Goal: Find specific page/section: Find specific page/section

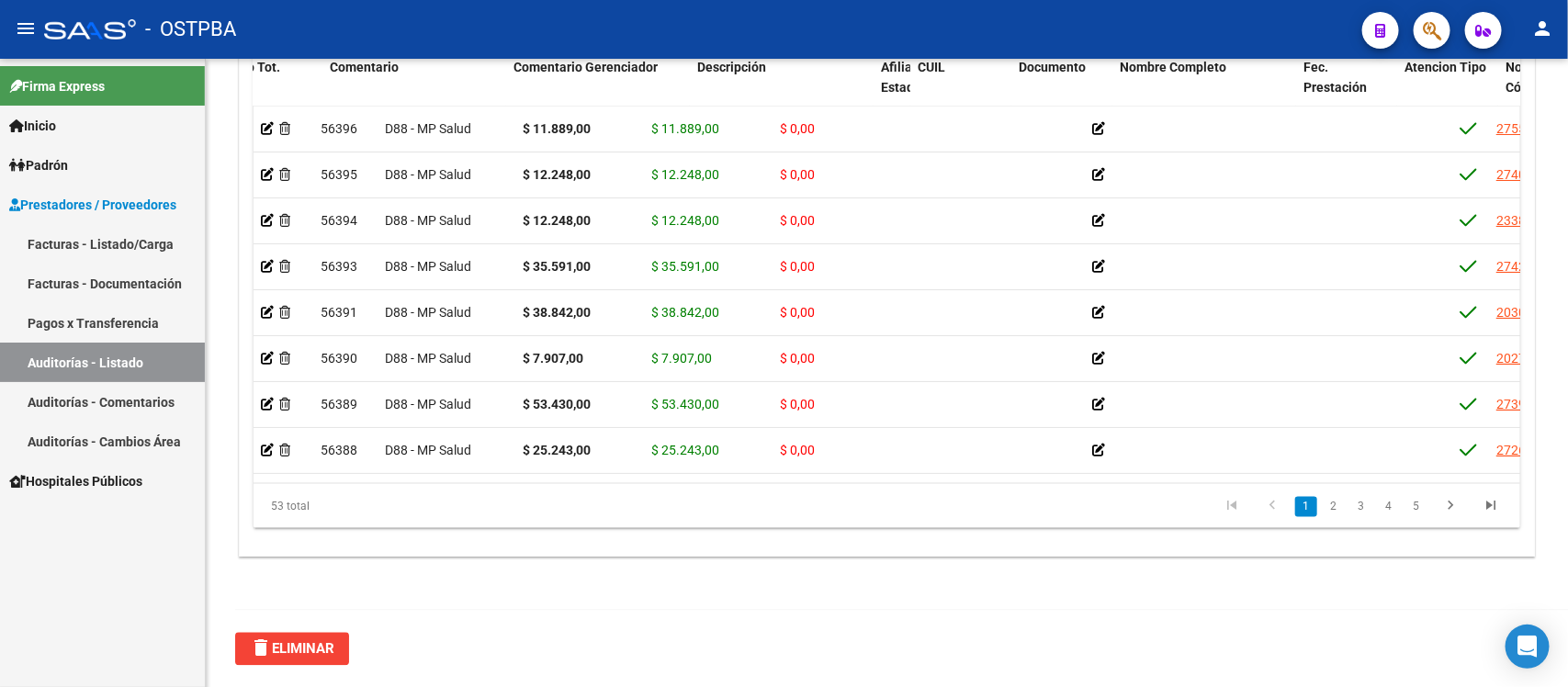
scroll to position [0, 579]
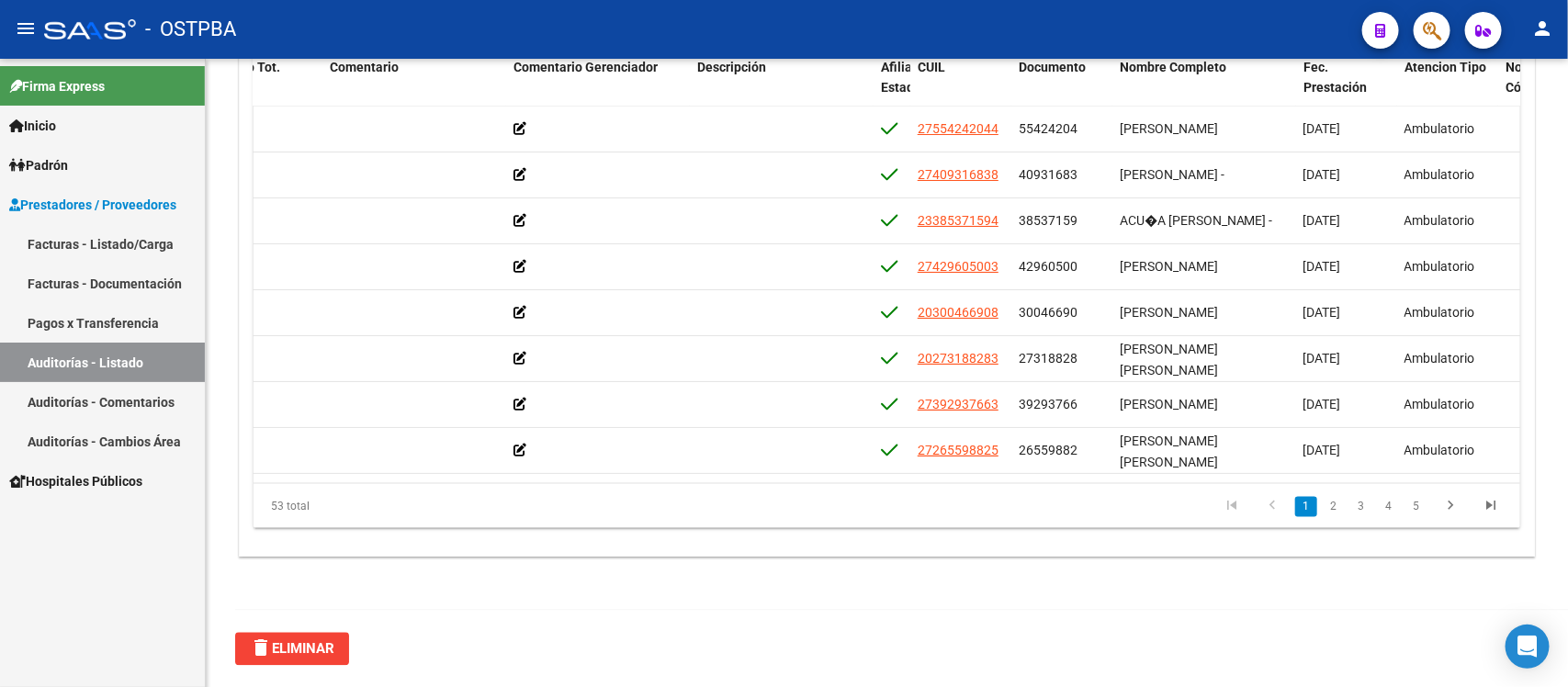
click at [154, 370] on link "Auditorías - Listado" at bounding box center [102, 362] width 205 height 39
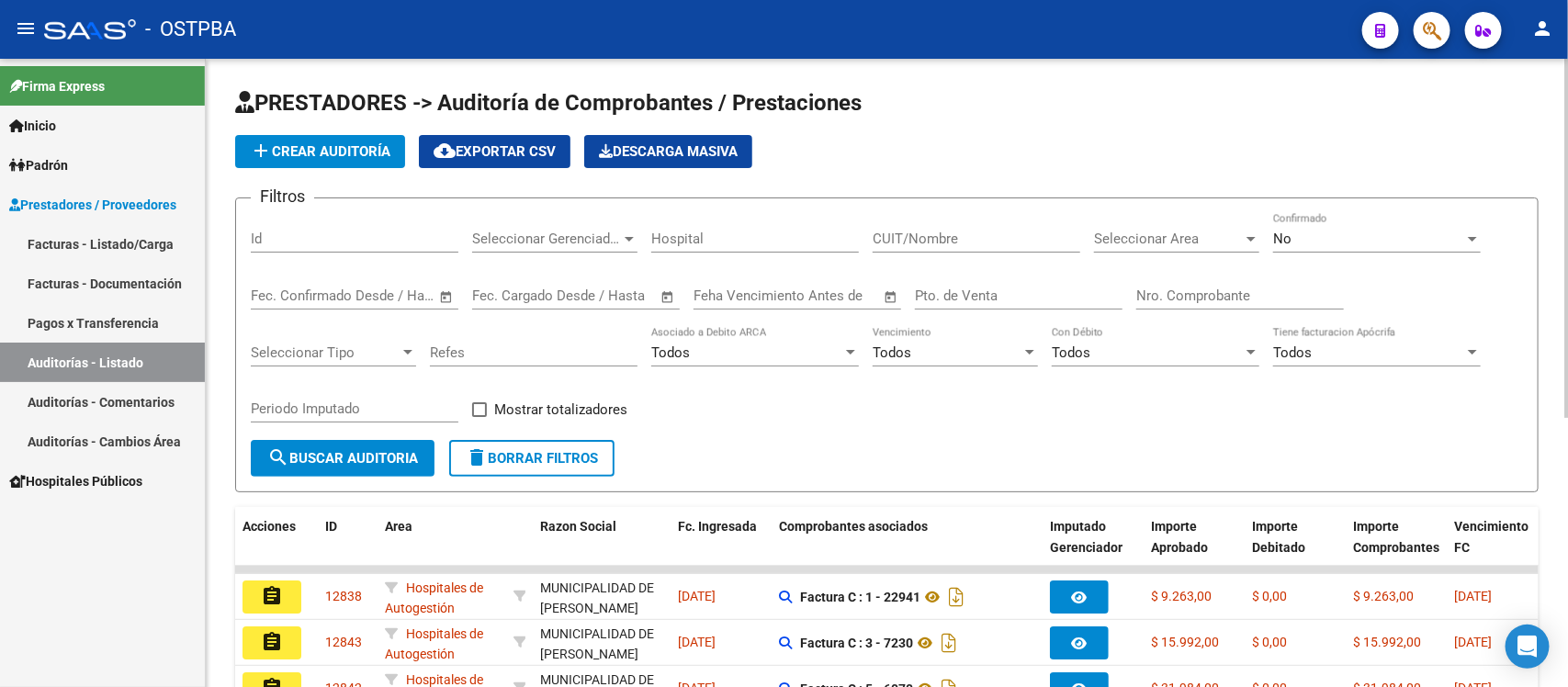
click at [1174, 282] on div "Nro. Comprobante" at bounding box center [1239, 289] width 208 height 39
click at [1187, 287] on input "Nro. Comprobante" at bounding box center [1239, 295] width 208 height 17
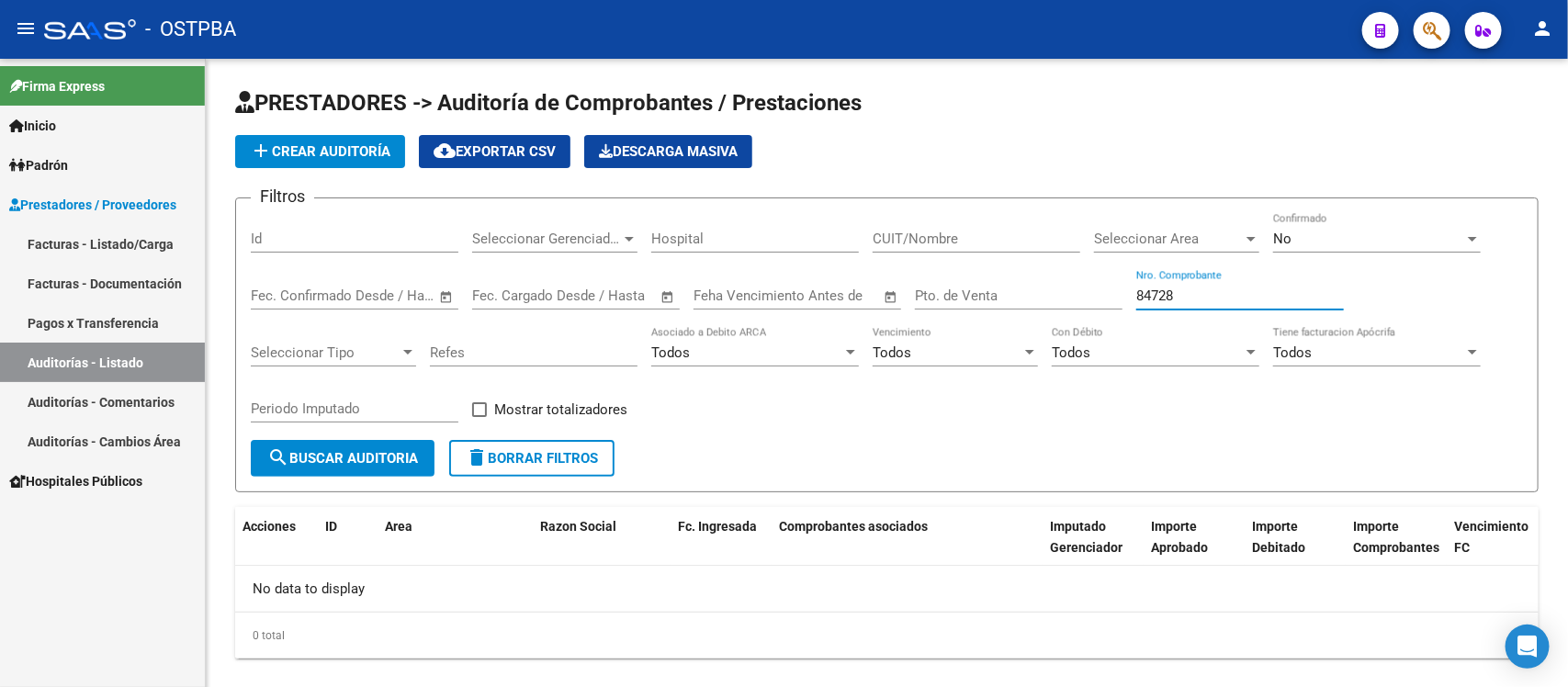
type input "84728"
click at [1412, 19] on div at bounding box center [1424, 30] width 51 height 37
click at [1416, 31] on button "button" at bounding box center [1431, 30] width 36 height 36
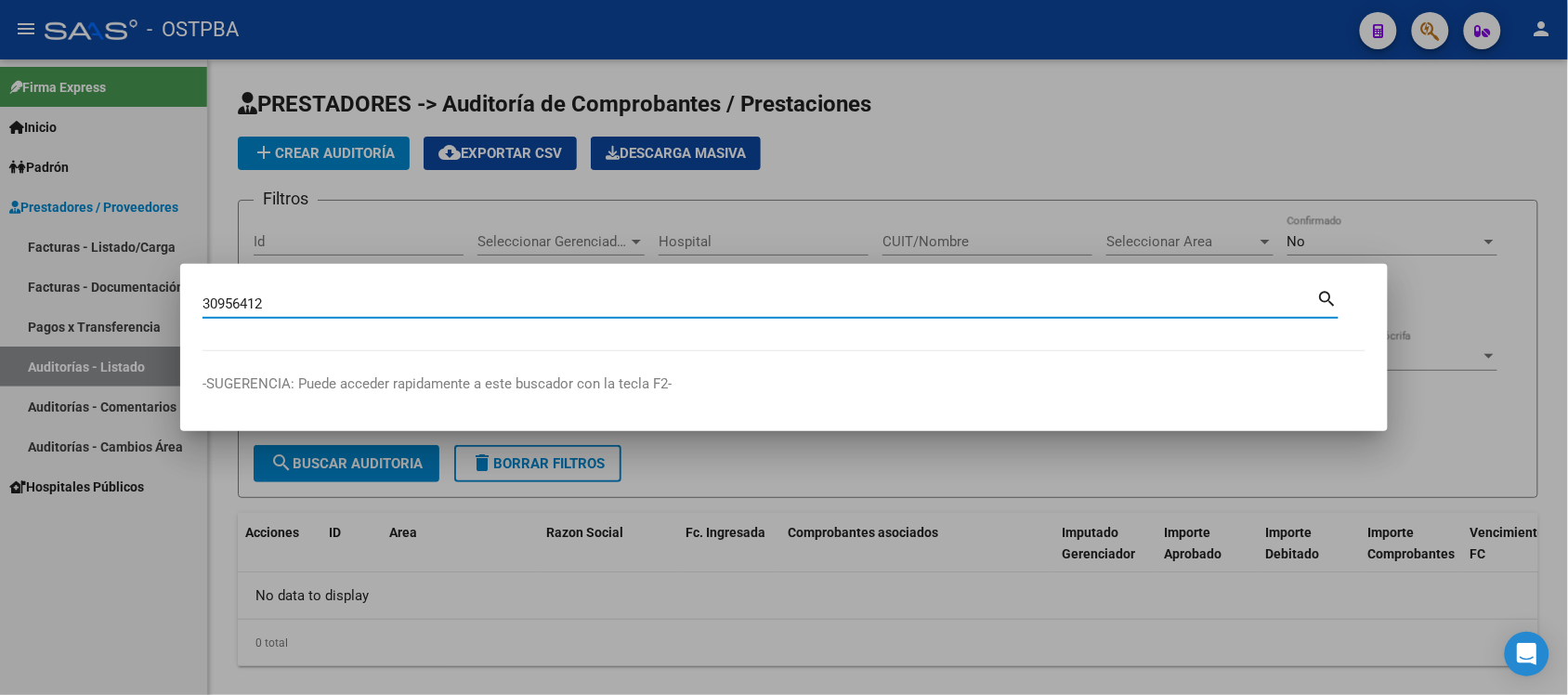
type input "30956412"
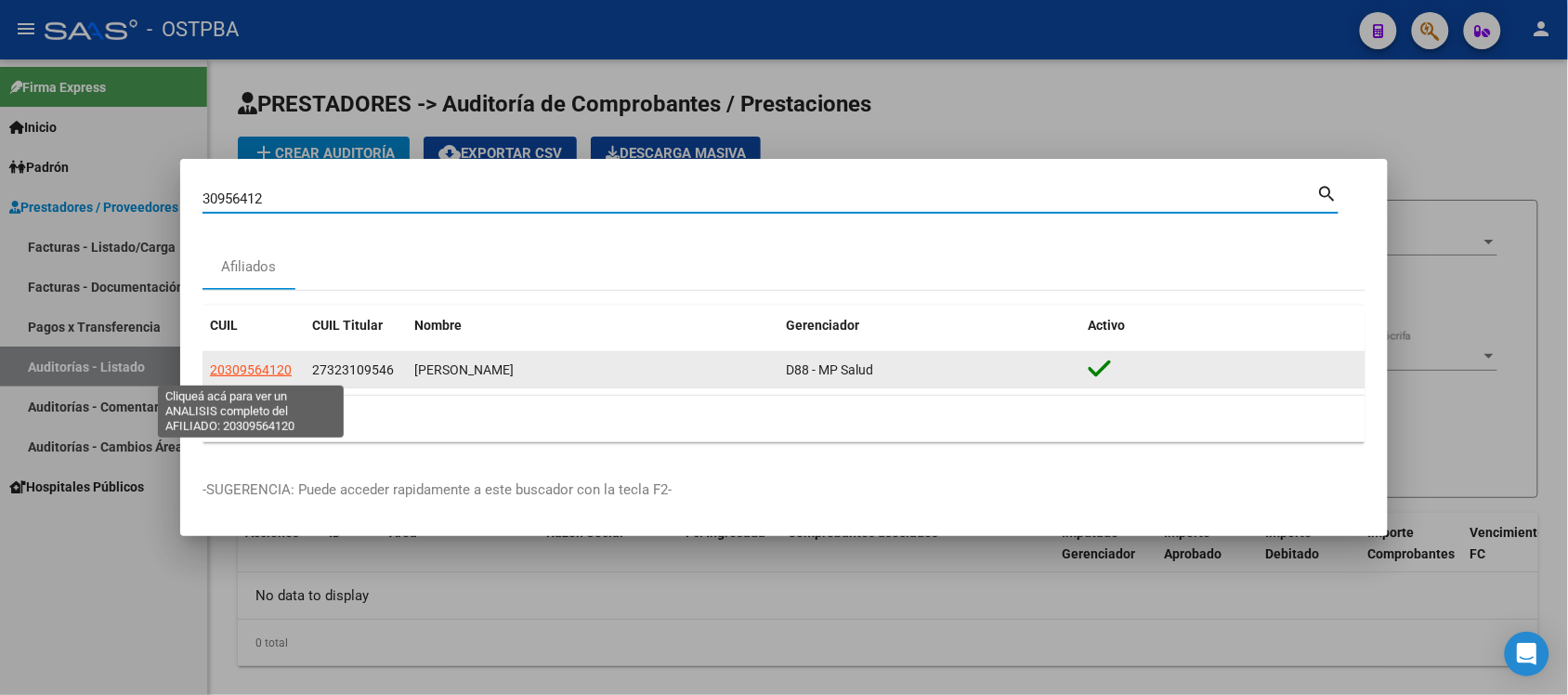
click at [242, 372] on span "20309564120" at bounding box center [251, 369] width 82 height 15
type textarea "20309564120"
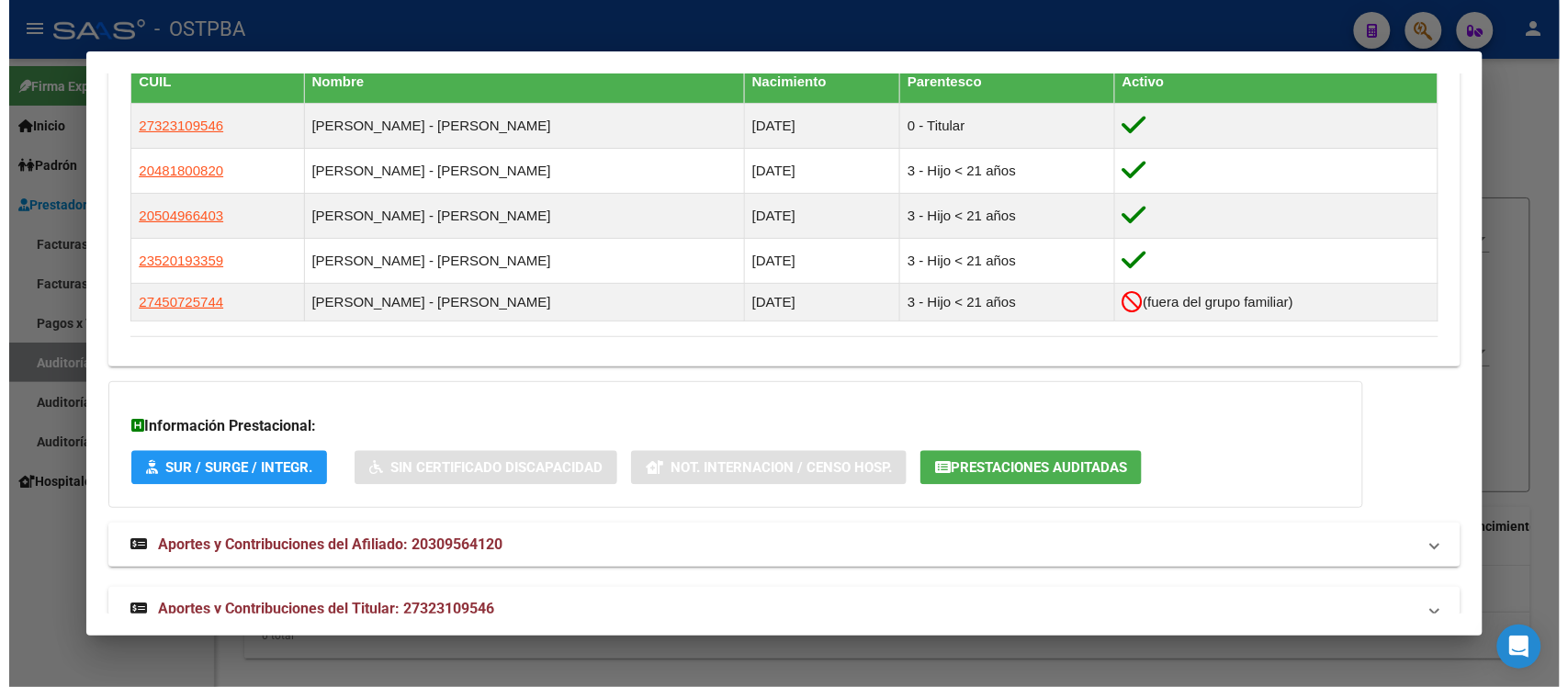
scroll to position [1126, 0]
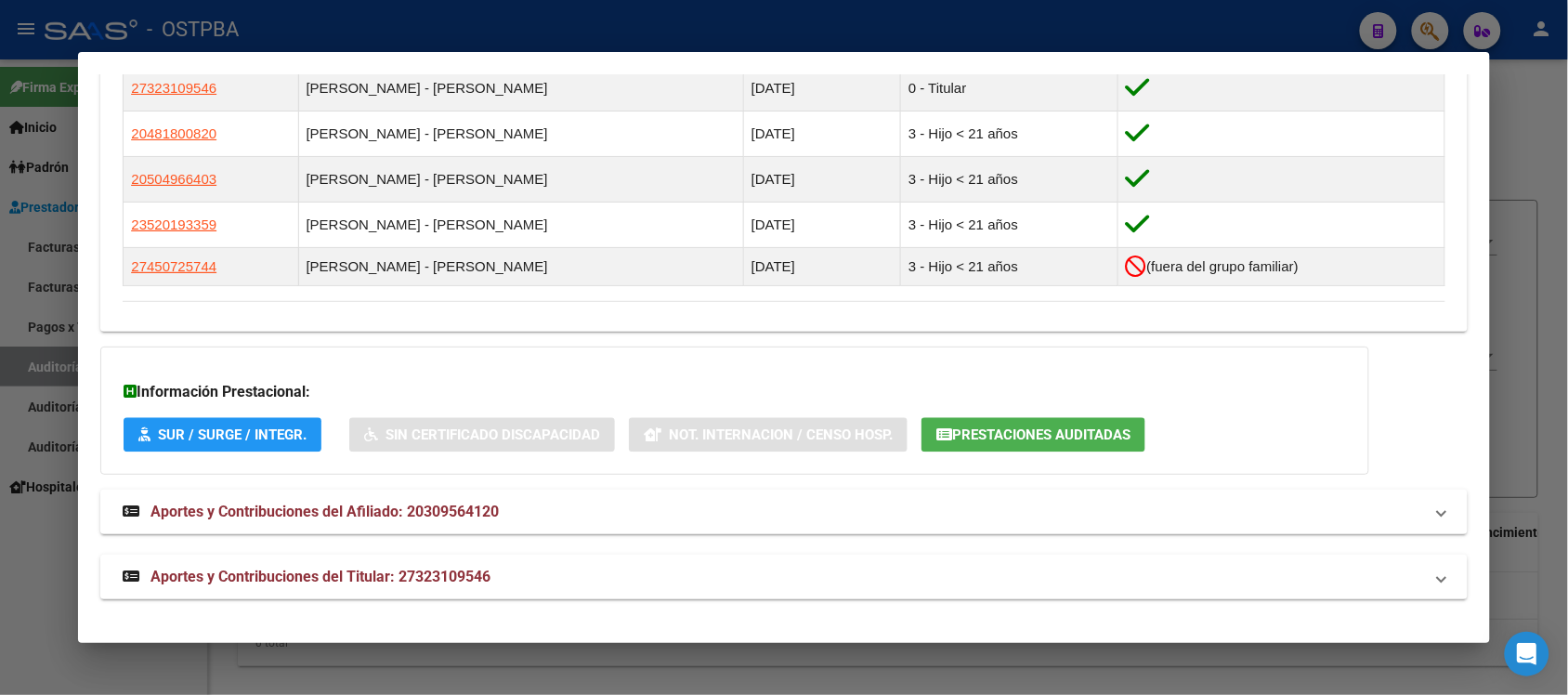
click at [1055, 443] on button "Prestaciones Auditadas" at bounding box center [1033, 434] width 224 height 35
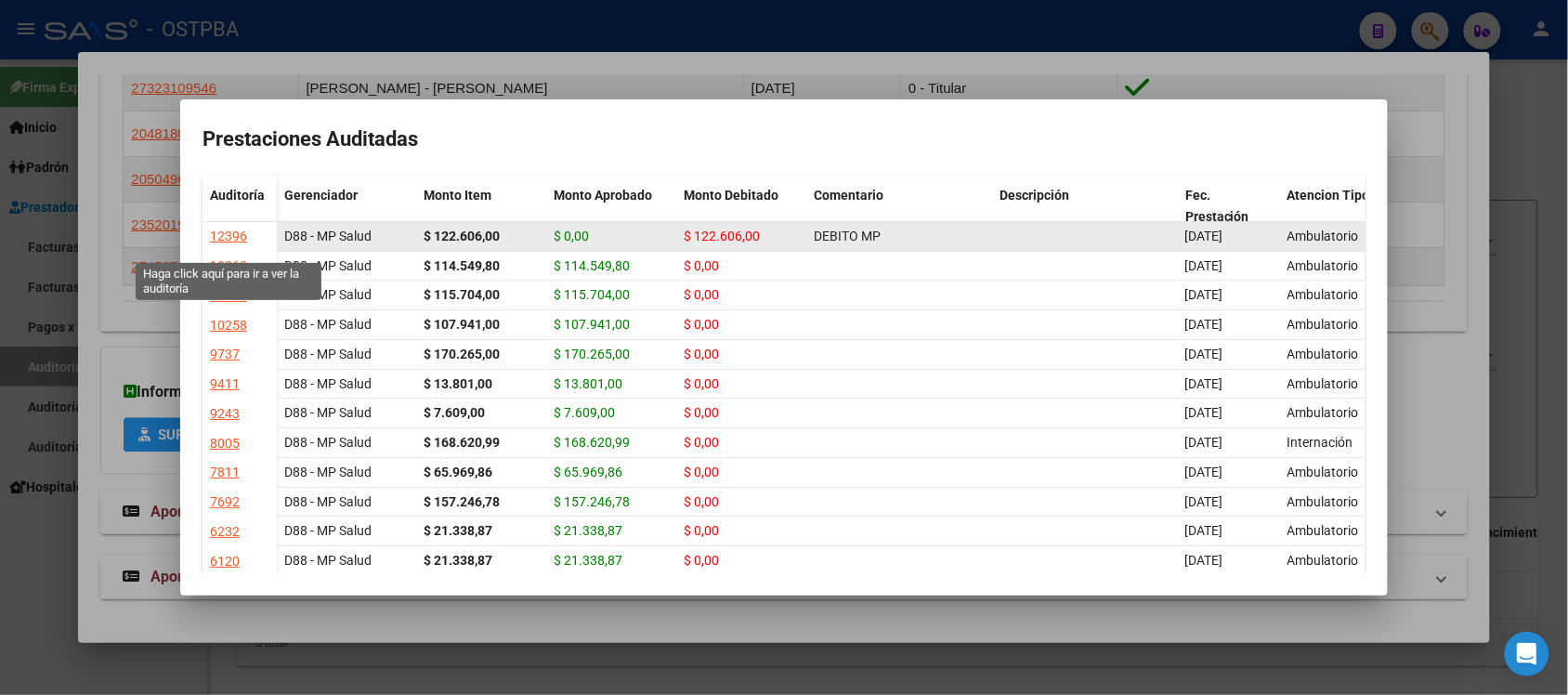
click at [228, 247] on div "12396" at bounding box center [228, 236] width 37 height 21
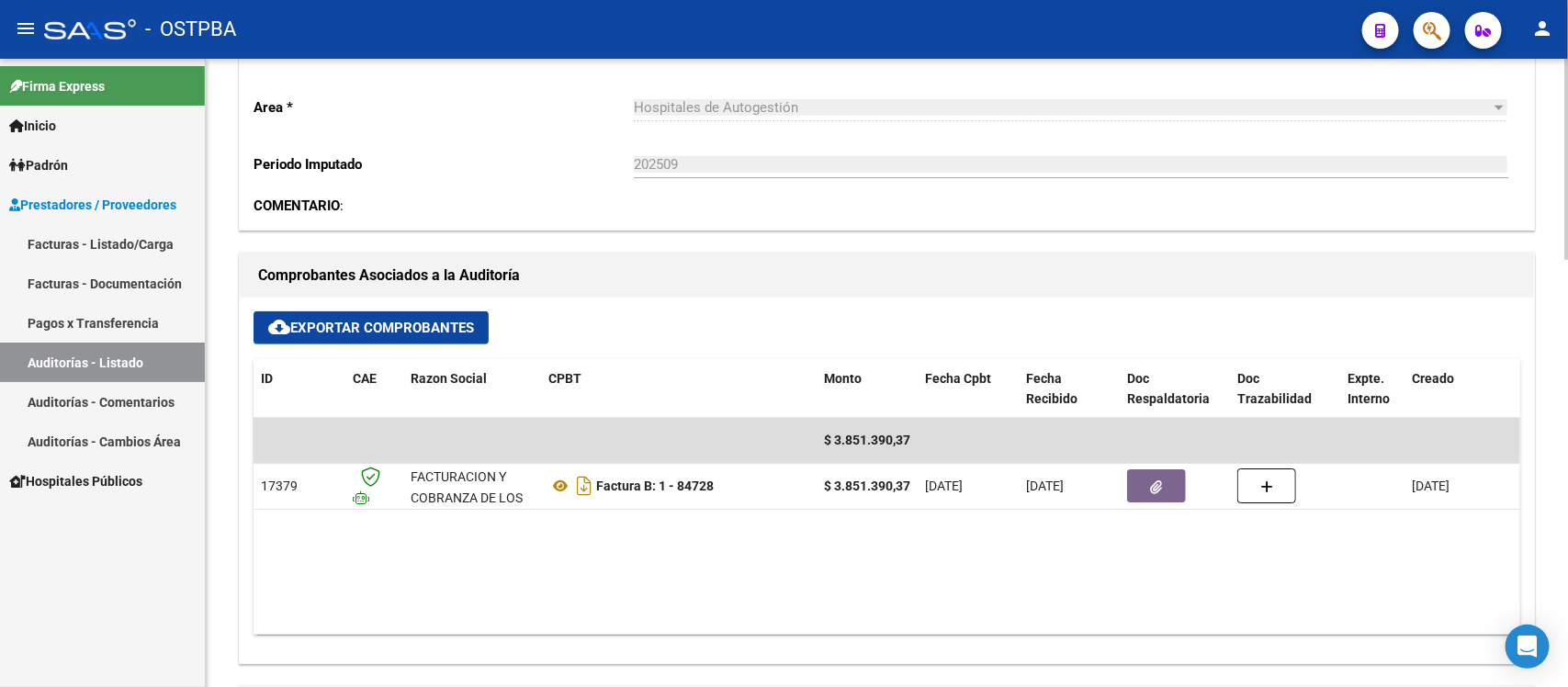
scroll to position [689, 0]
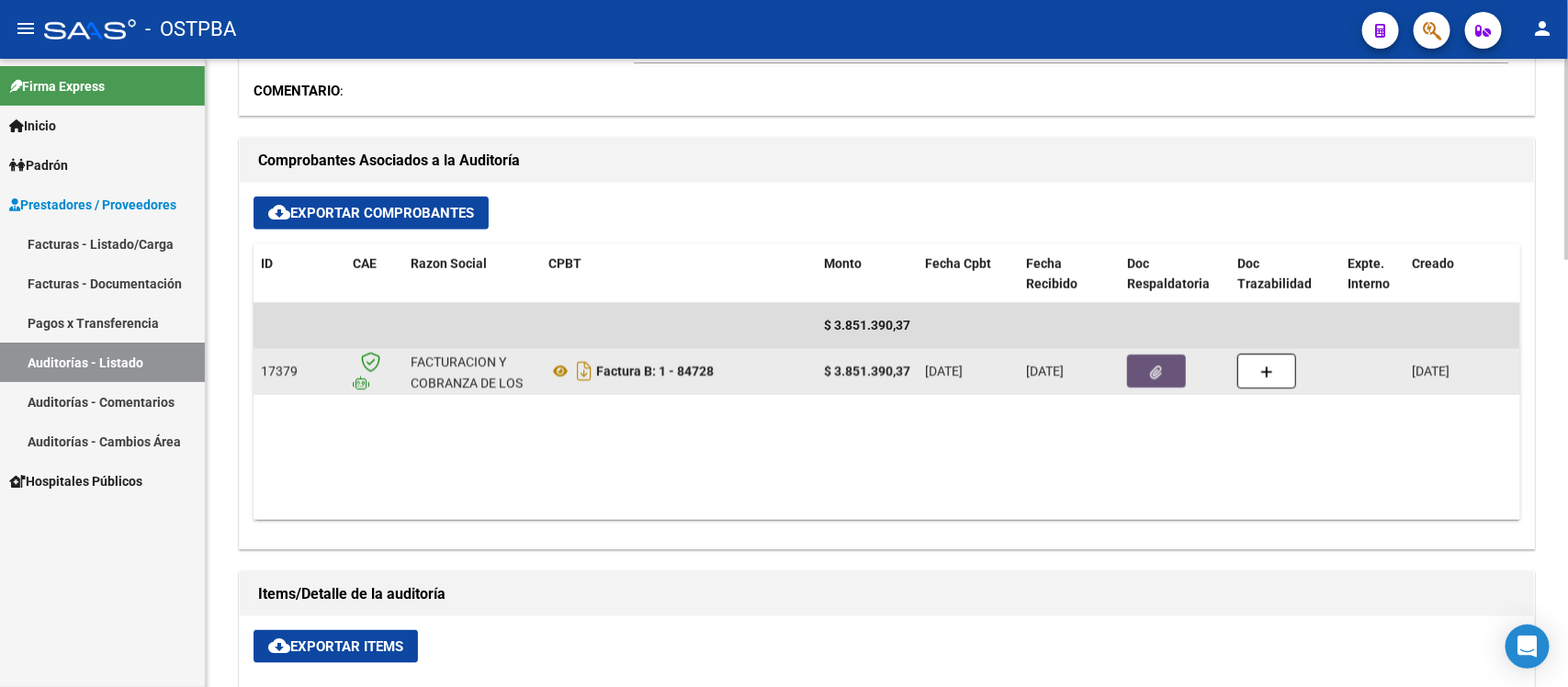
click at [1160, 378] on icon "button" at bounding box center [1157, 372] width 12 height 14
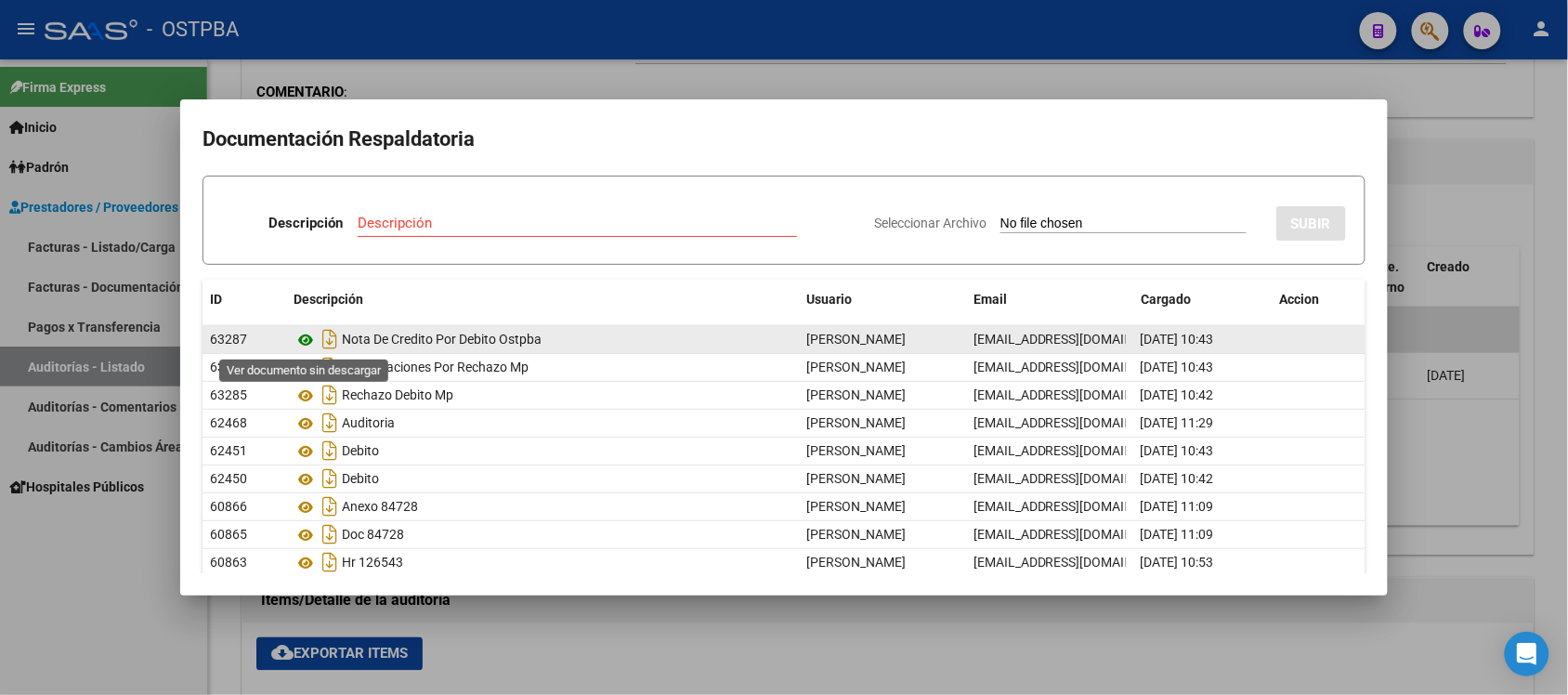
click at [303, 342] on icon at bounding box center [306, 340] width 24 height 22
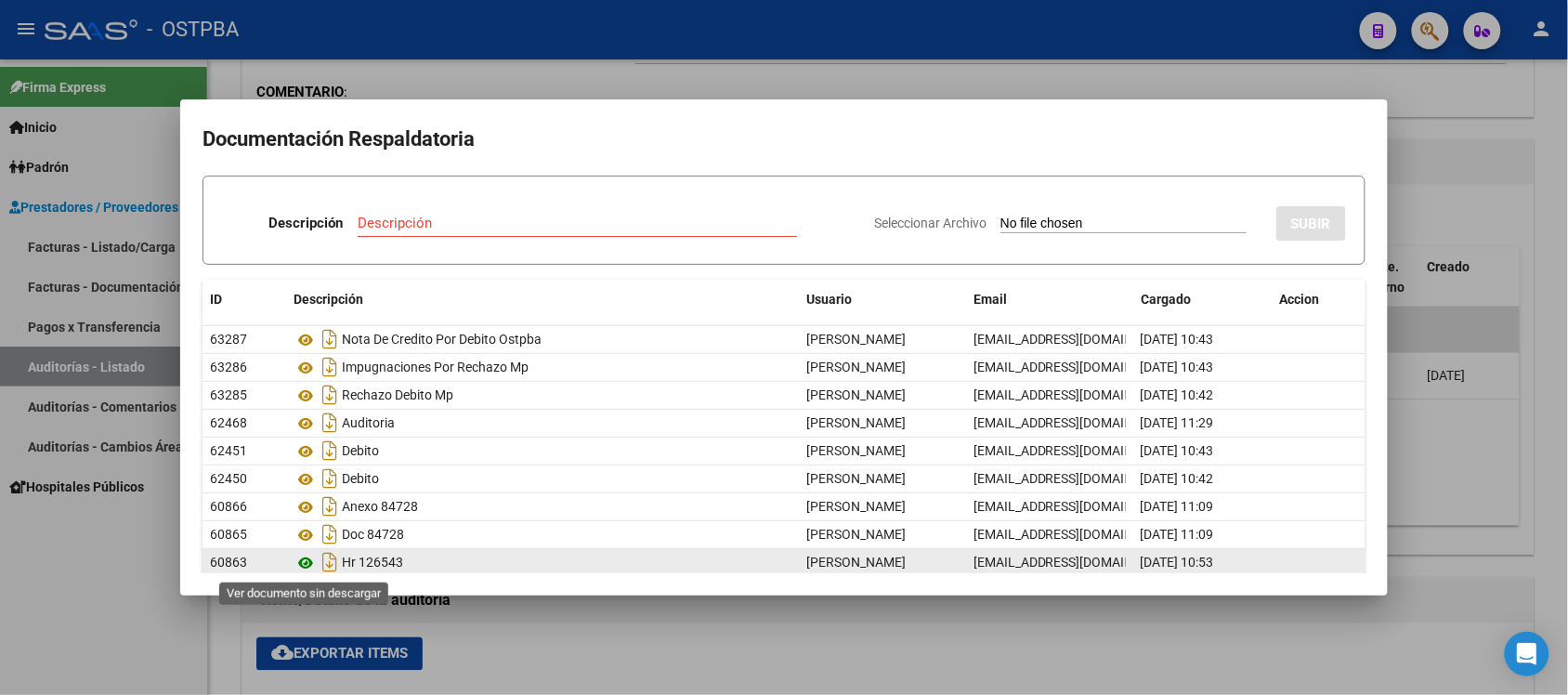
click at [300, 565] on icon at bounding box center [306, 563] width 24 height 22
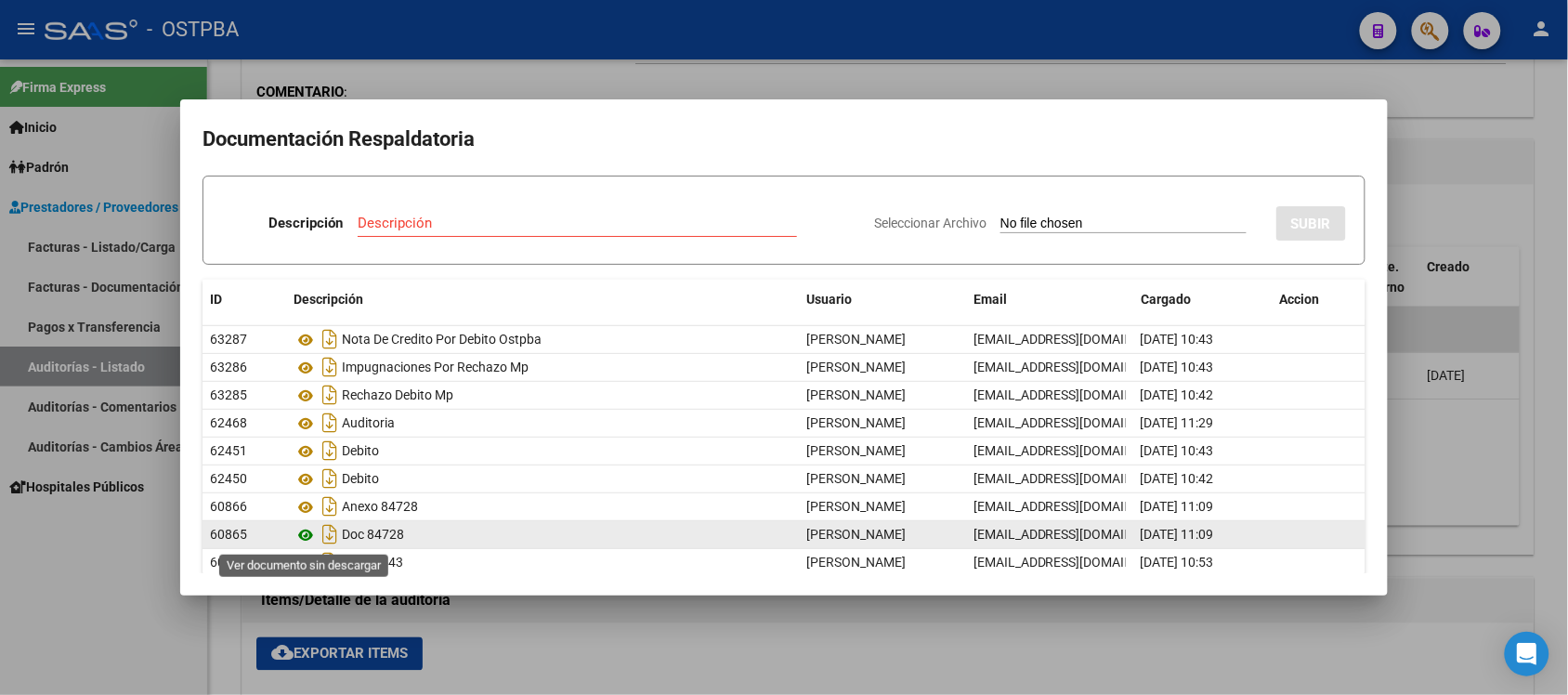
click at [307, 536] on icon at bounding box center [306, 535] width 24 height 22
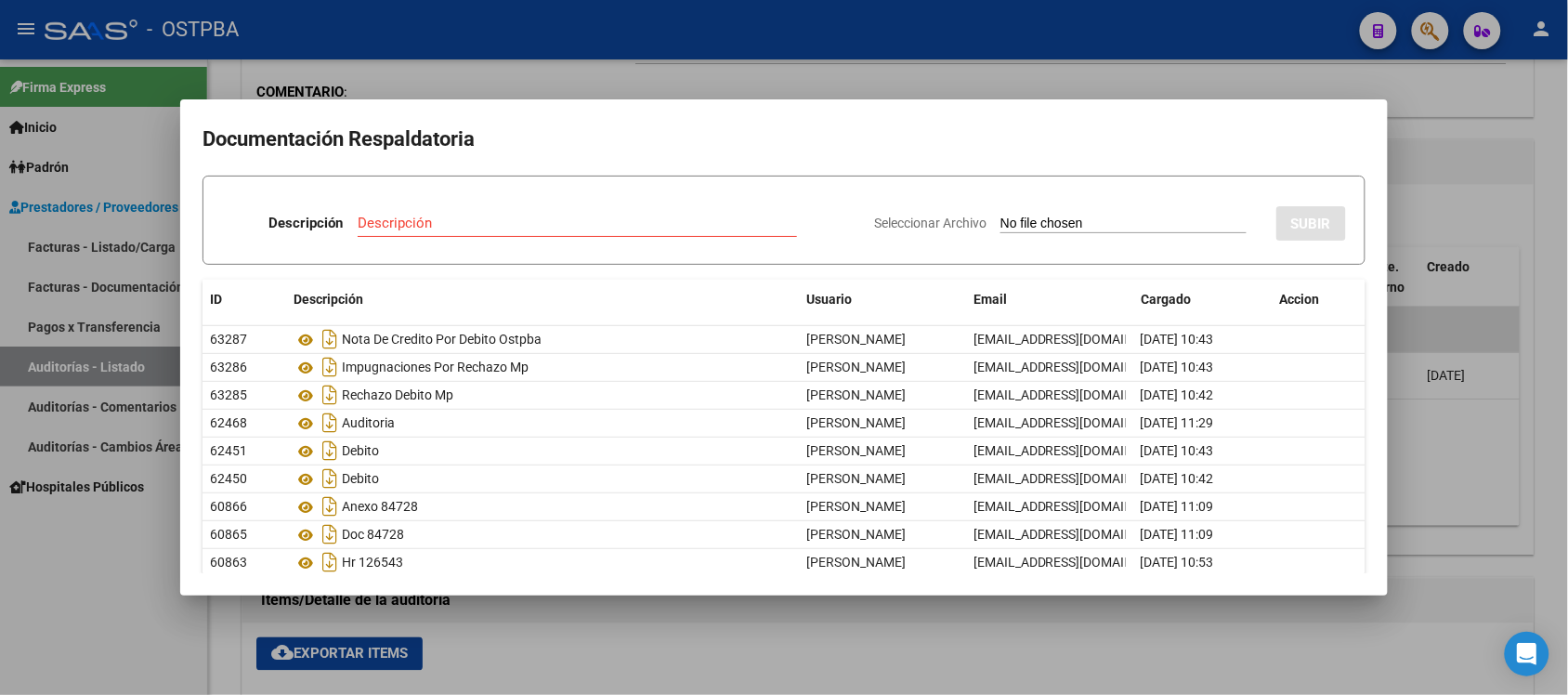
click at [1484, 184] on div at bounding box center [784, 348] width 1568 height 695
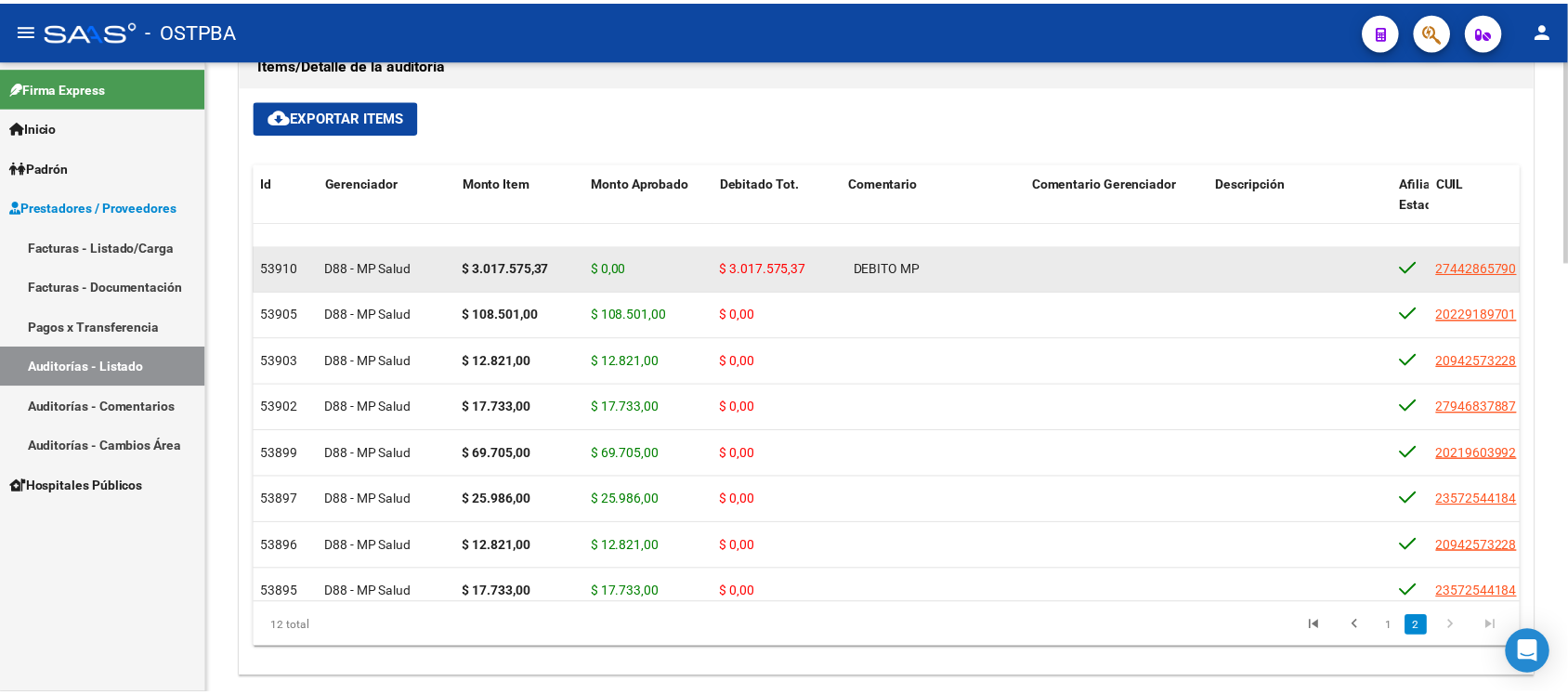
scroll to position [201, 0]
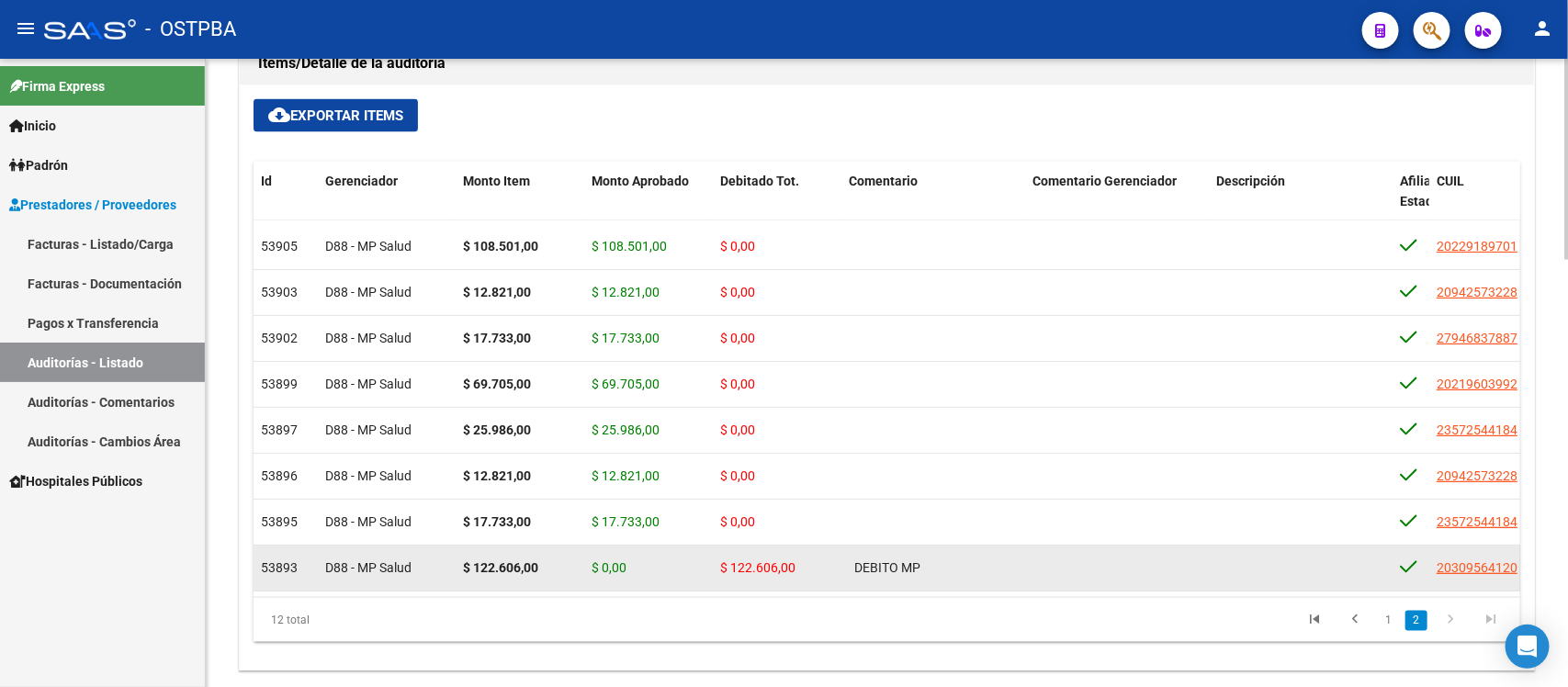
drag, startPoint x: 471, startPoint y: 543, endPoint x: 539, endPoint y: 552, distance: 68.6
click at [539, 557] on div "$ 122.606,00" at bounding box center [520, 567] width 114 height 21
copy strong "122.606,00"
click at [1467, 560] on span "20309564120" at bounding box center [1477, 567] width 81 height 15
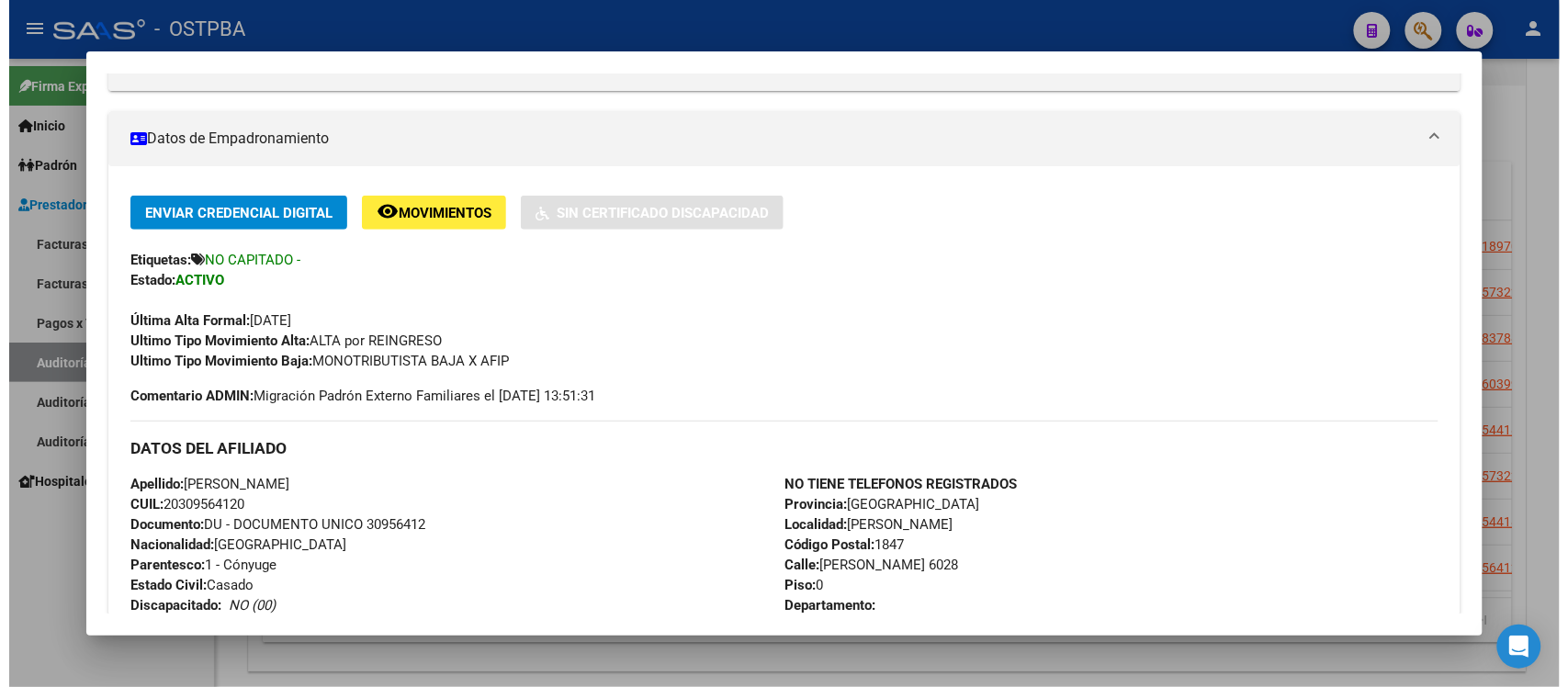
scroll to position [344, 0]
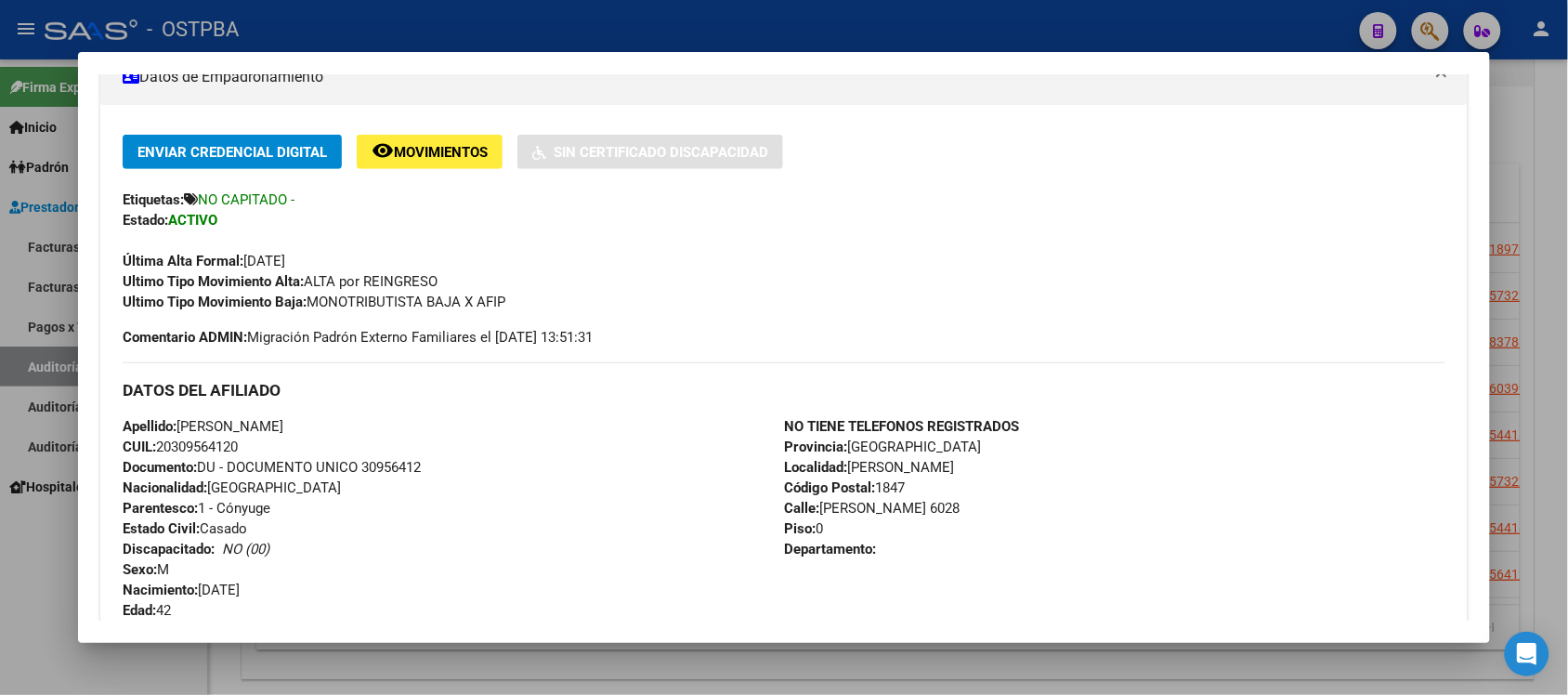
click at [437, 674] on div at bounding box center [784, 348] width 1568 height 695
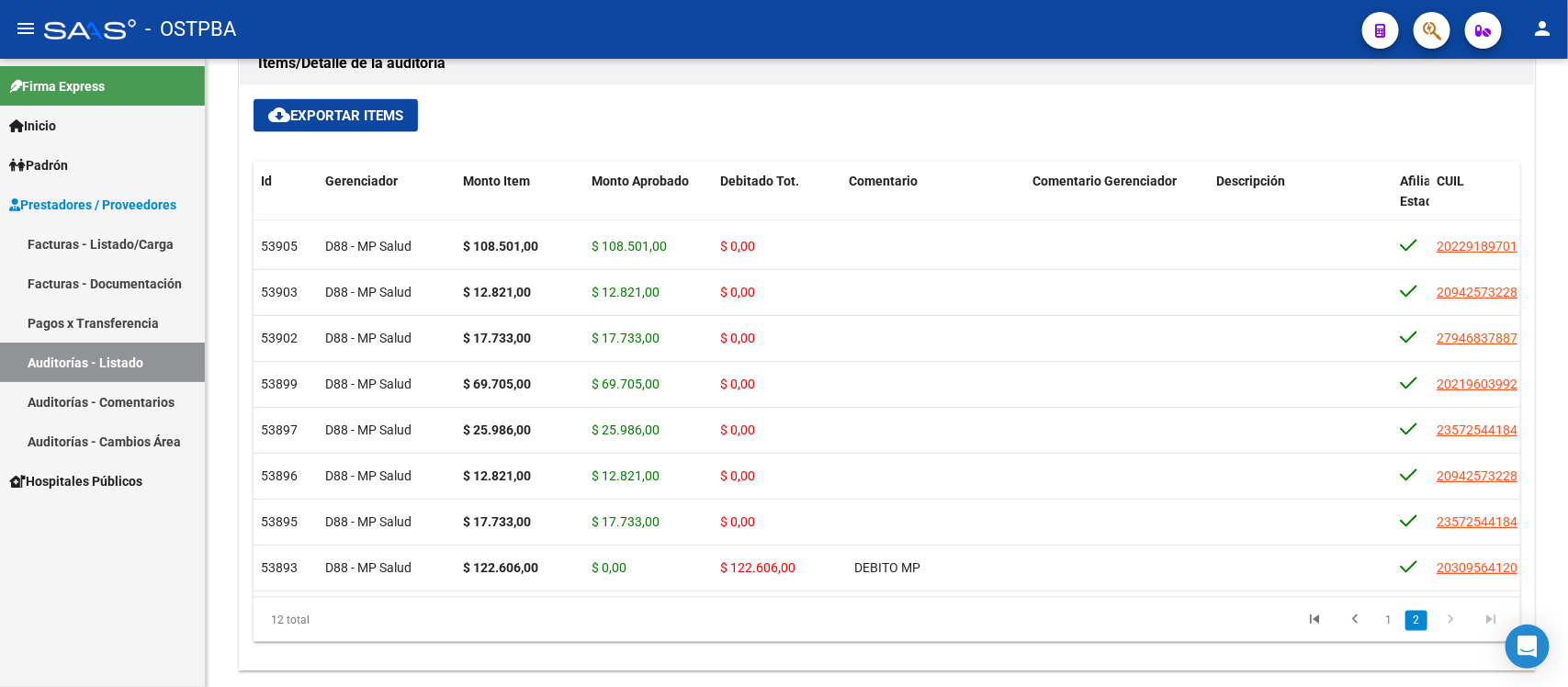
click at [149, 565] on div "Firma Express Inicio Instructivos Contacto OS Padrón Padrón Ágil Análisis Afili…" at bounding box center [102, 373] width 205 height 628
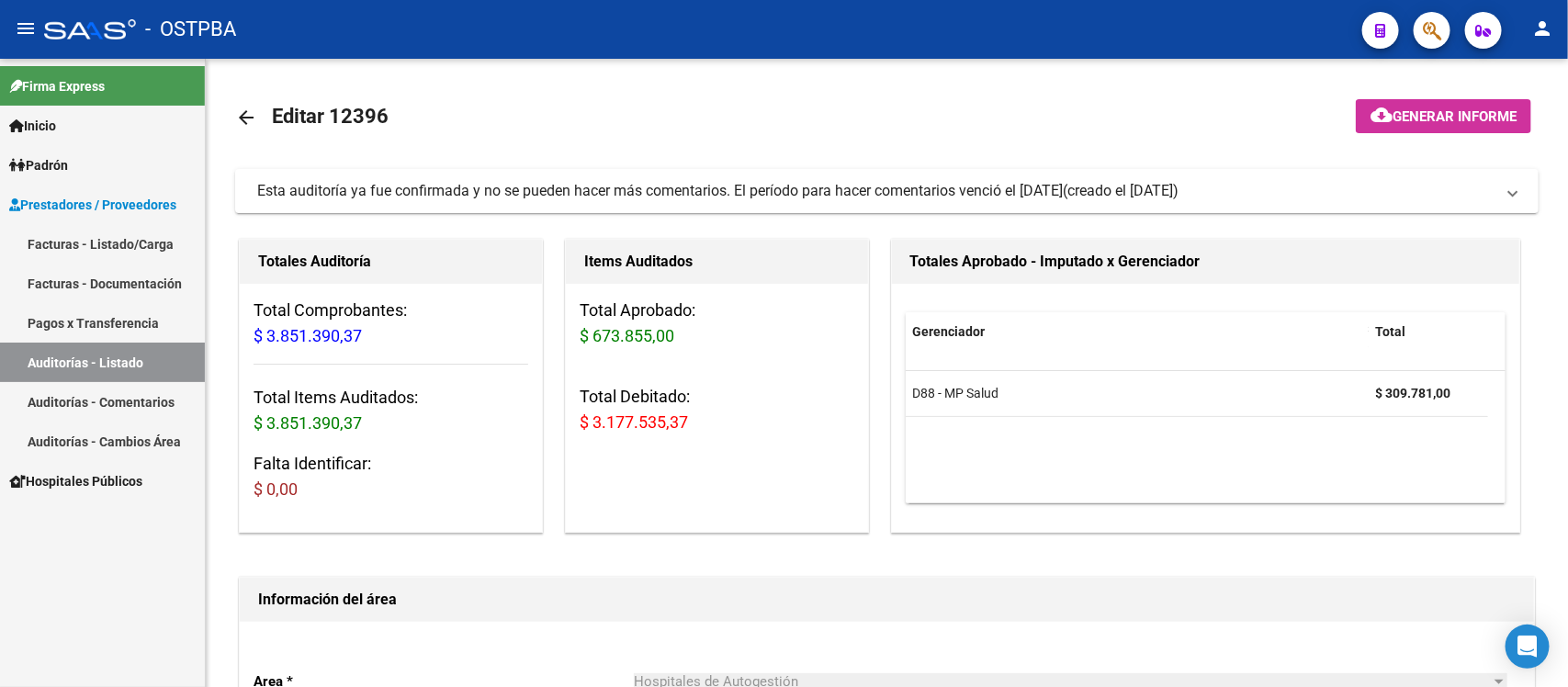
scroll to position [199, 0]
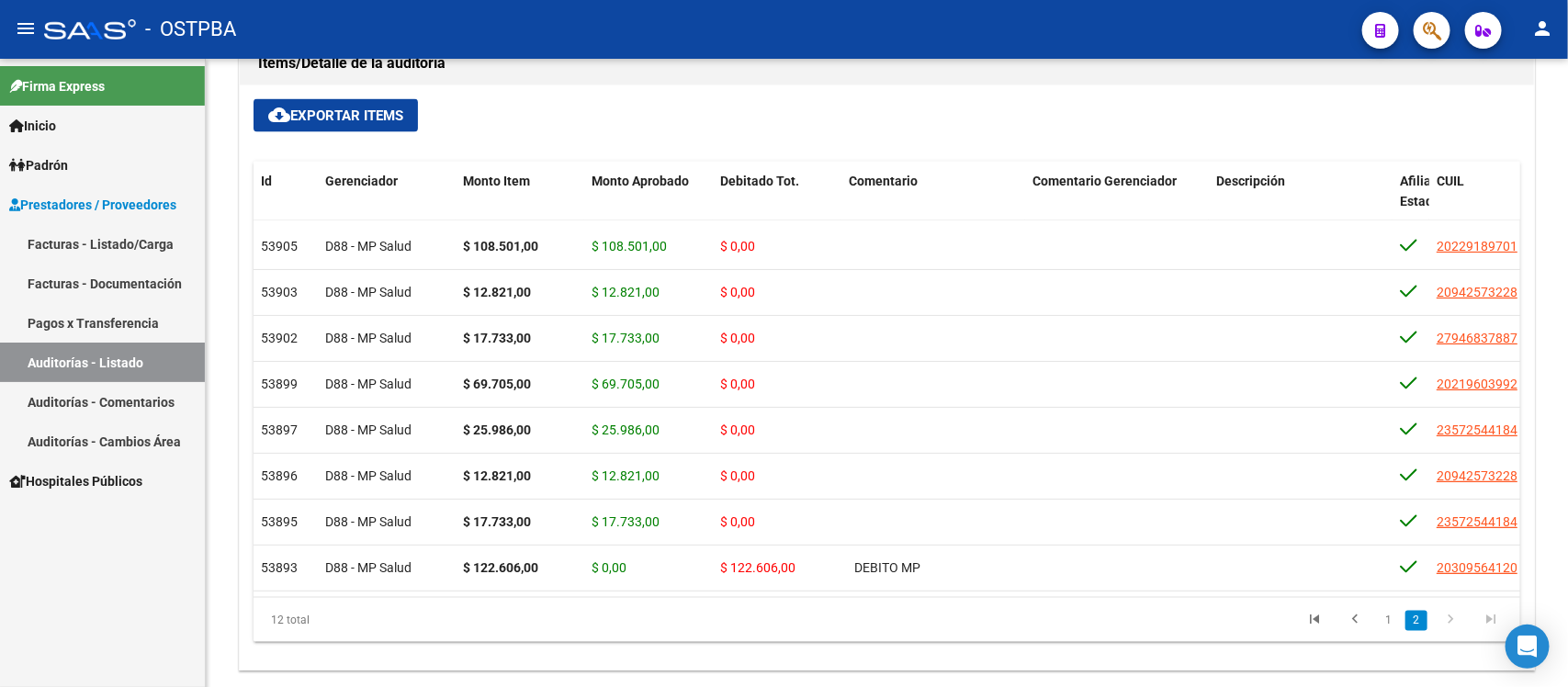
click at [125, 360] on link "Auditorías - Listado" at bounding box center [102, 362] width 205 height 39
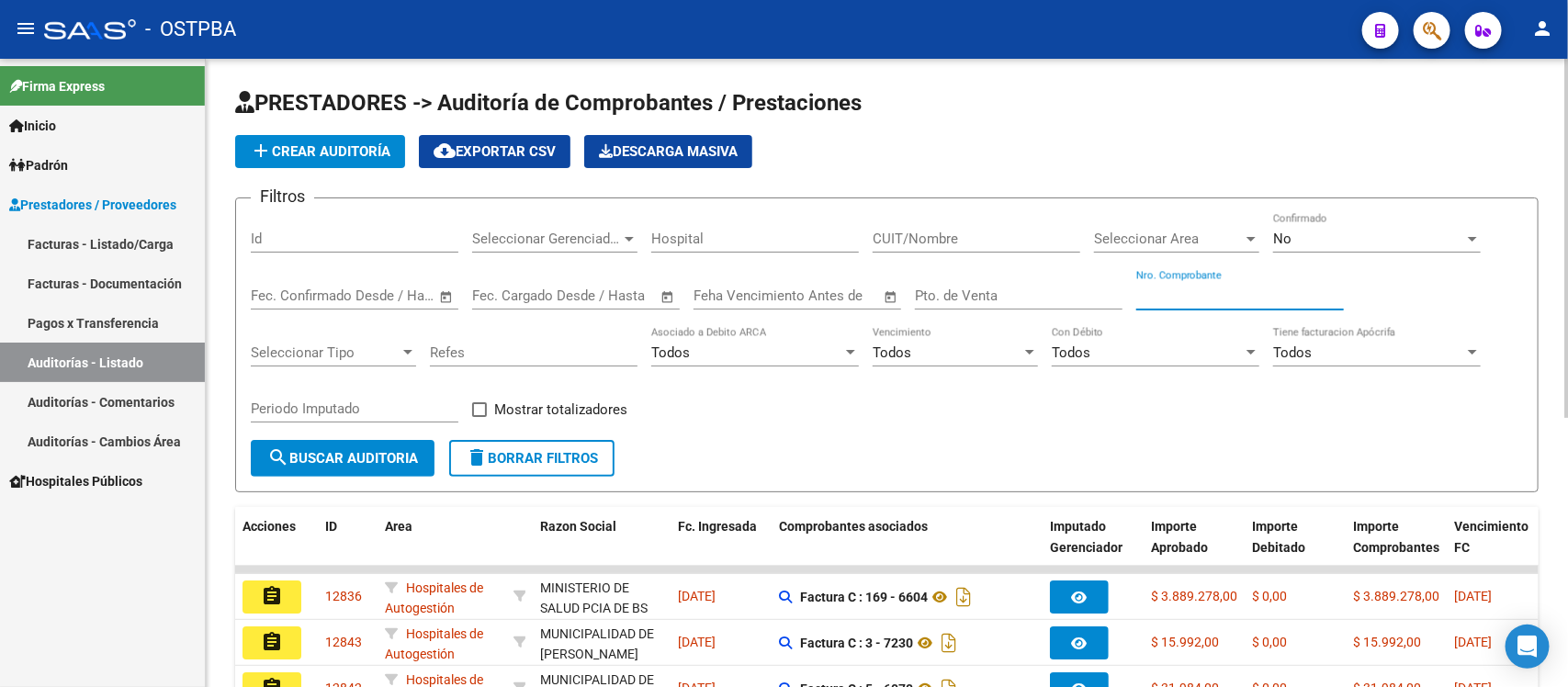
click at [1190, 295] on input "Nro. Comprobante" at bounding box center [1239, 295] width 208 height 17
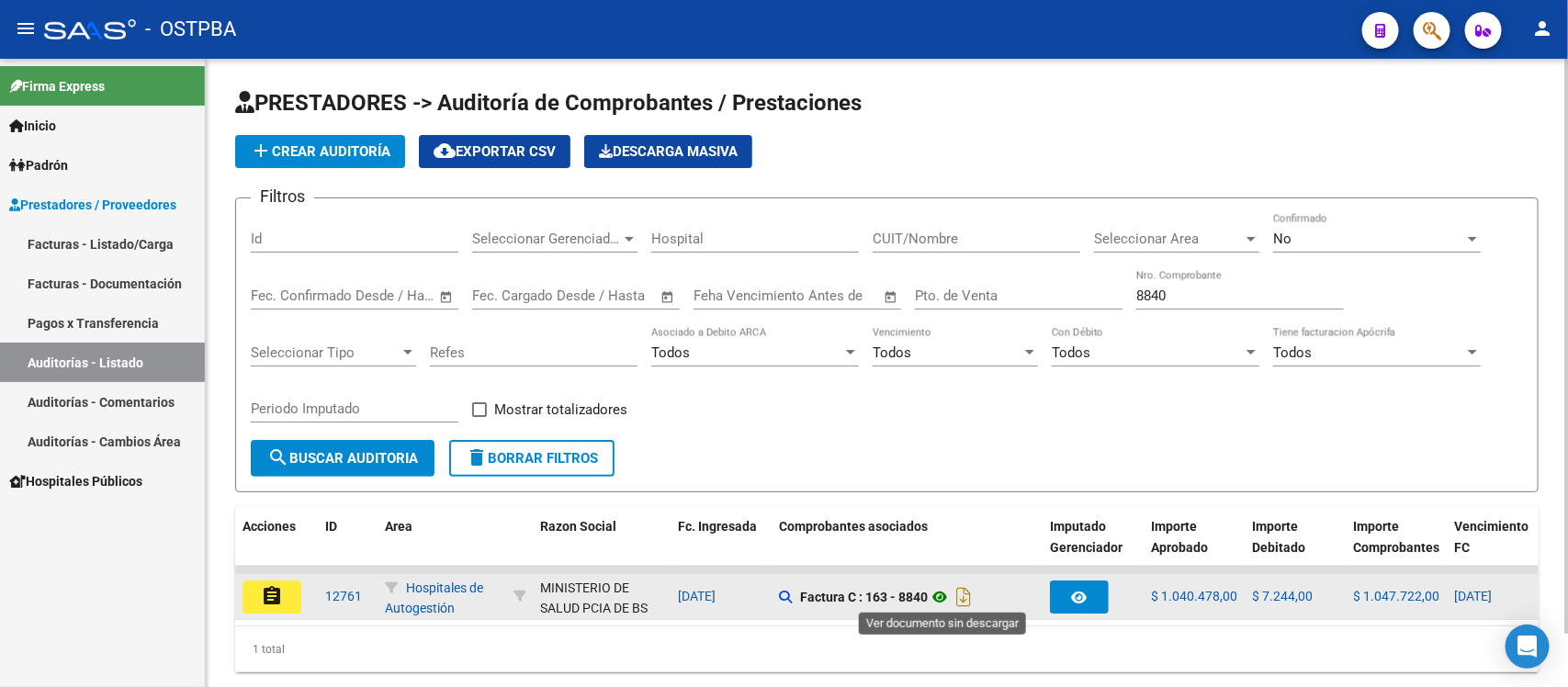
click at [937, 591] on icon at bounding box center [940, 596] width 24 height 22
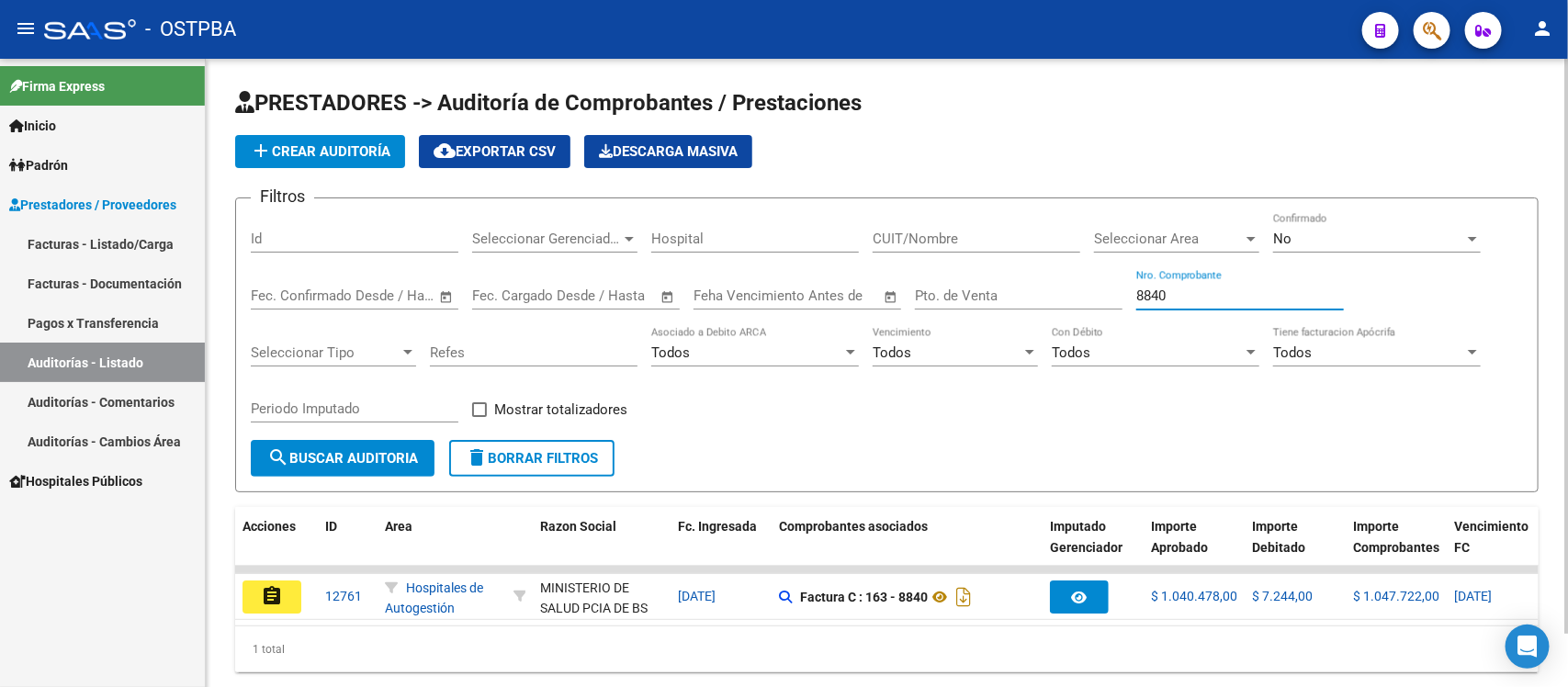
drag, startPoint x: 1178, startPoint y: 291, endPoint x: 1059, endPoint y: 285, distance: 119.2
click at [1059, 285] on div "Filtros Id Seleccionar Gerenciador Seleccionar Gerenciador Hospital CUIT/Nombre…" at bounding box center [887, 327] width 1273 height 227
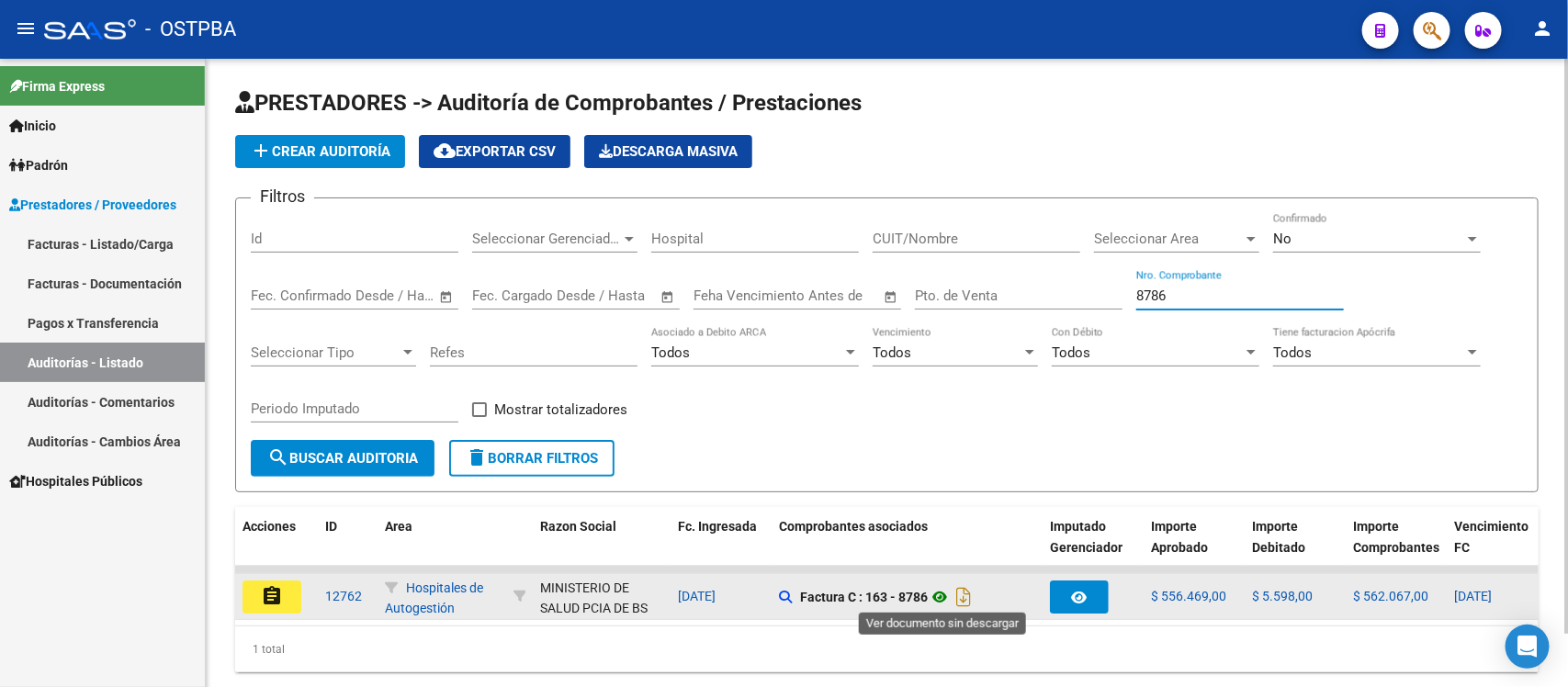
click at [939, 586] on icon at bounding box center [940, 596] width 24 height 22
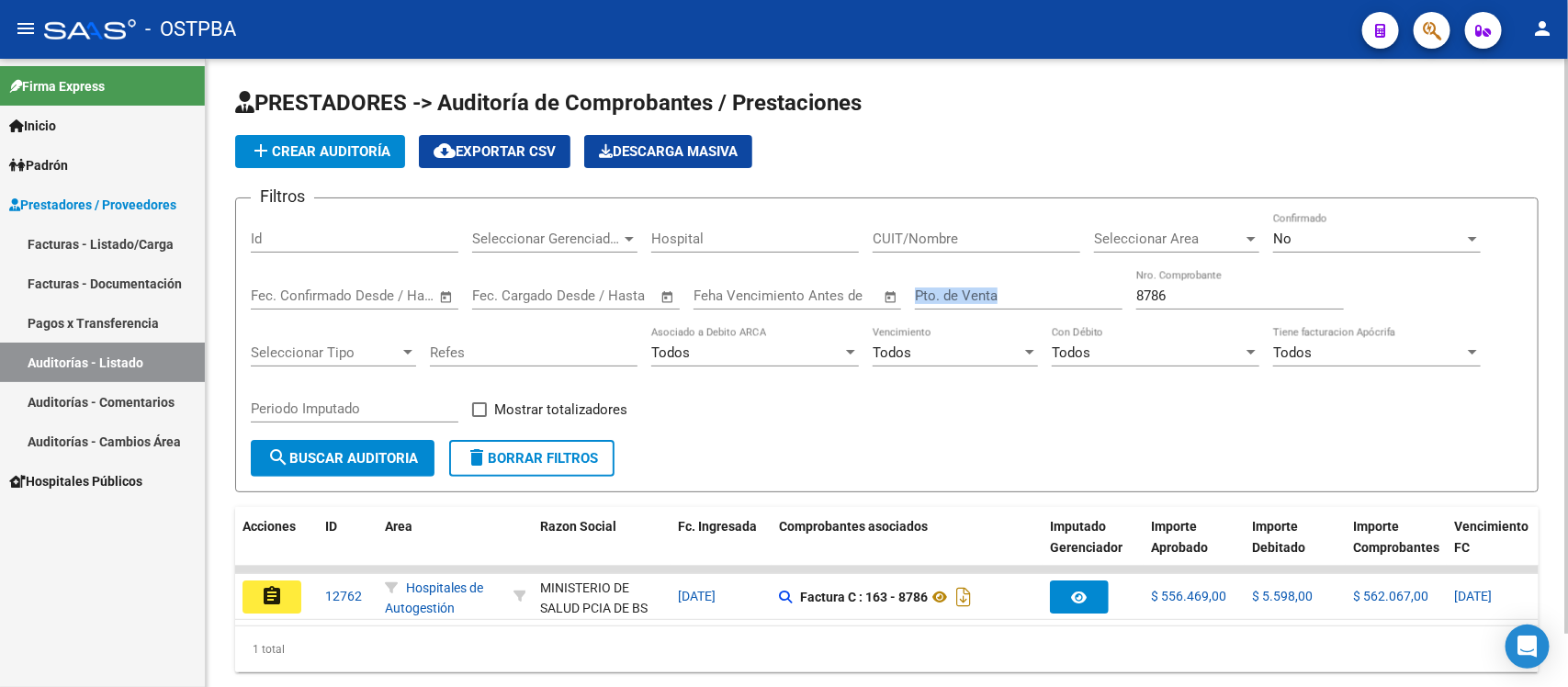
drag, startPoint x: 1201, startPoint y: 303, endPoint x: 1068, endPoint y: 300, distance: 133.0
click at [1068, 300] on div "Filtros Id Seleccionar Gerenciador Seleccionar Gerenciador Hospital CUIT/Nombre…" at bounding box center [887, 327] width 1273 height 227
click at [1231, 296] on input "8786" at bounding box center [1239, 295] width 208 height 17
drag, startPoint x: 1195, startPoint y: 296, endPoint x: 1133, endPoint y: 291, distance: 62.2
click at [1133, 291] on div "Filtros Id Seleccionar Gerenciador Seleccionar Gerenciador Hospital CUIT/Nombre…" at bounding box center [887, 327] width 1273 height 227
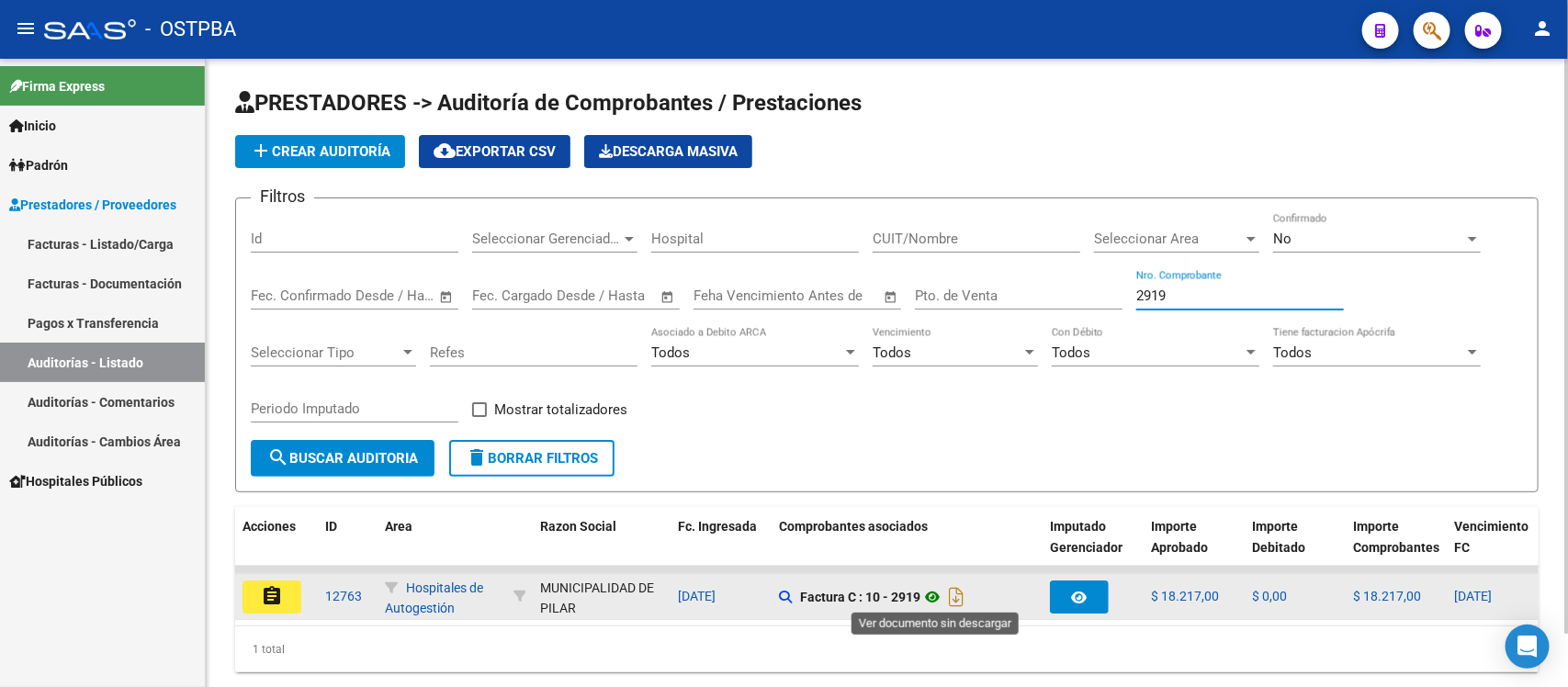
click at [933, 598] on icon at bounding box center [932, 596] width 24 height 22
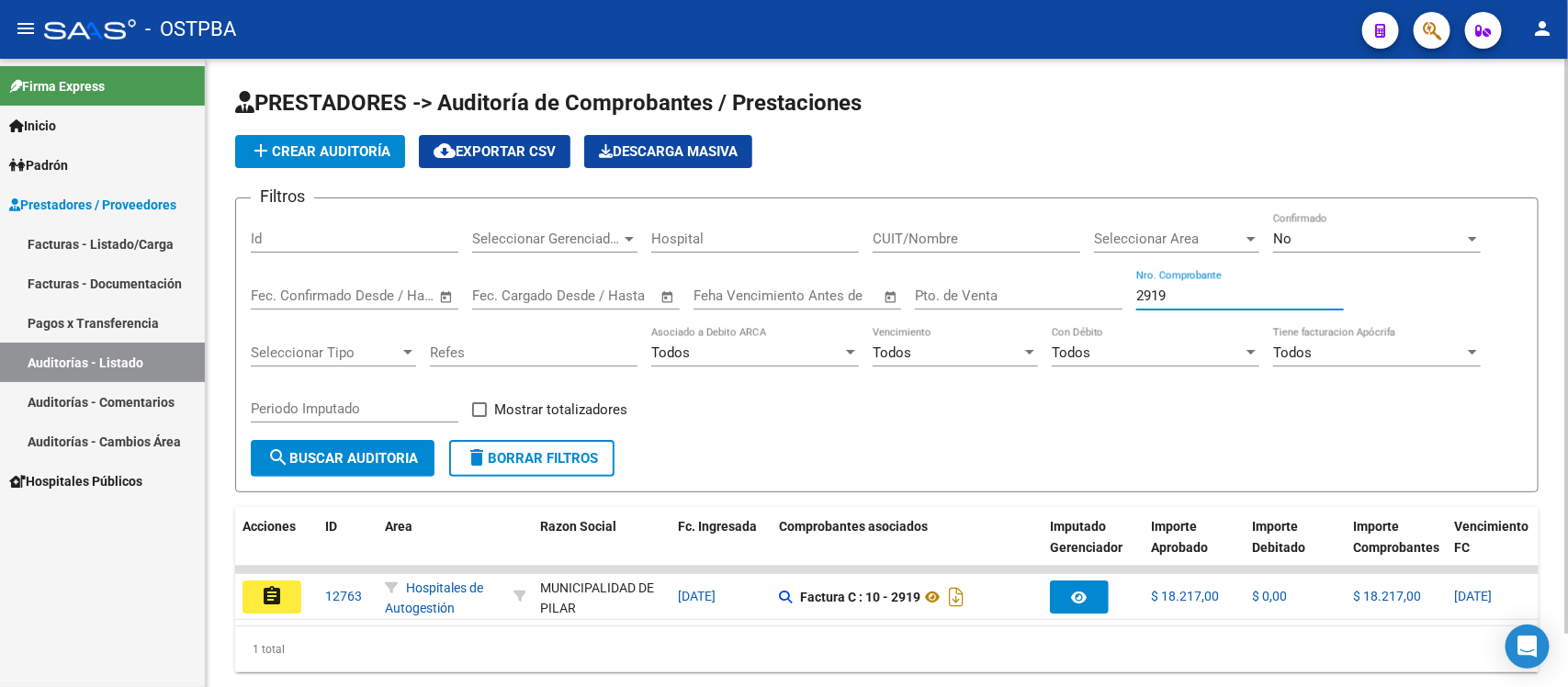
drag, startPoint x: 1164, startPoint y: 295, endPoint x: 1068, endPoint y: 290, distance: 96.1
click at [1068, 290] on div "Filtros Id Seleccionar Gerenciador Seleccionar Gerenciador Hospital CUIT/Nombre…" at bounding box center [887, 327] width 1273 height 227
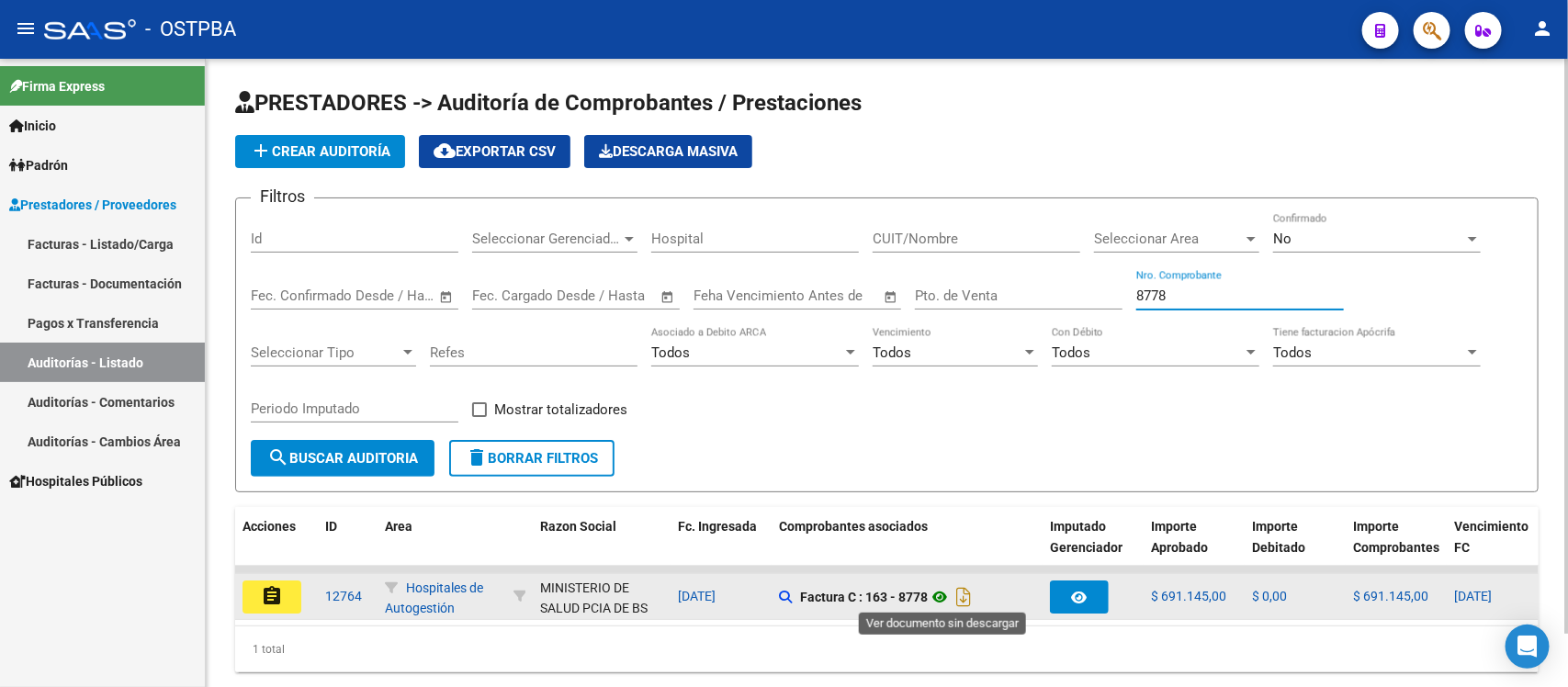
click at [947, 602] on icon at bounding box center [940, 596] width 24 height 22
click at [928, 590] on link at bounding box center [940, 596] width 24 height 15
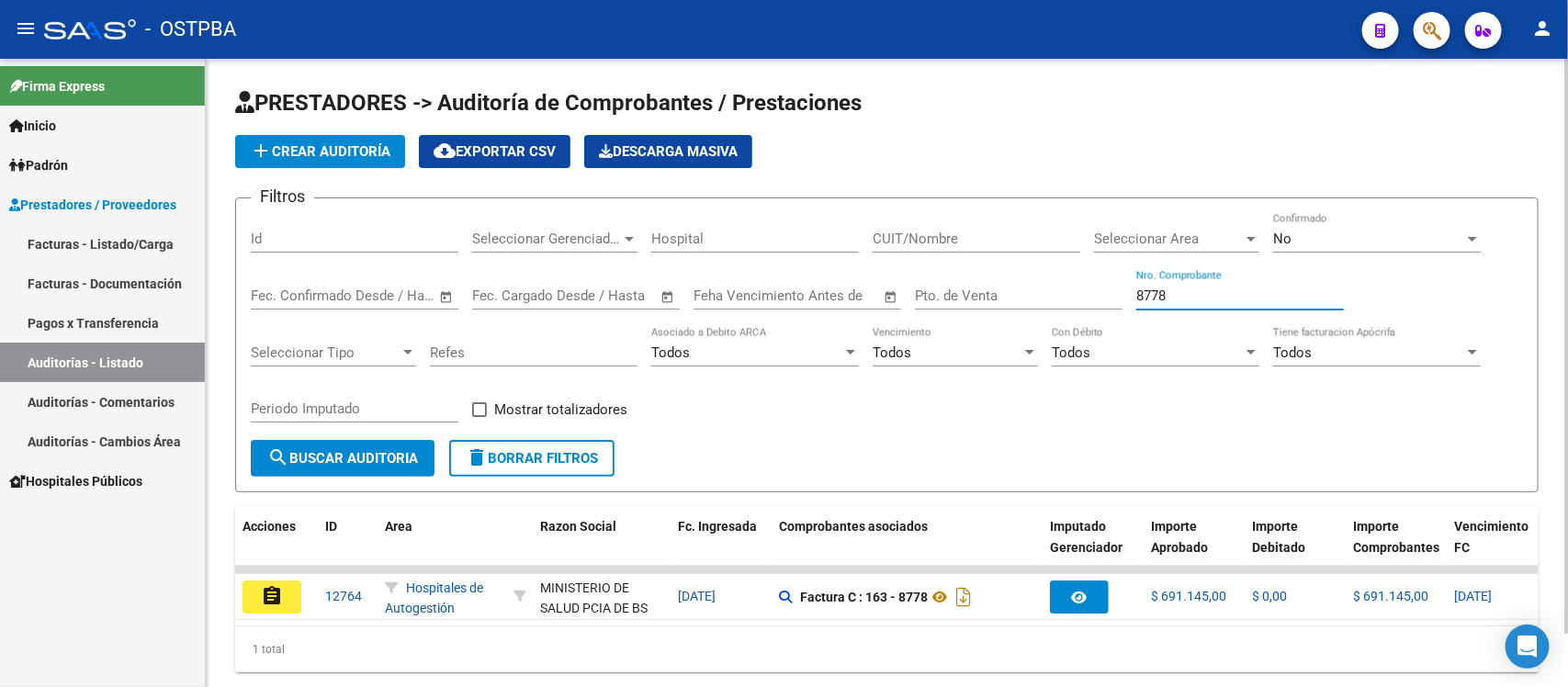
drag, startPoint x: 1187, startPoint y: 286, endPoint x: 875, endPoint y: 257, distance: 313.3
click at [875, 257] on div "Filtros Id Seleccionar Gerenciador Seleccionar Gerenciador Hospital CUIT/Nombre…" at bounding box center [887, 327] width 1273 height 227
type input "8"
click at [896, 423] on div "Filtros Id Seleccionar Gerenciador Seleccionar Gerenciador Hospital CUIT/Nombre…" at bounding box center [887, 327] width 1273 height 227
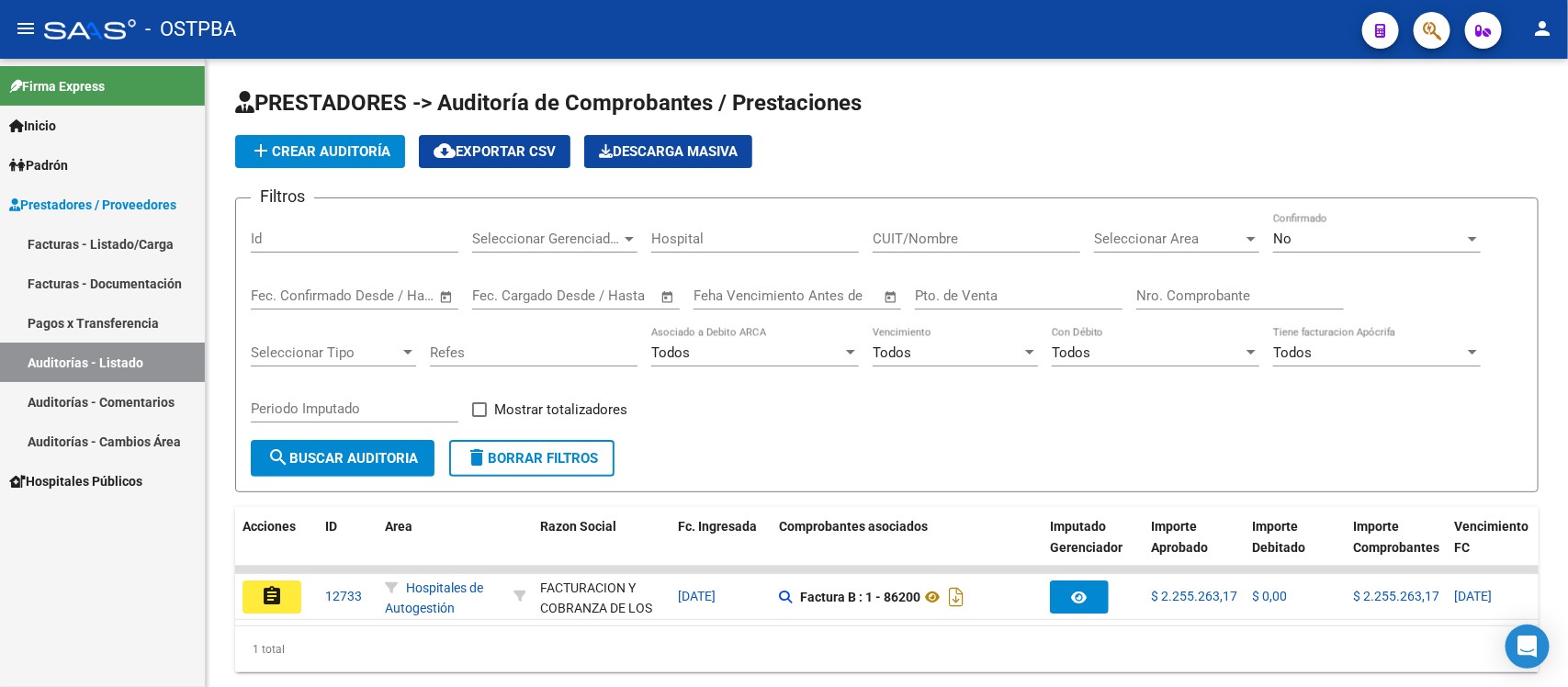
click at [57, 350] on link "Auditorías - Listado" at bounding box center [102, 362] width 205 height 39
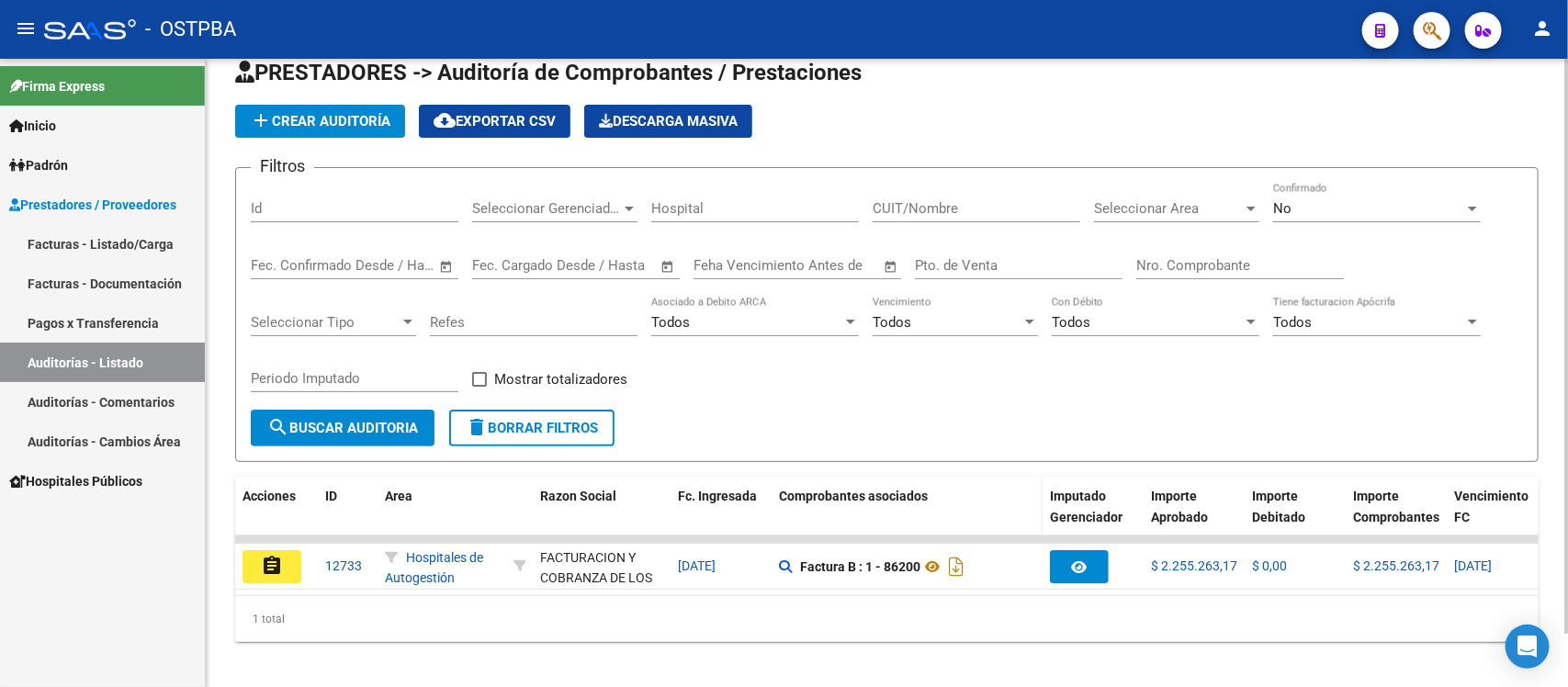
scroll to position [58, 0]
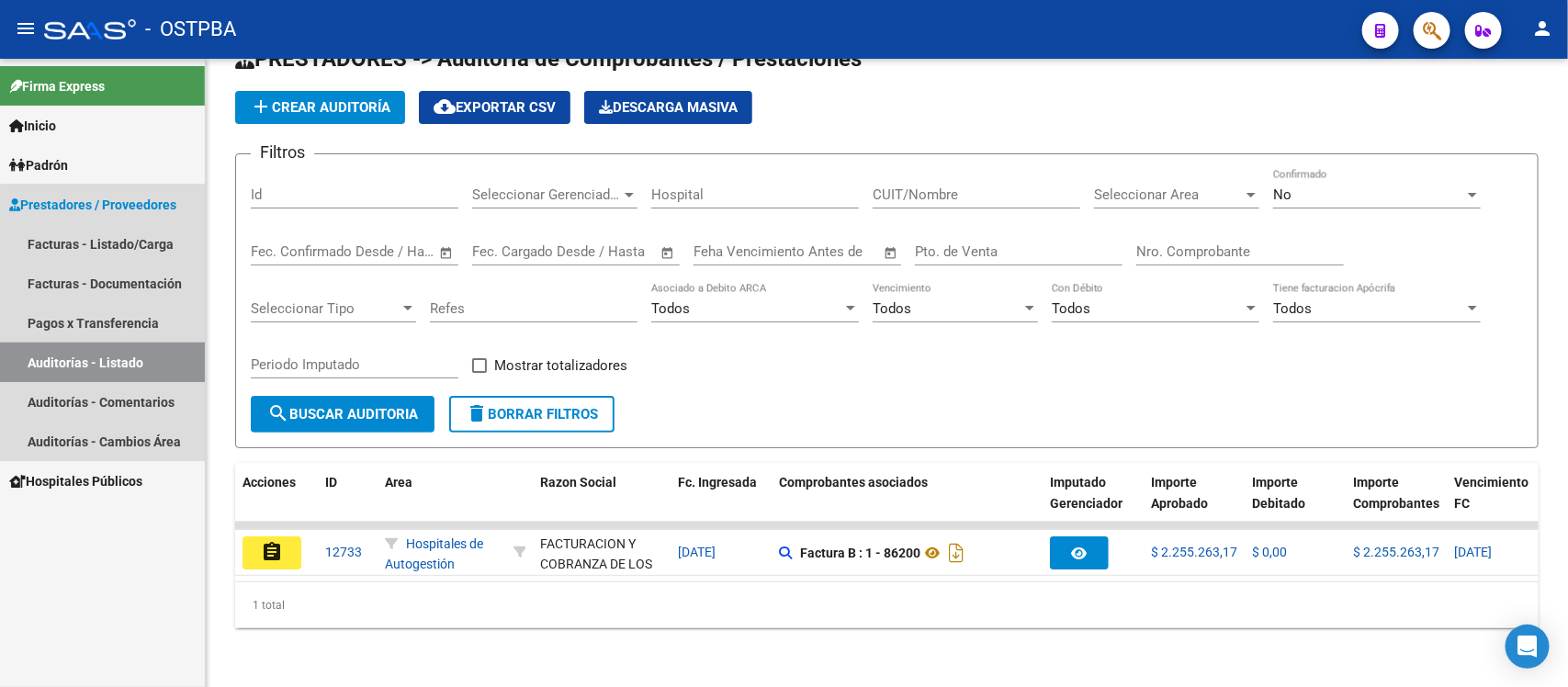
click at [117, 361] on link "Auditorías - Listado" at bounding box center [102, 362] width 205 height 39
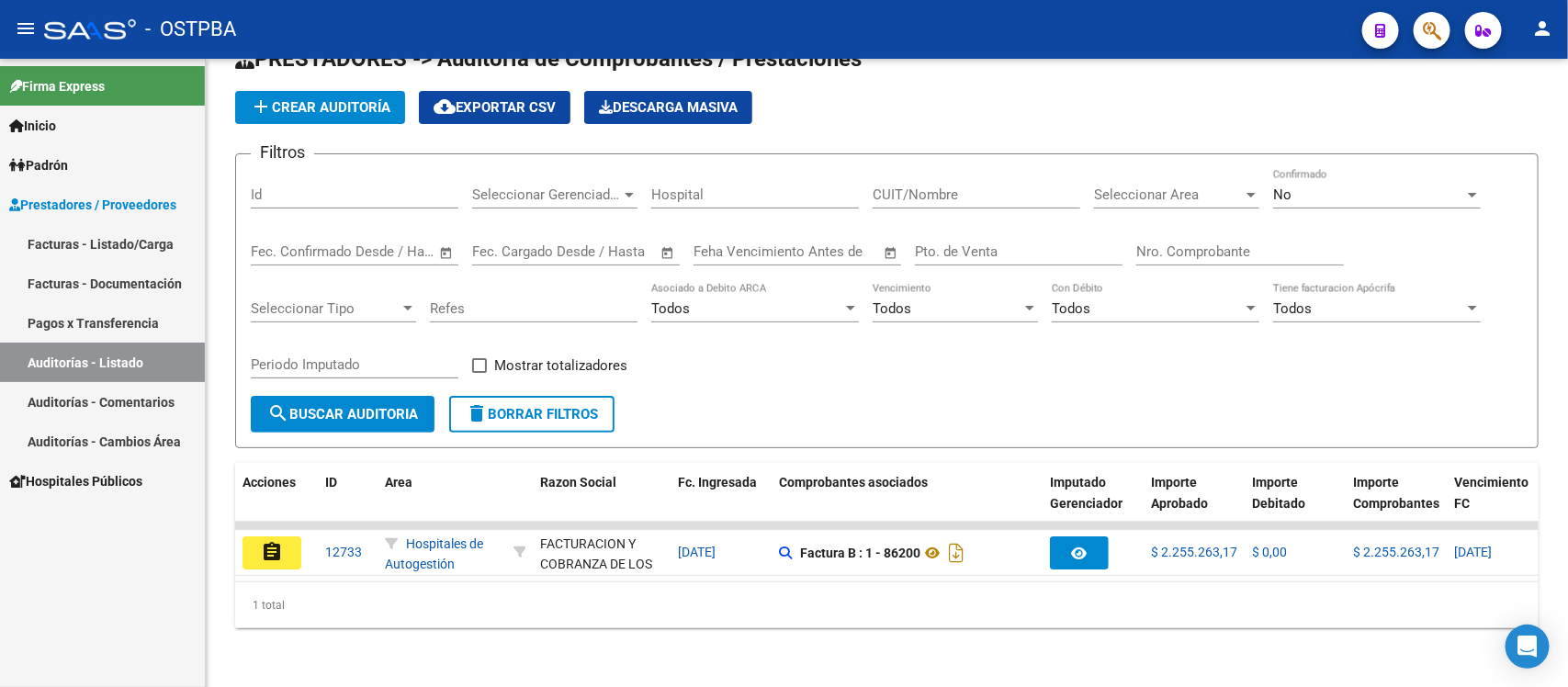
click at [127, 313] on link "Pagos x Transferencia" at bounding box center [102, 323] width 205 height 39
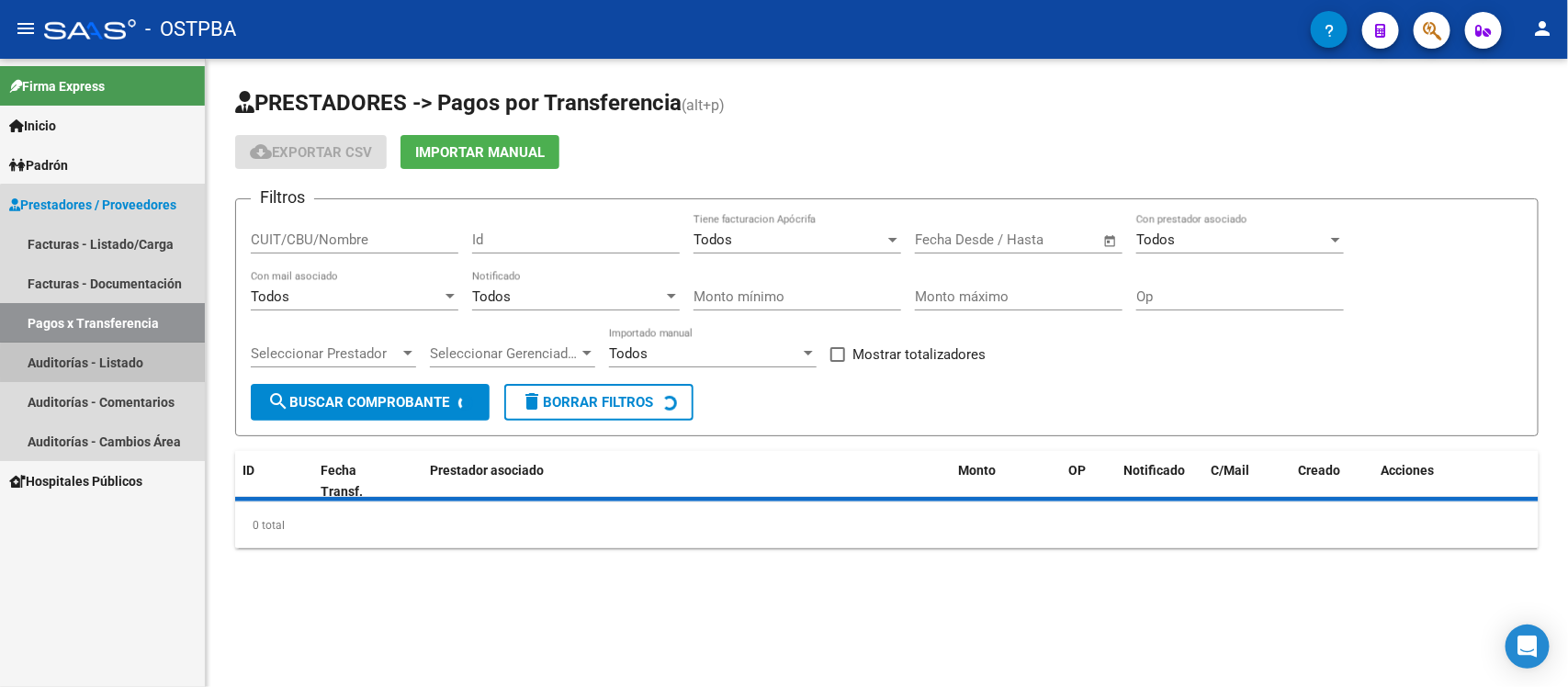
click at [131, 364] on link "Auditorías - Listado" at bounding box center [102, 362] width 205 height 39
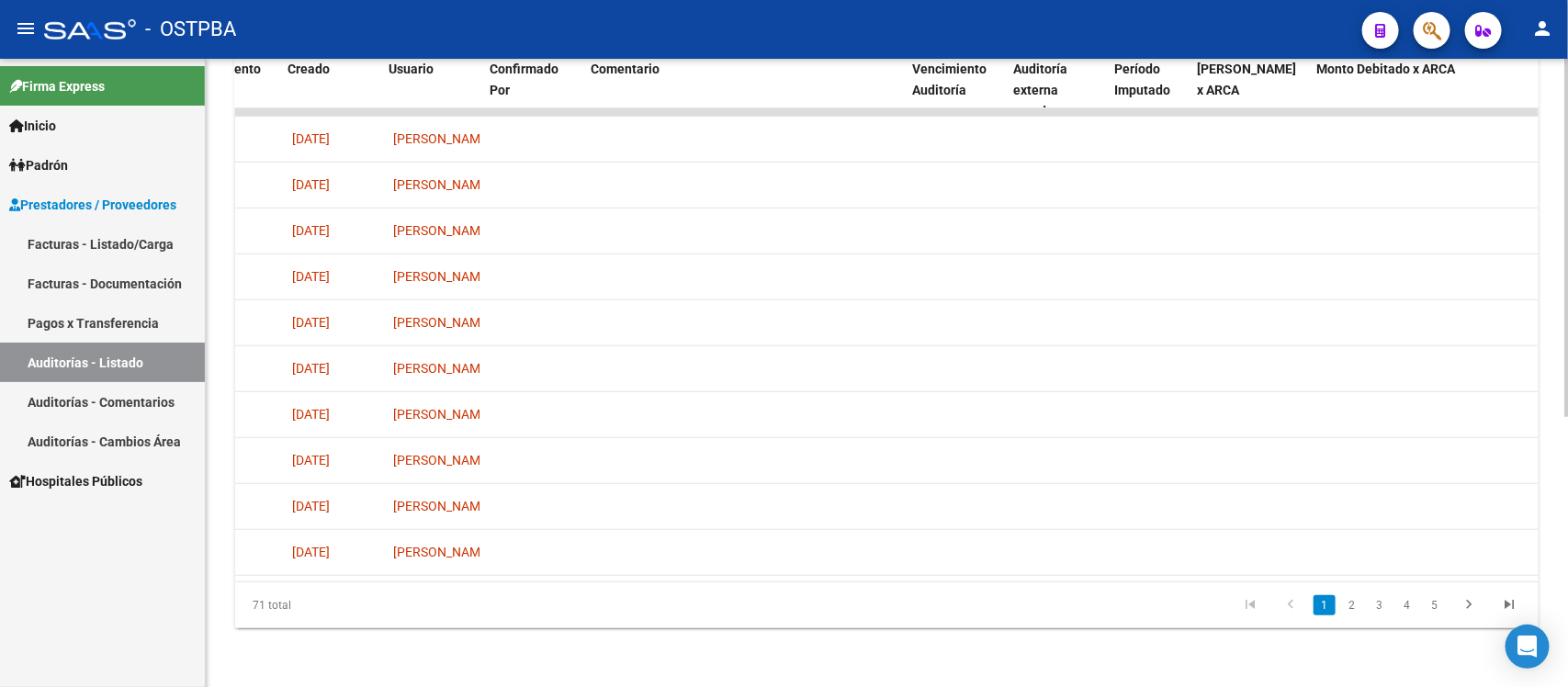
scroll to position [0, 1268]
click at [1352, 607] on link "2" at bounding box center [1352, 605] width 22 height 21
click at [1472, 604] on icon "go to next page" at bounding box center [1469, 607] width 24 height 22
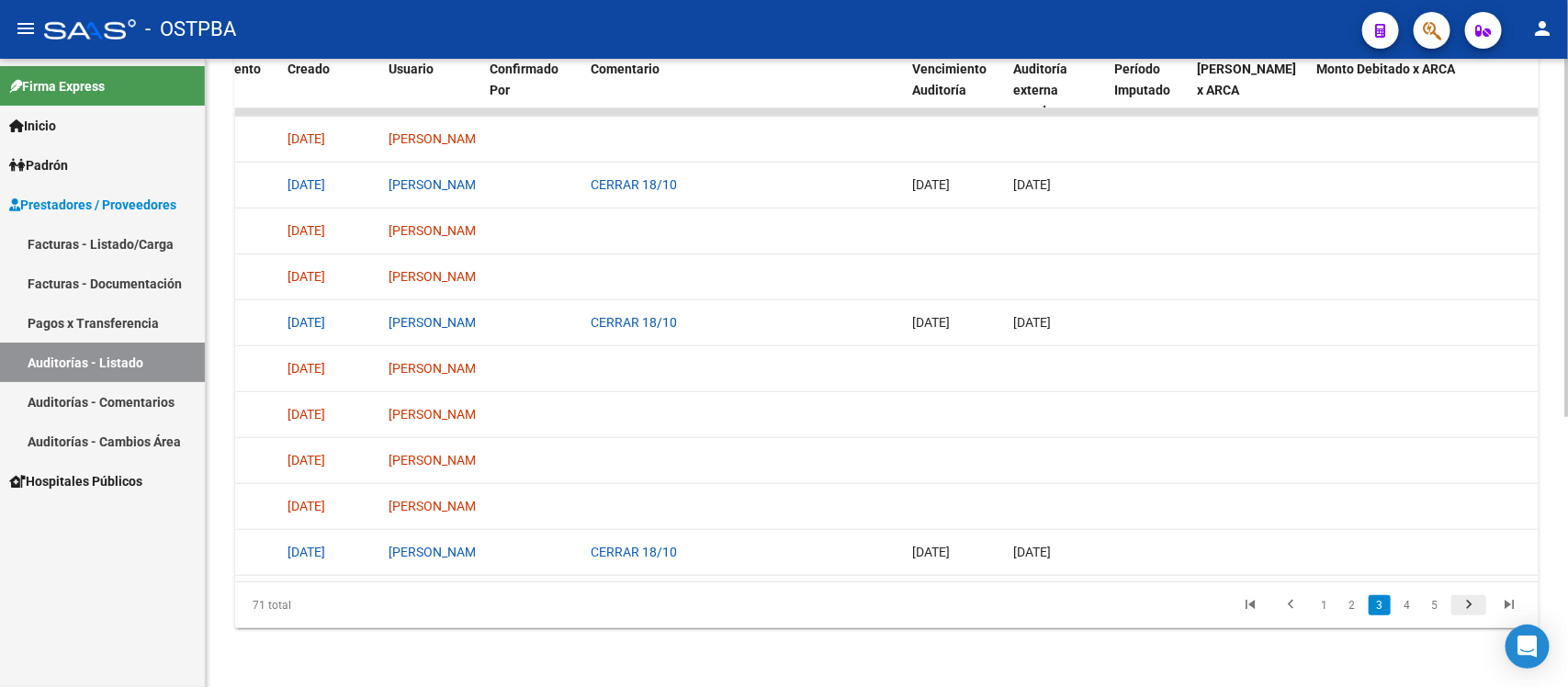
click at [1472, 604] on icon "go to next page" at bounding box center [1469, 607] width 24 height 22
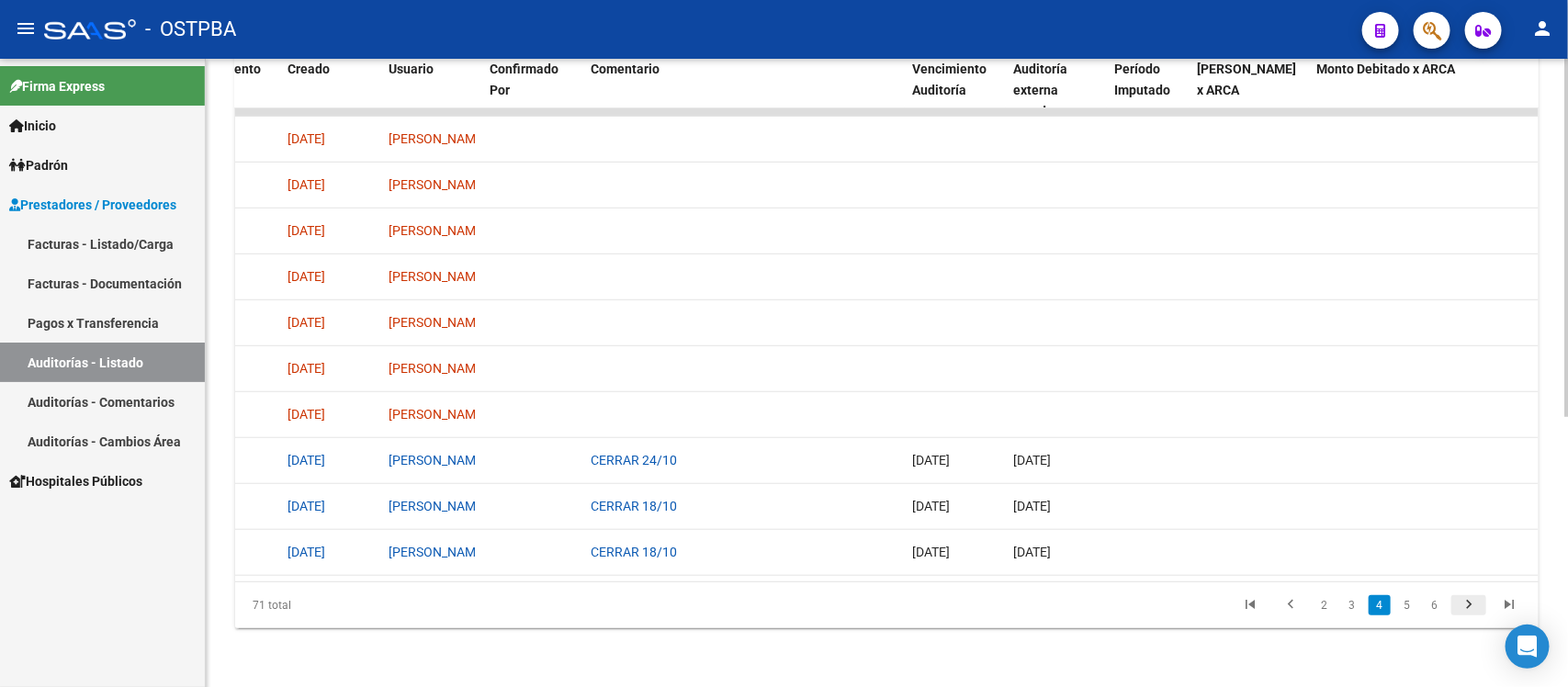
click at [1472, 604] on icon "go to next page" at bounding box center [1469, 607] width 24 height 22
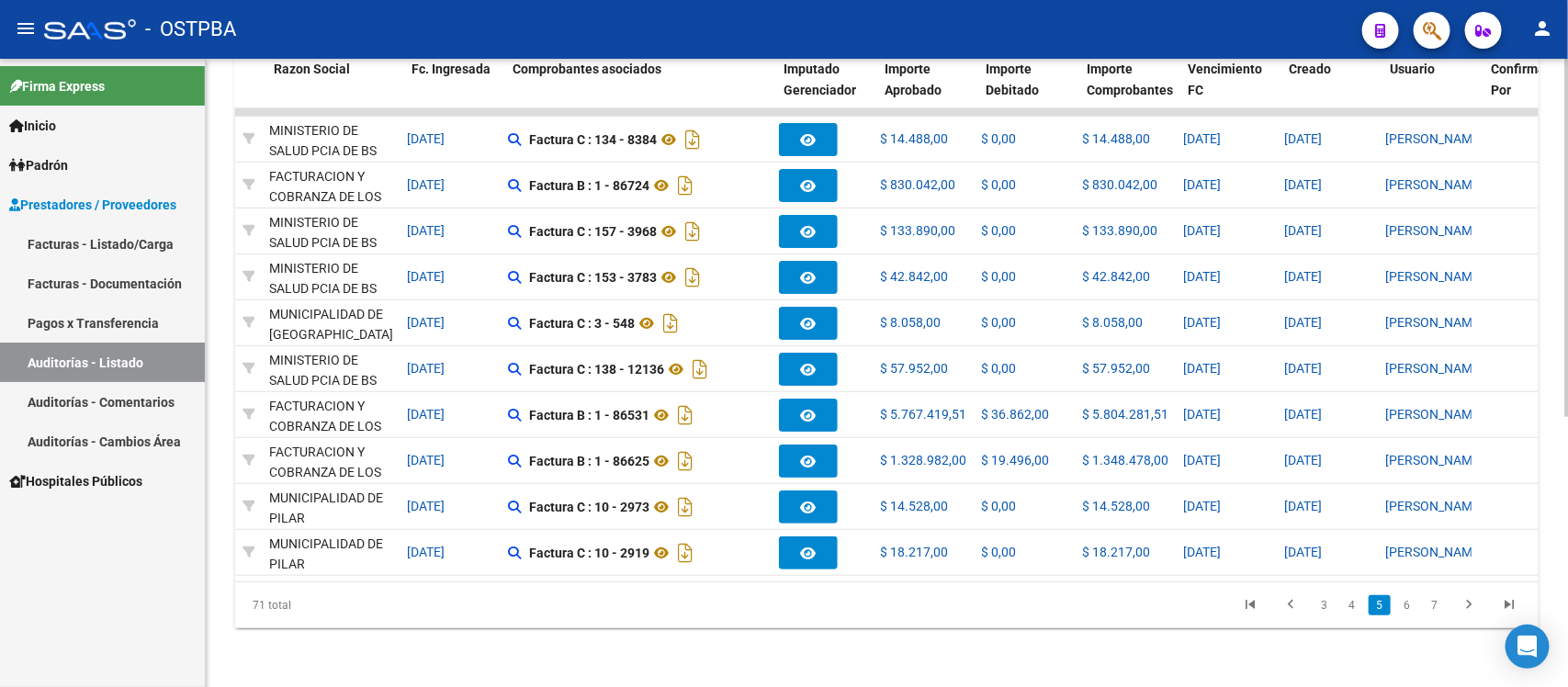
scroll to position [0, 267]
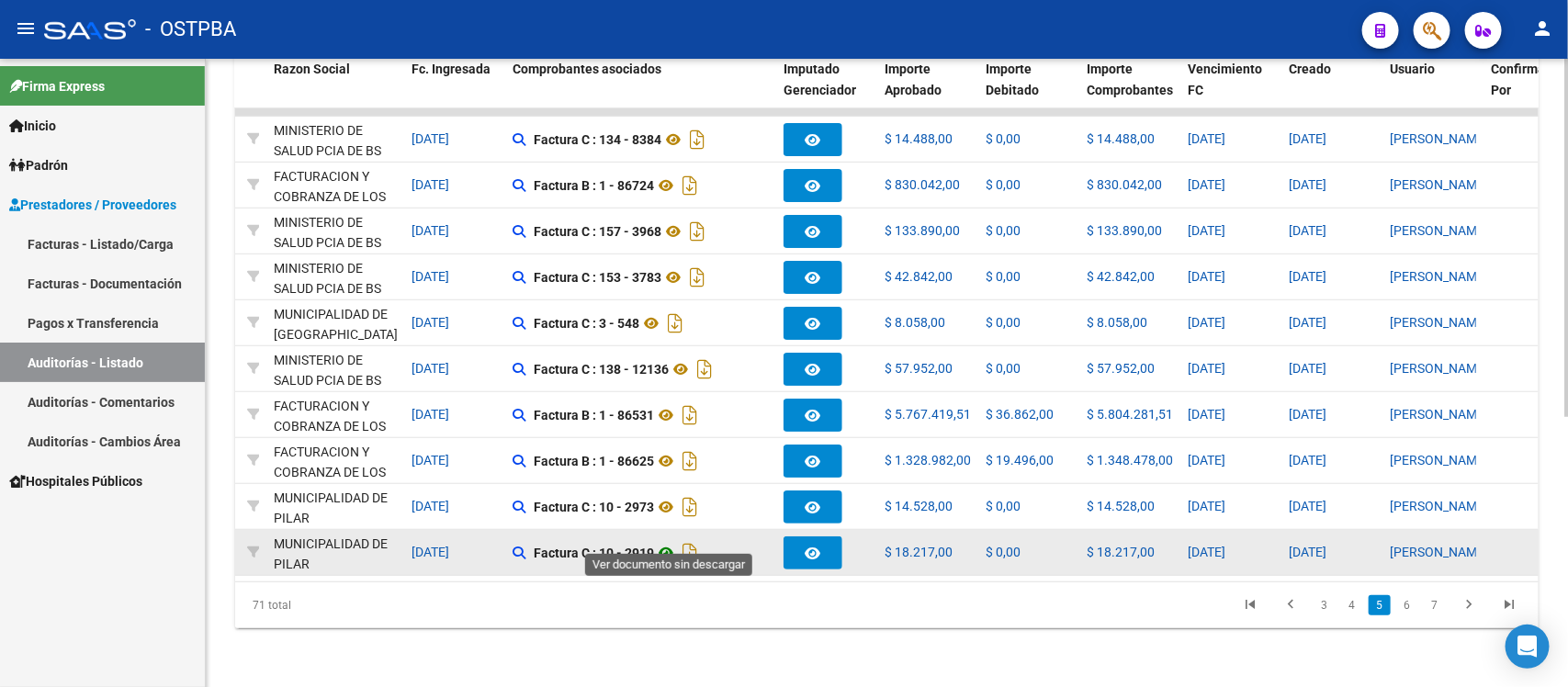
click at [663, 542] on icon at bounding box center [665, 553] width 24 height 22
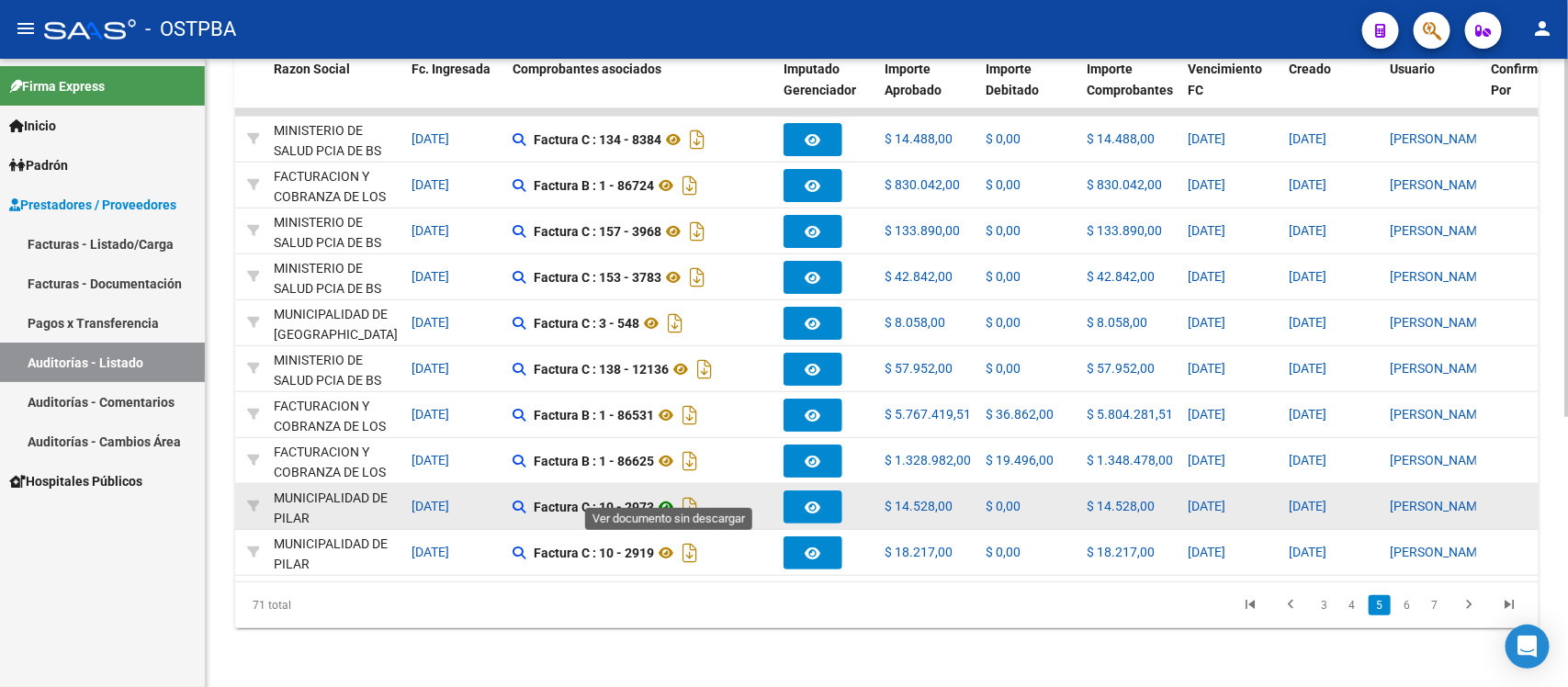
click at [668, 496] on icon at bounding box center [665, 507] width 24 height 22
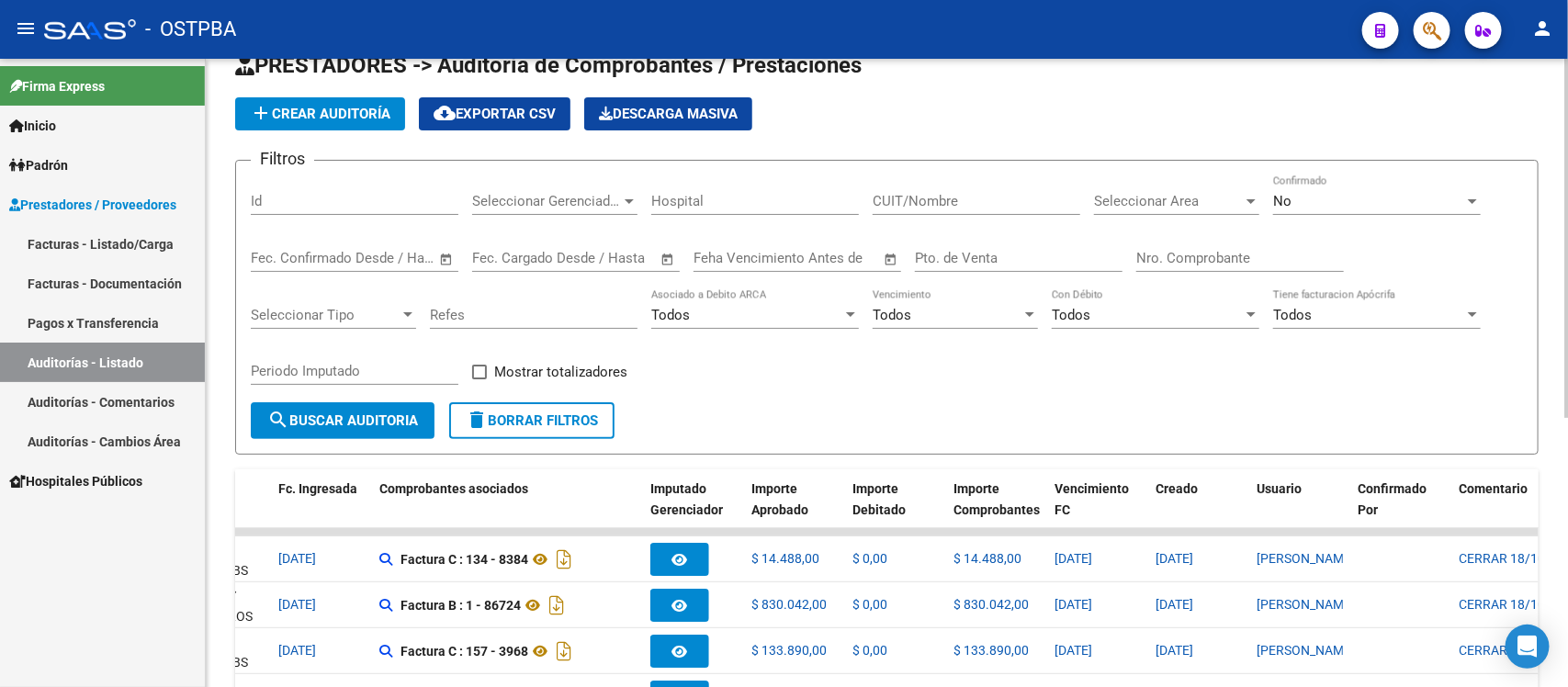
scroll to position [0, 0]
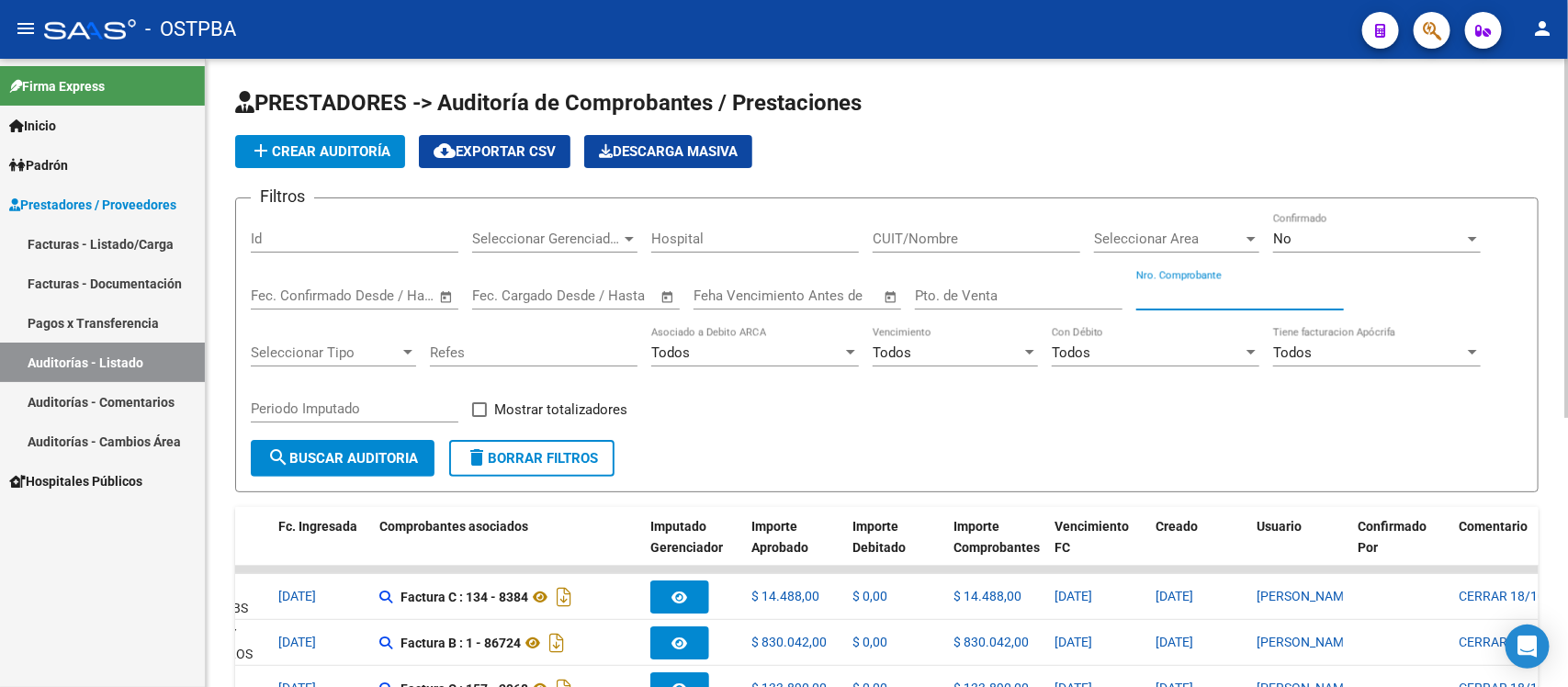
click at [1154, 289] on input "Nro. Comprobante" at bounding box center [1239, 295] width 208 height 17
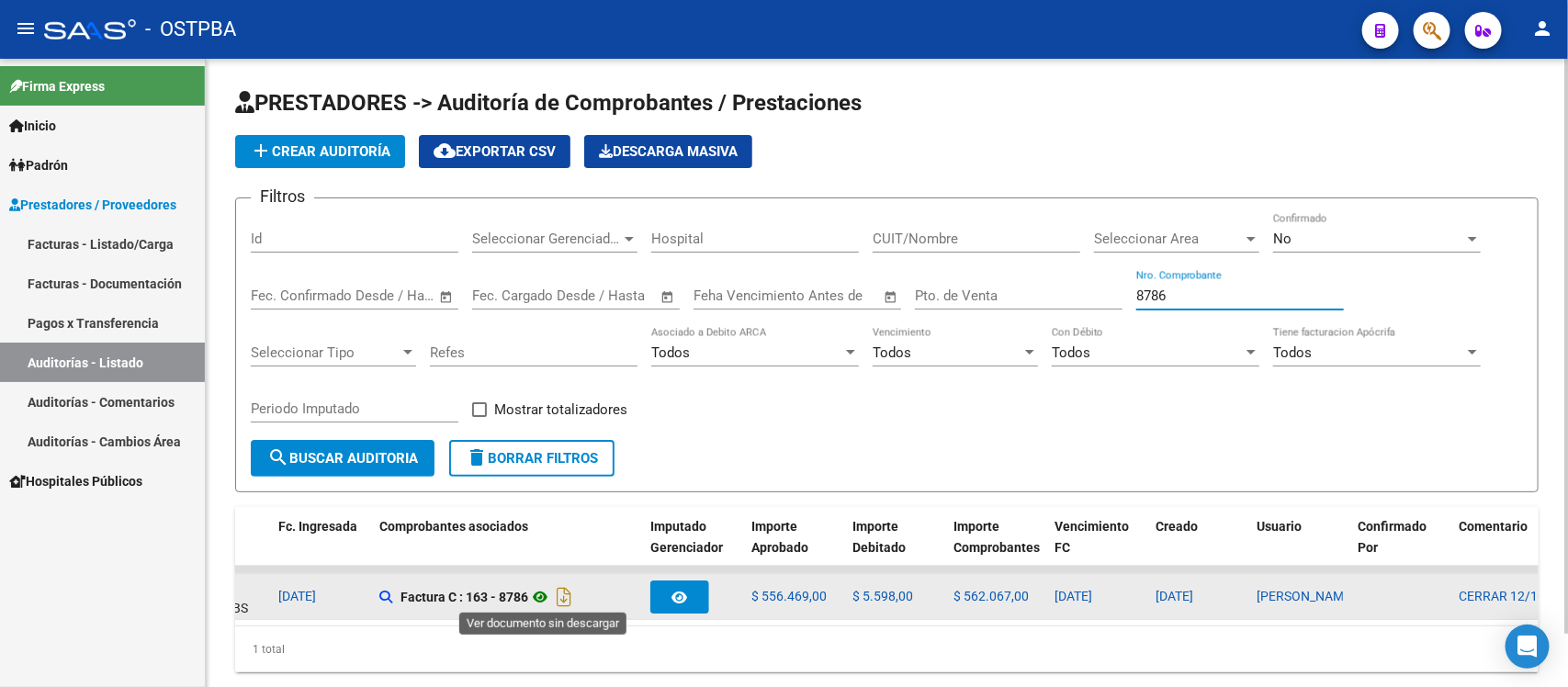
click at [542, 590] on icon at bounding box center [540, 596] width 24 height 22
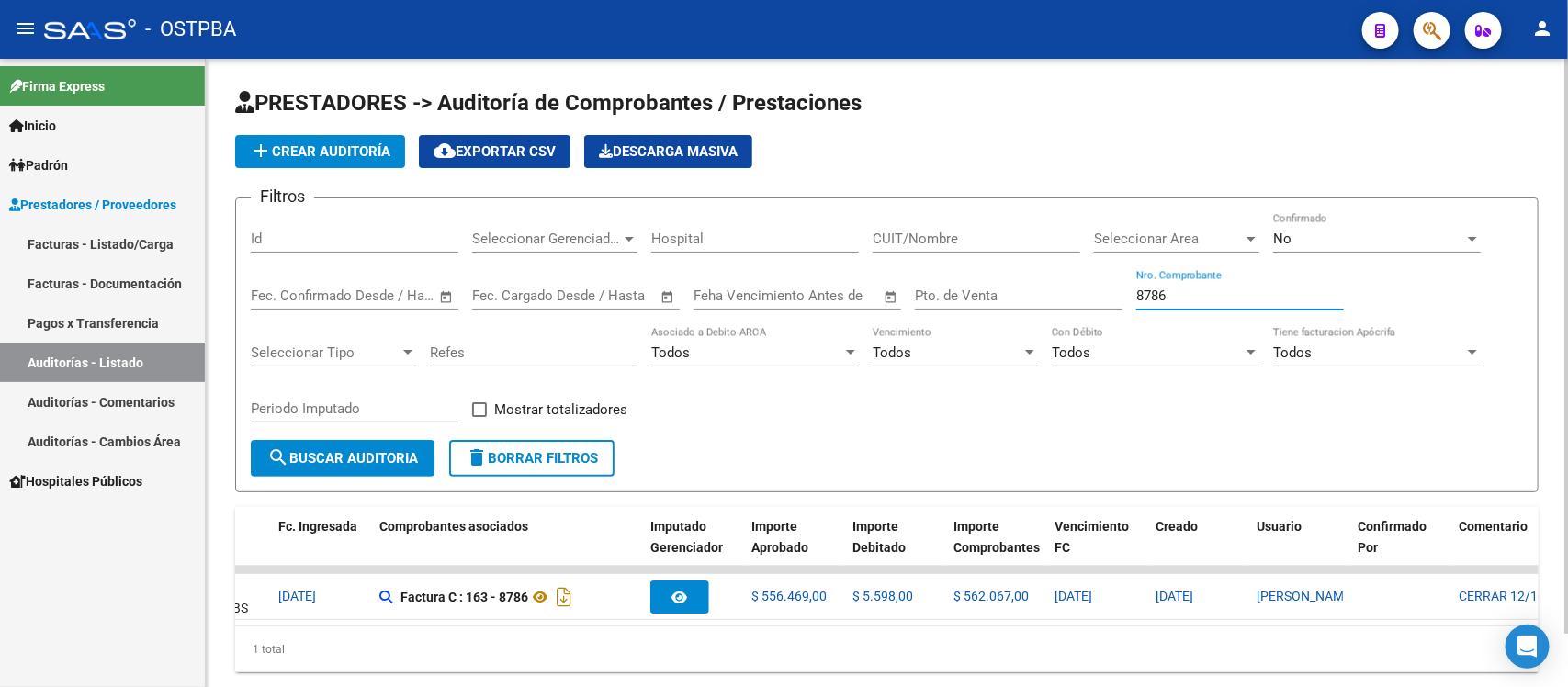
drag, startPoint x: 1177, startPoint y: 294, endPoint x: 1073, endPoint y: 281, distance: 104.8
click at [1073, 281] on div "Filtros Id Seleccionar Gerenciador Seleccionar Gerenciador Hospital CUIT/Nombre…" at bounding box center [887, 327] width 1273 height 227
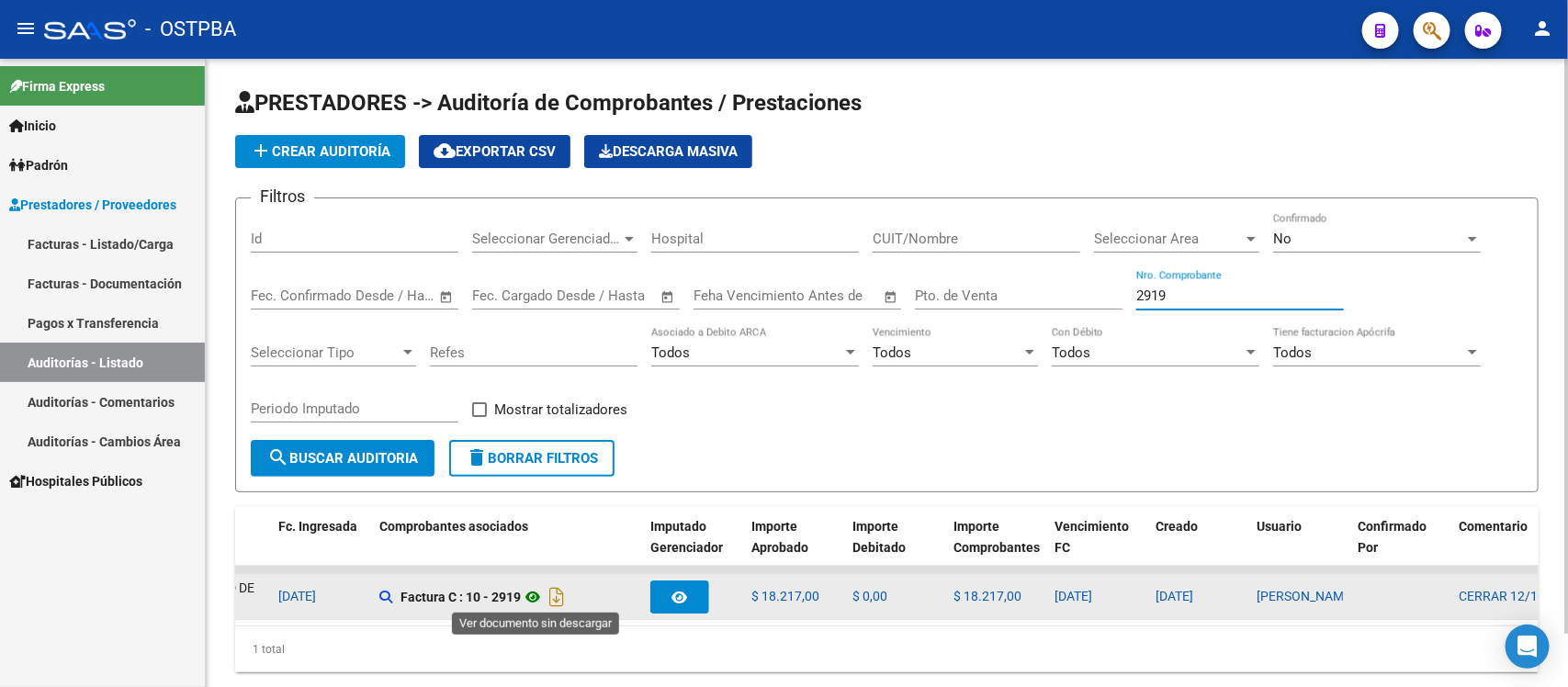
click at [533, 591] on icon at bounding box center [533, 596] width 24 height 22
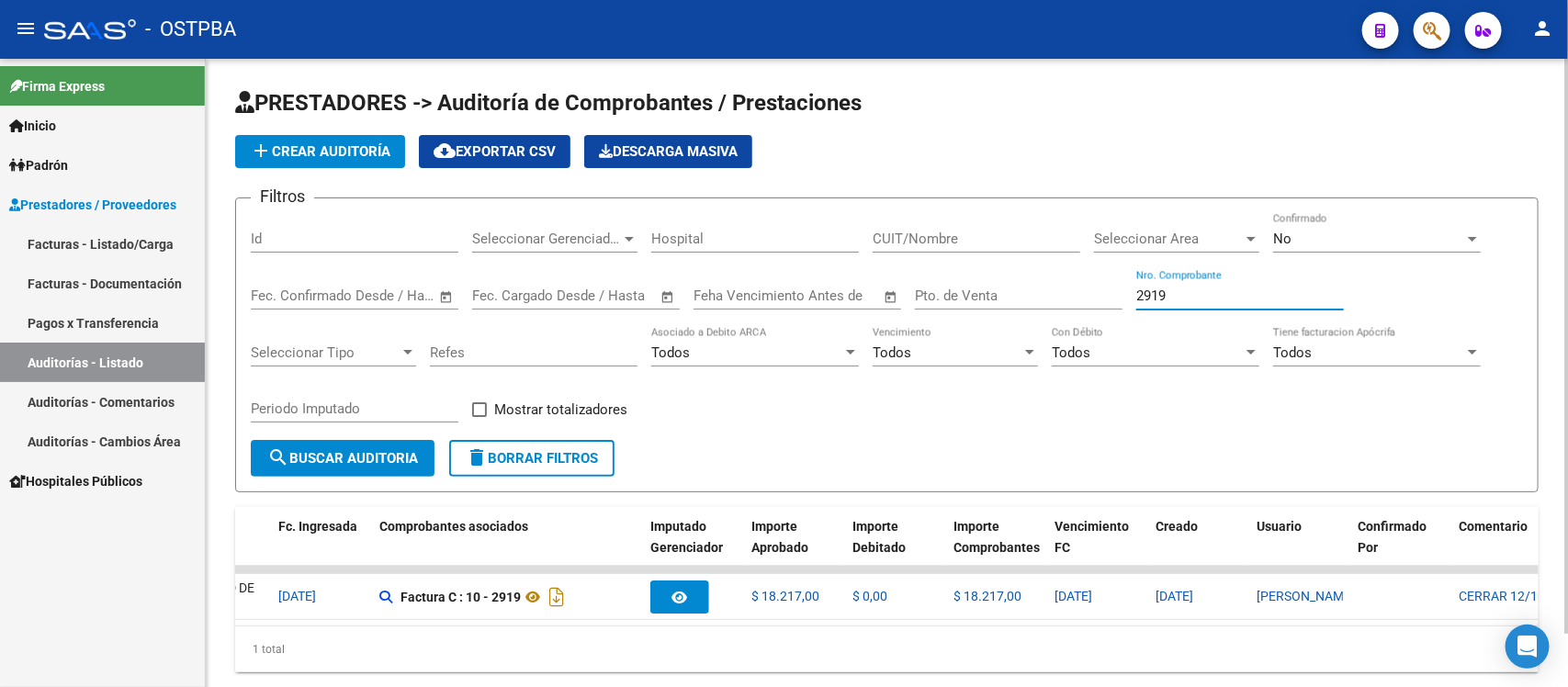
drag, startPoint x: 1187, startPoint y: 295, endPoint x: 966, endPoint y: 294, distance: 221.0
click at [967, 294] on div "Filtros Id Seleccionar Gerenciador Seleccionar Gerenciador Hospital CUIT/Nombre…" at bounding box center [887, 327] width 1273 height 227
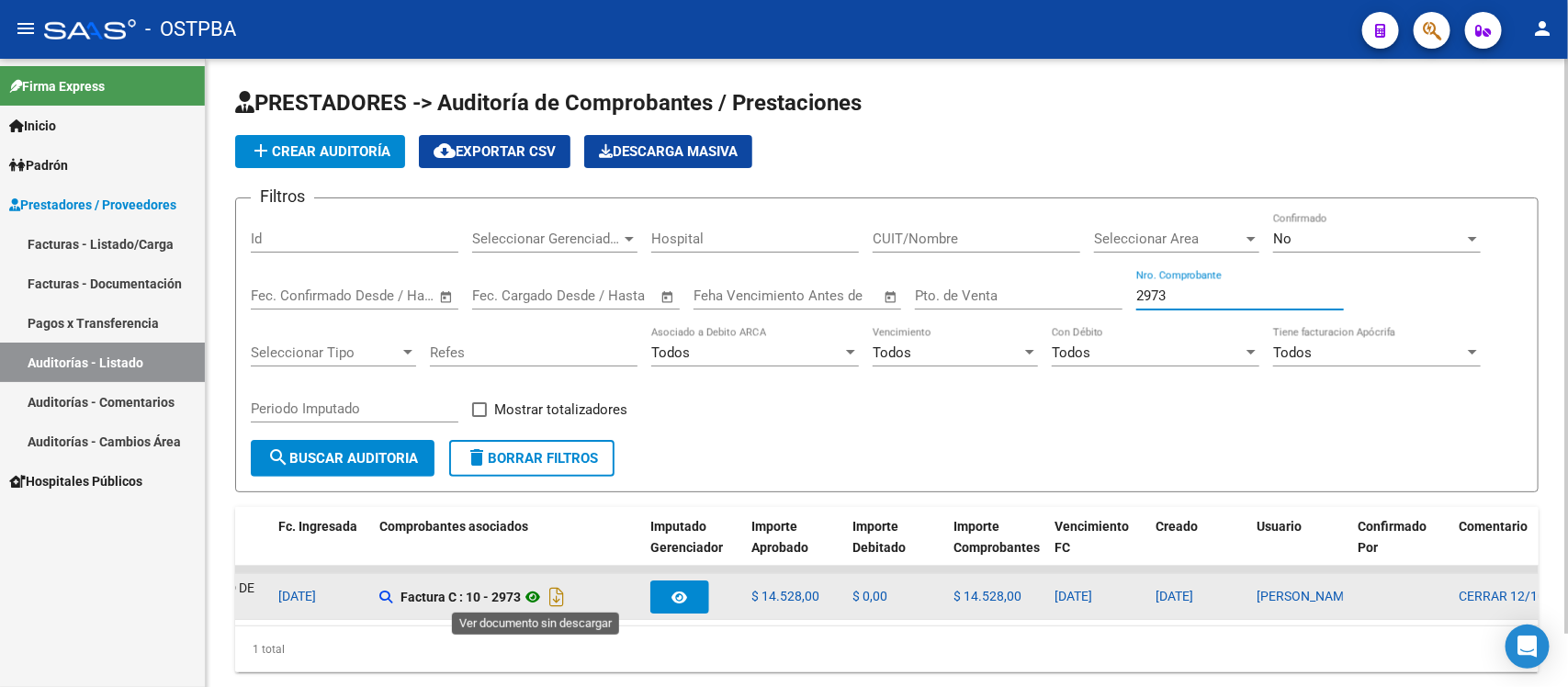
click at [535, 591] on icon at bounding box center [533, 596] width 24 height 22
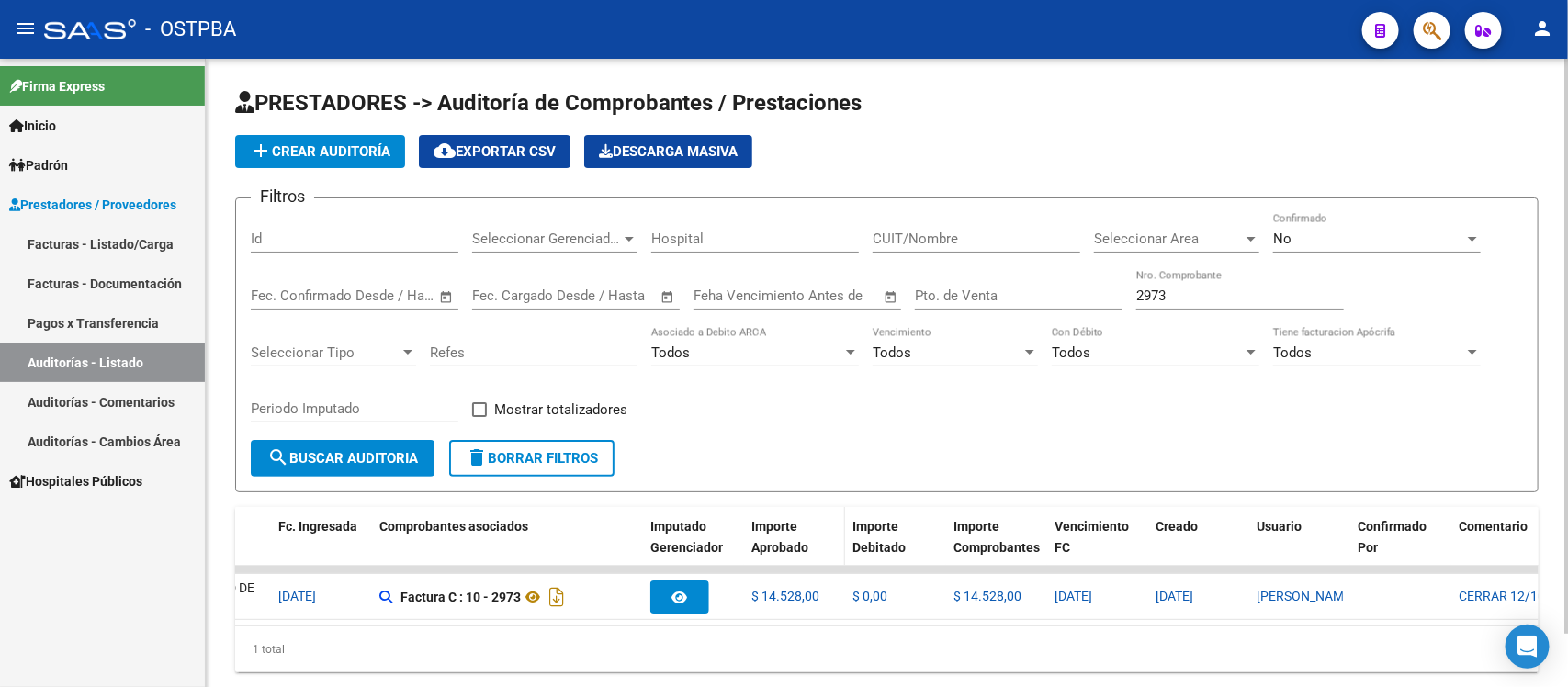
scroll to position [58, 0]
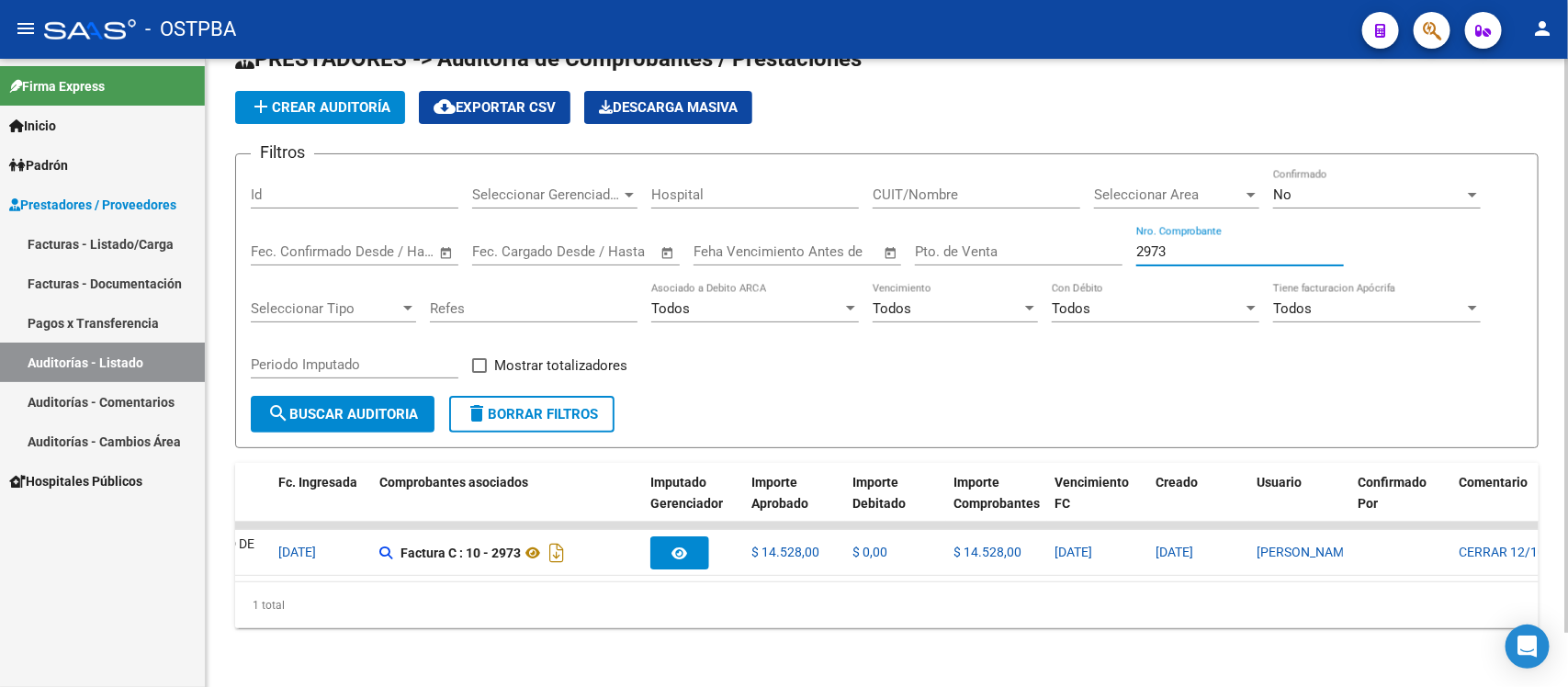
drag, startPoint x: 1213, startPoint y: 240, endPoint x: 1008, endPoint y: 240, distance: 205.0
click at [1008, 240] on div "Filtros Id Seleccionar Gerenciador Seleccionar Gerenciador Hospital CUIT/Nombre…" at bounding box center [887, 282] width 1273 height 227
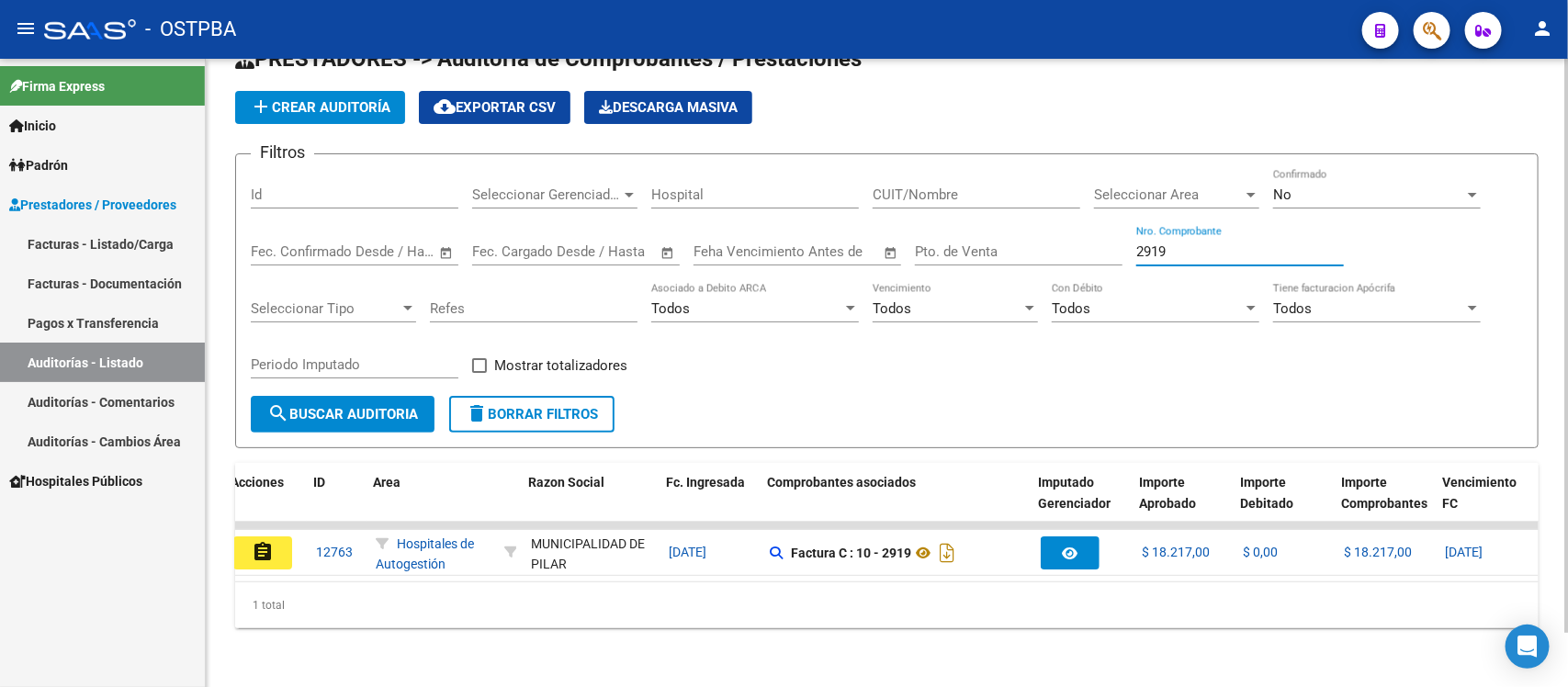
scroll to position [0, 0]
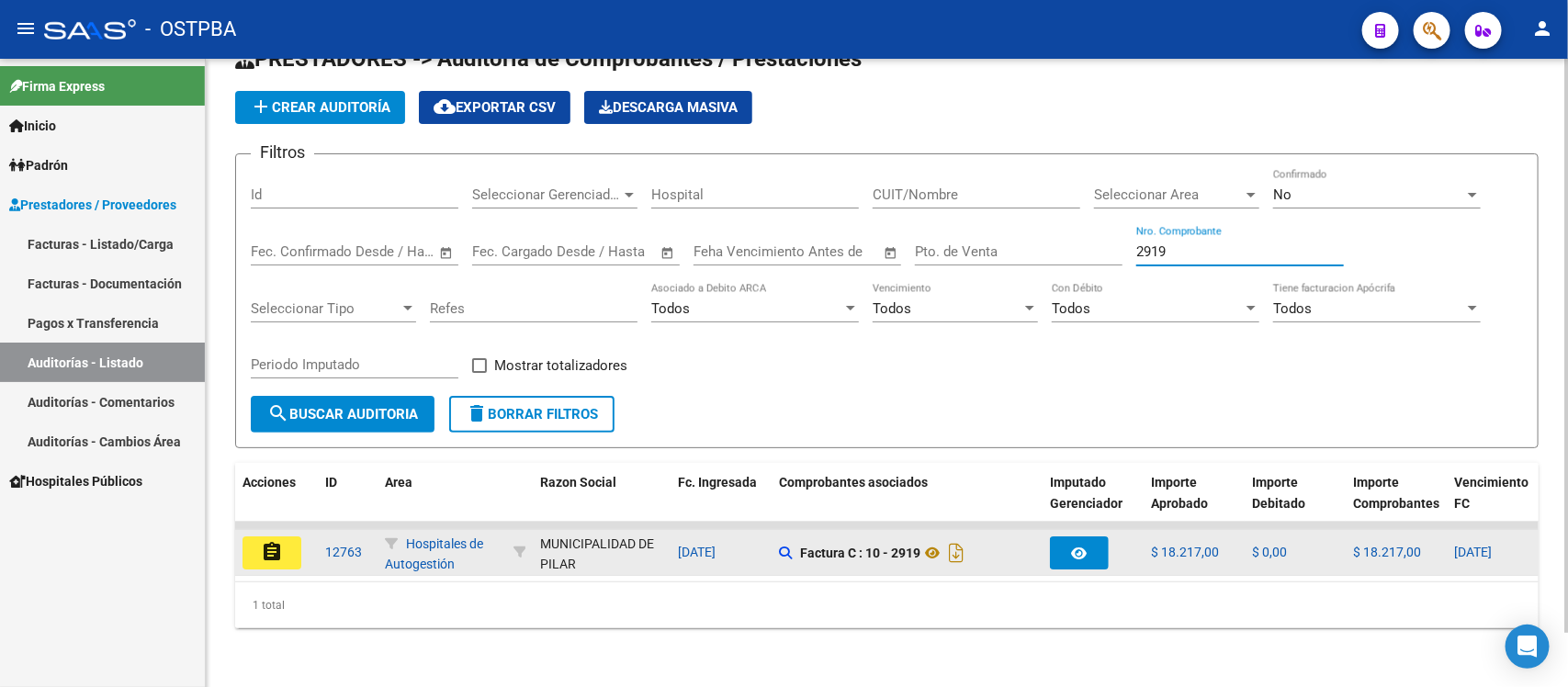
type input "2919"
click at [262, 541] on mat-icon "assignment" at bounding box center [272, 552] width 22 height 22
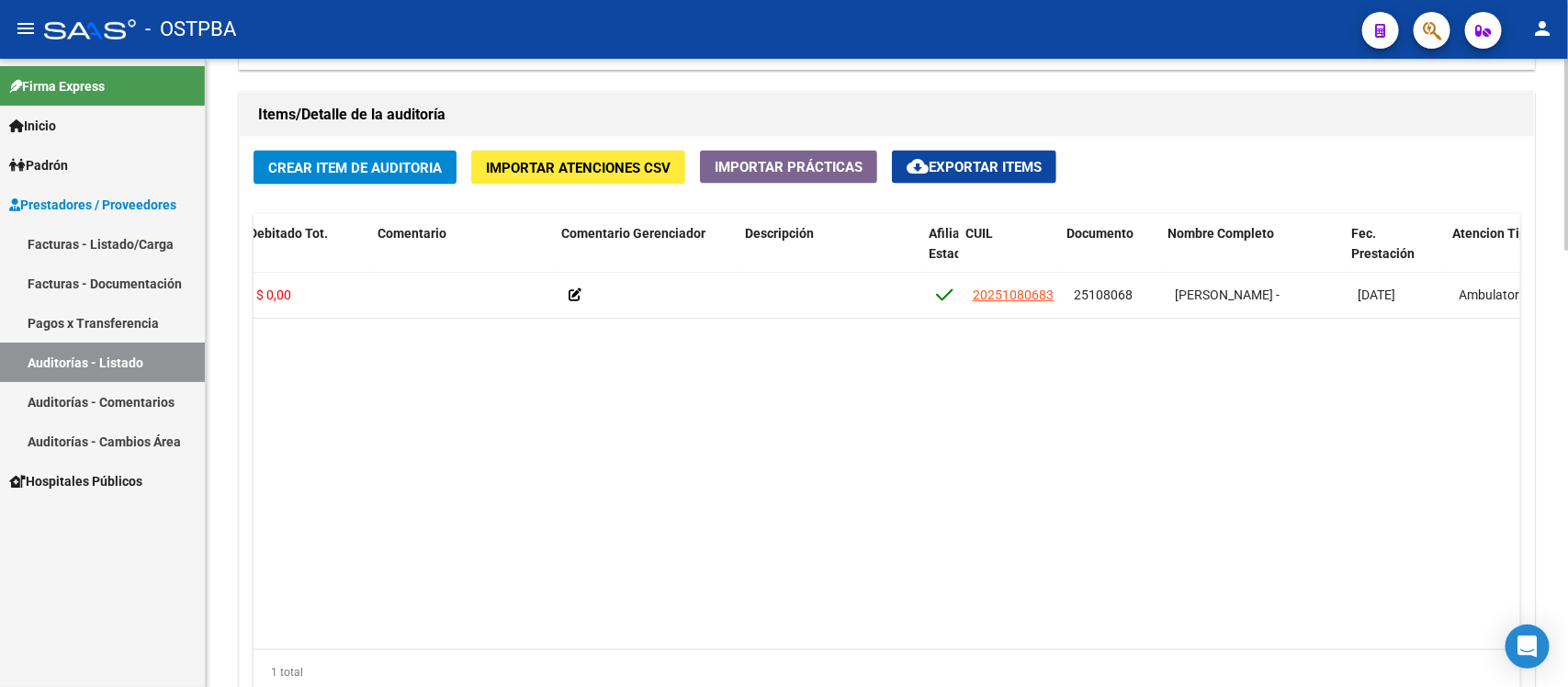
scroll to position [0, 534]
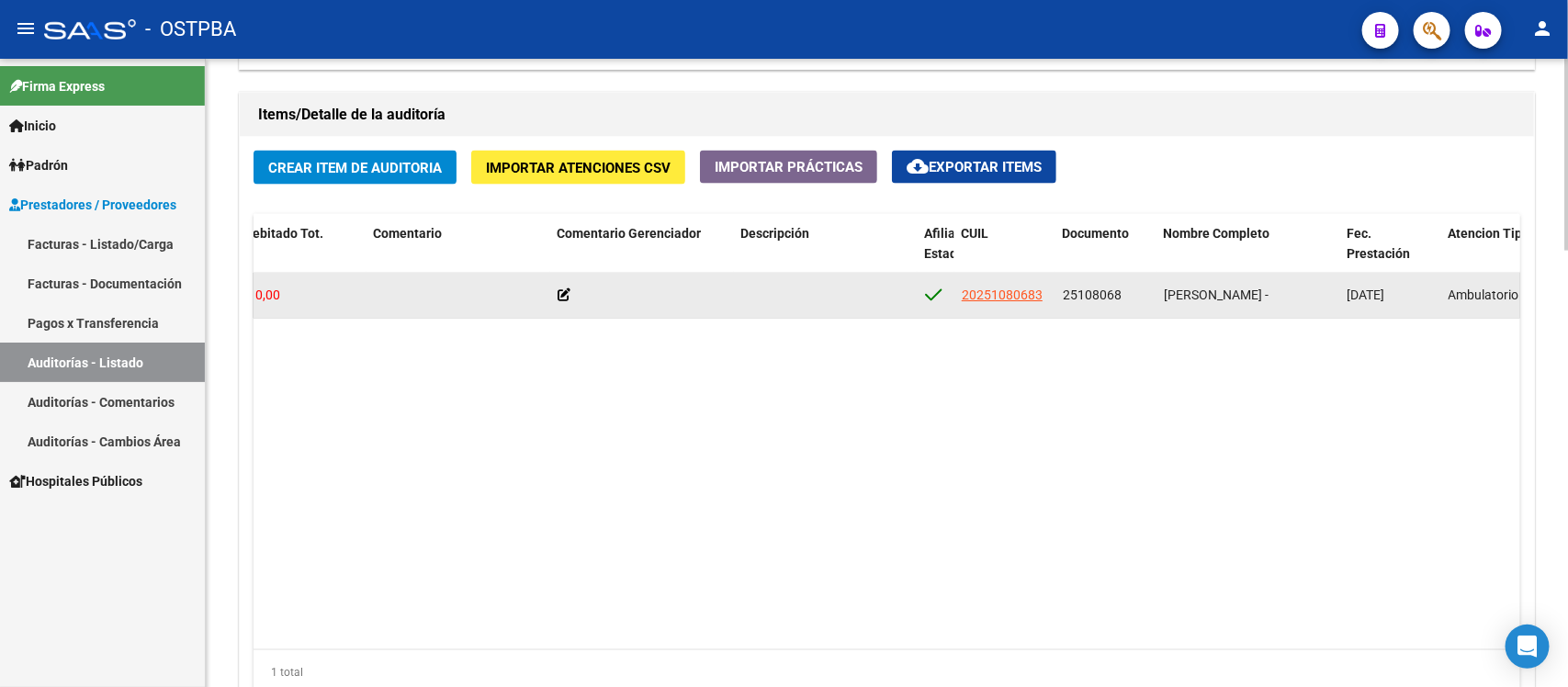
drag, startPoint x: 1059, startPoint y: 286, endPoint x: 1119, endPoint y: 295, distance: 60.7
click at [1119, 295] on datatable-body-cell "25108068" at bounding box center [1105, 295] width 101 height 45
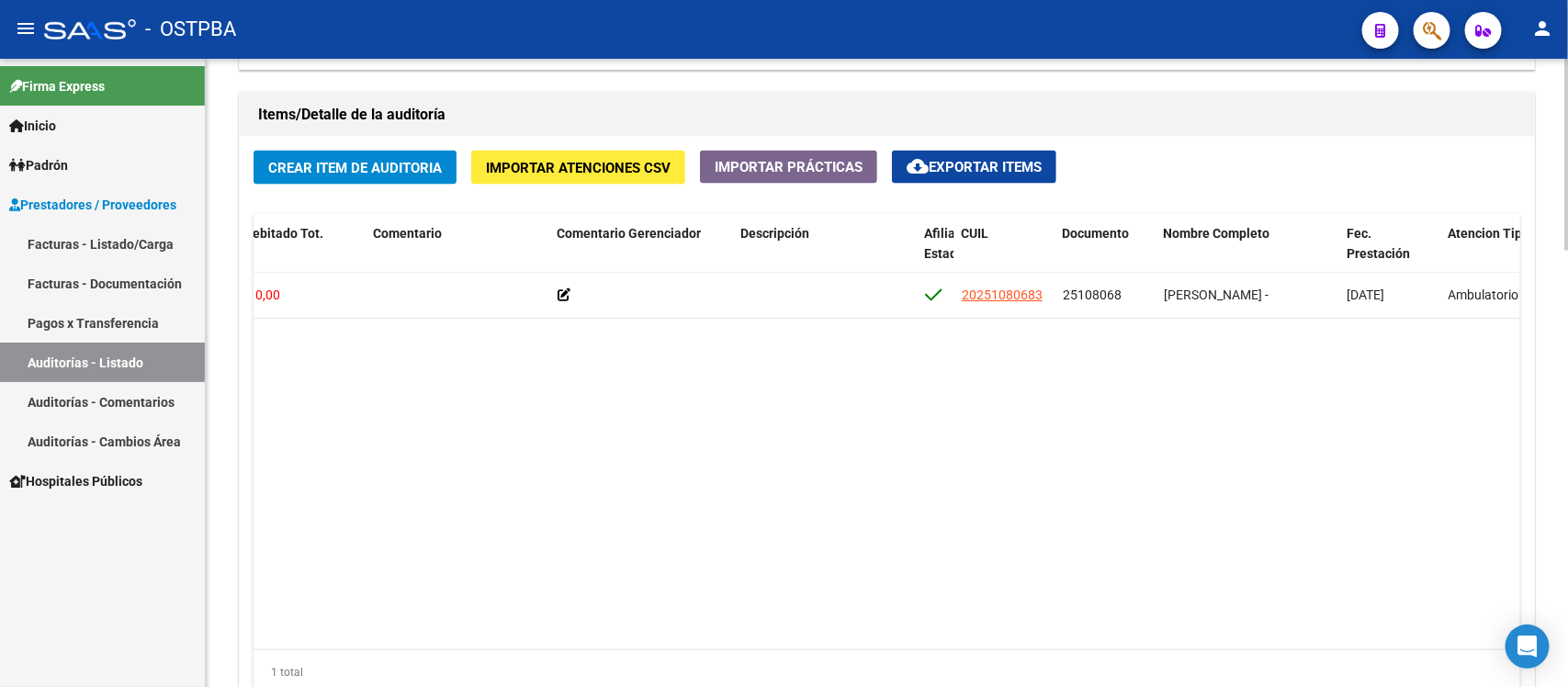
copy span "25108068"
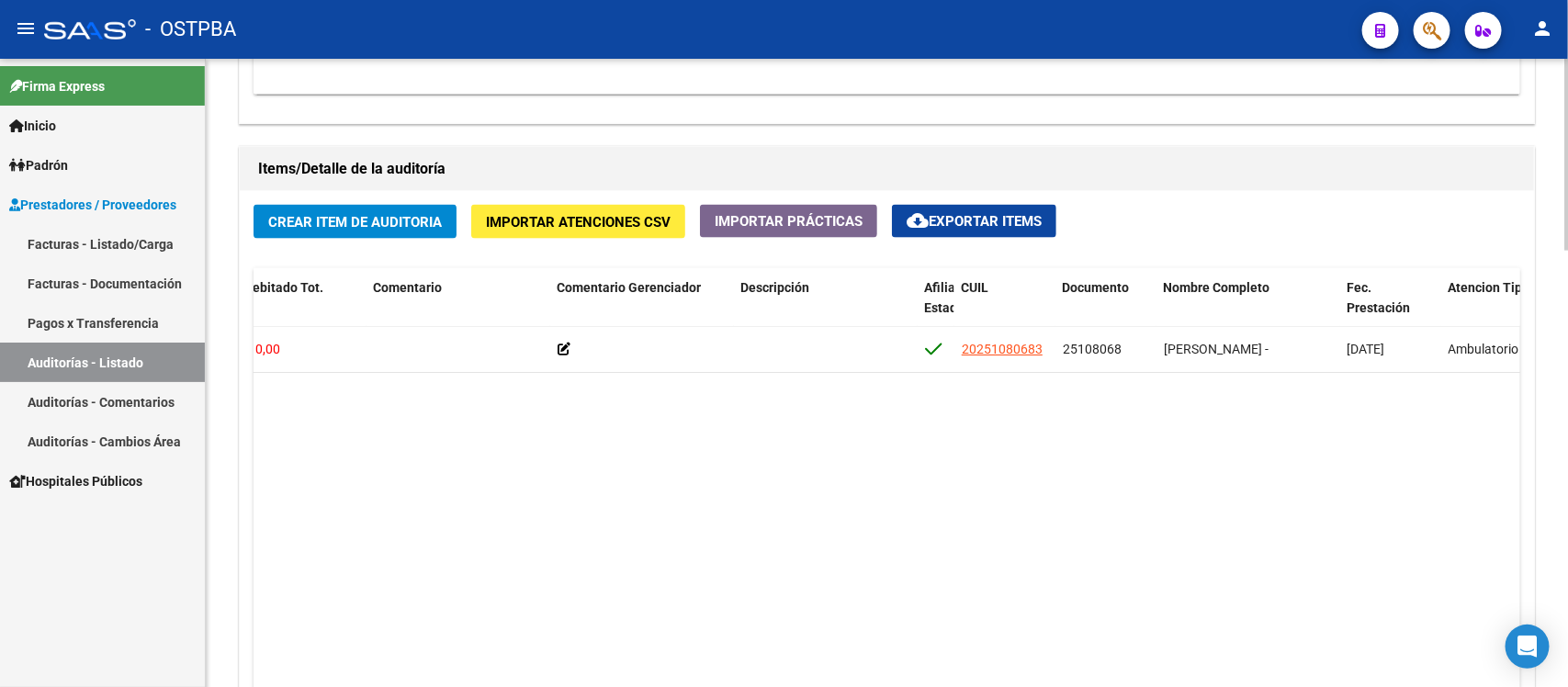
scroll to position [1200, 0]
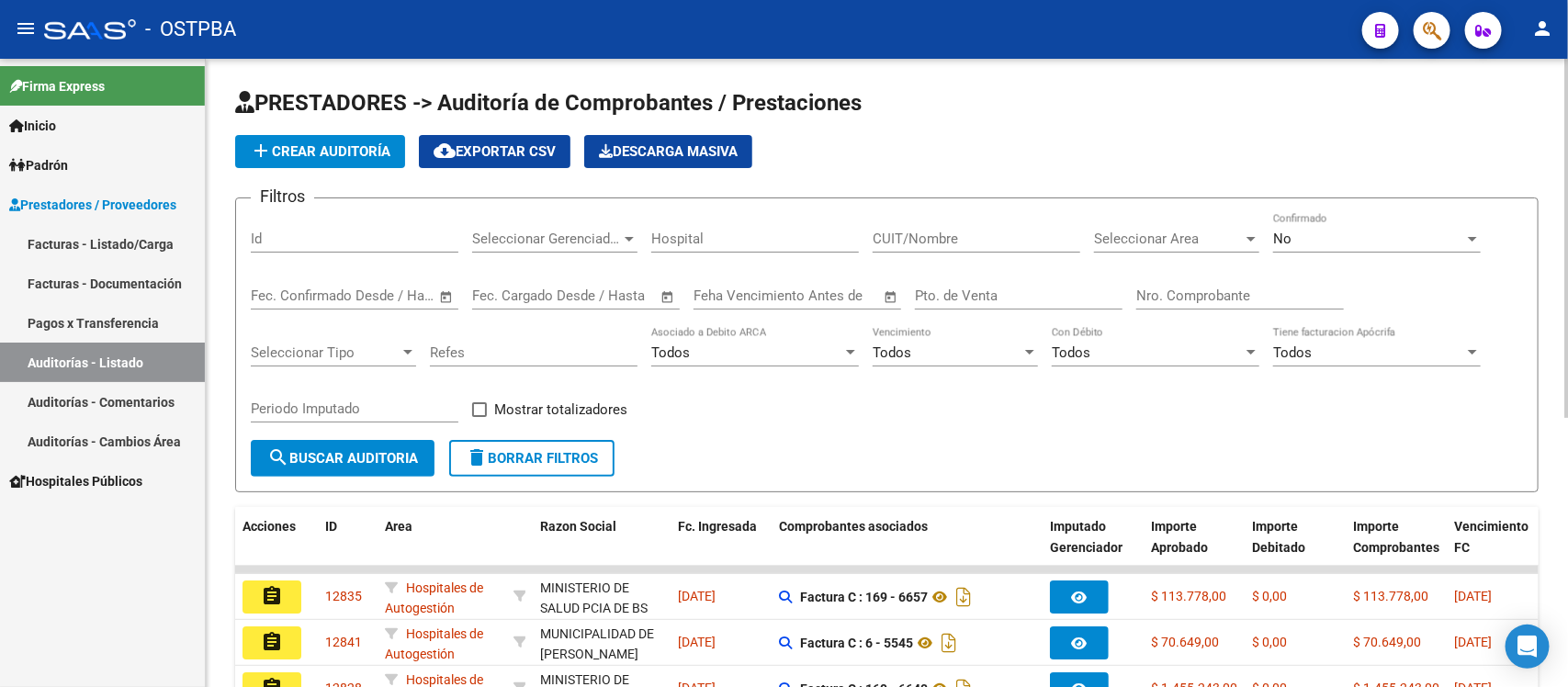
click at [1155, 300] on input "Nro. Comprobante" at bounding box center [1239, 295] width 208 height 17
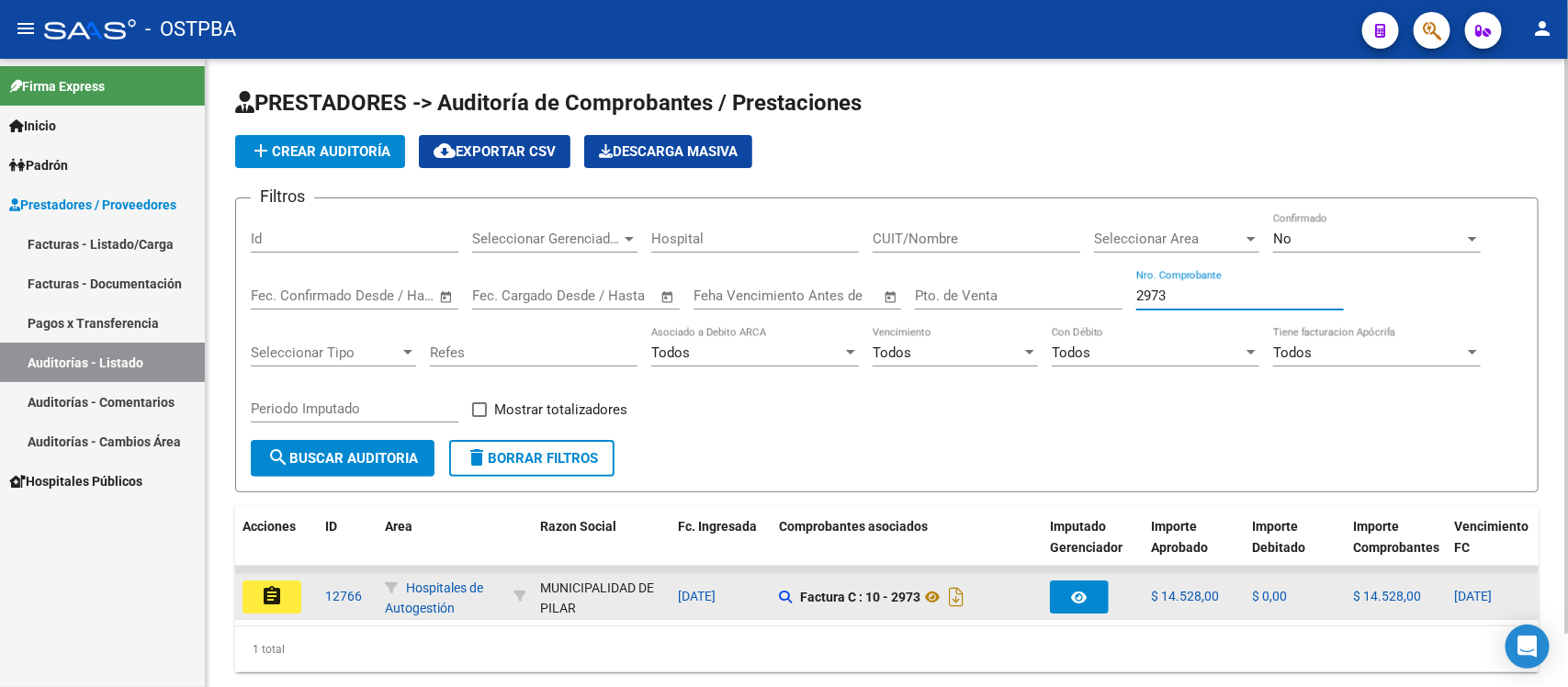
type input "2973"
click at [274, 585] on mat-icon "assignment" at bounding box center [272, 595] width 22 height 22
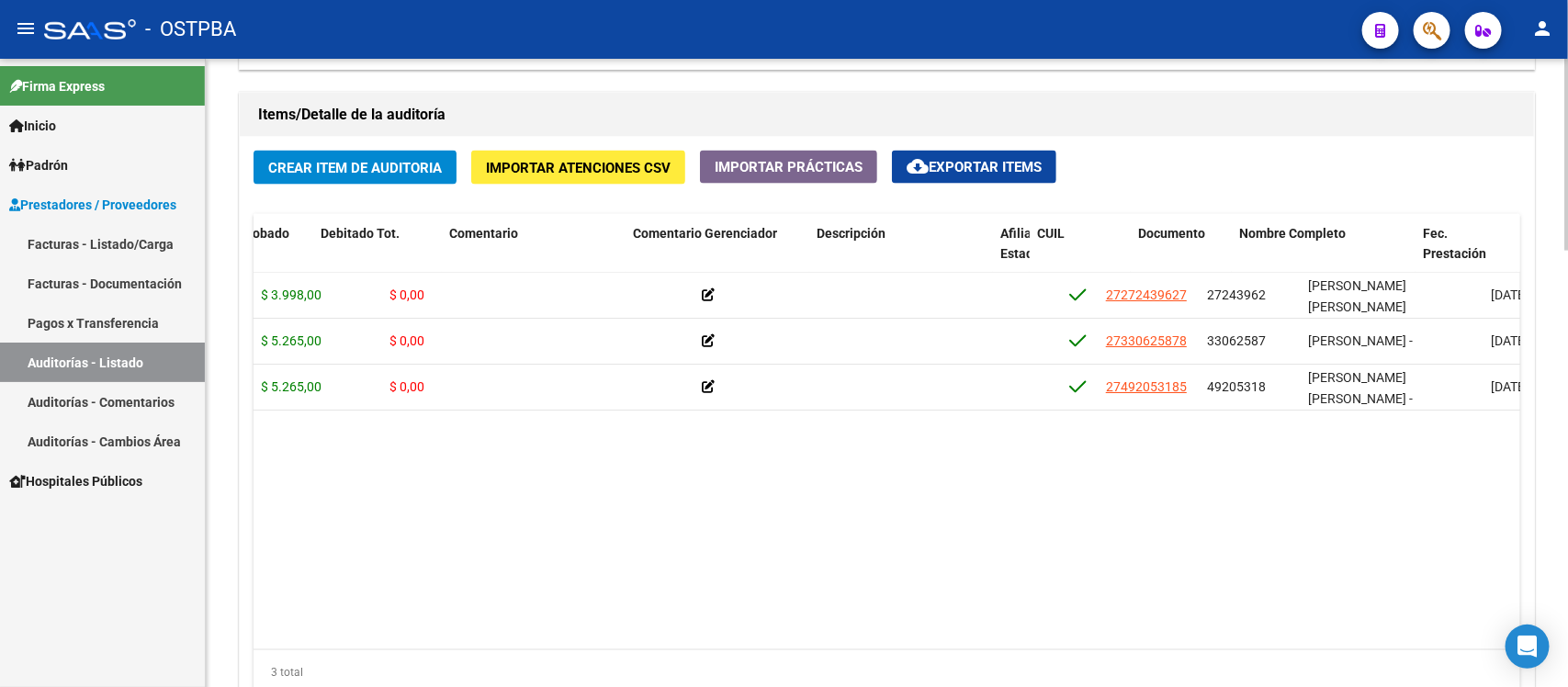
scroll to position [0, 507]
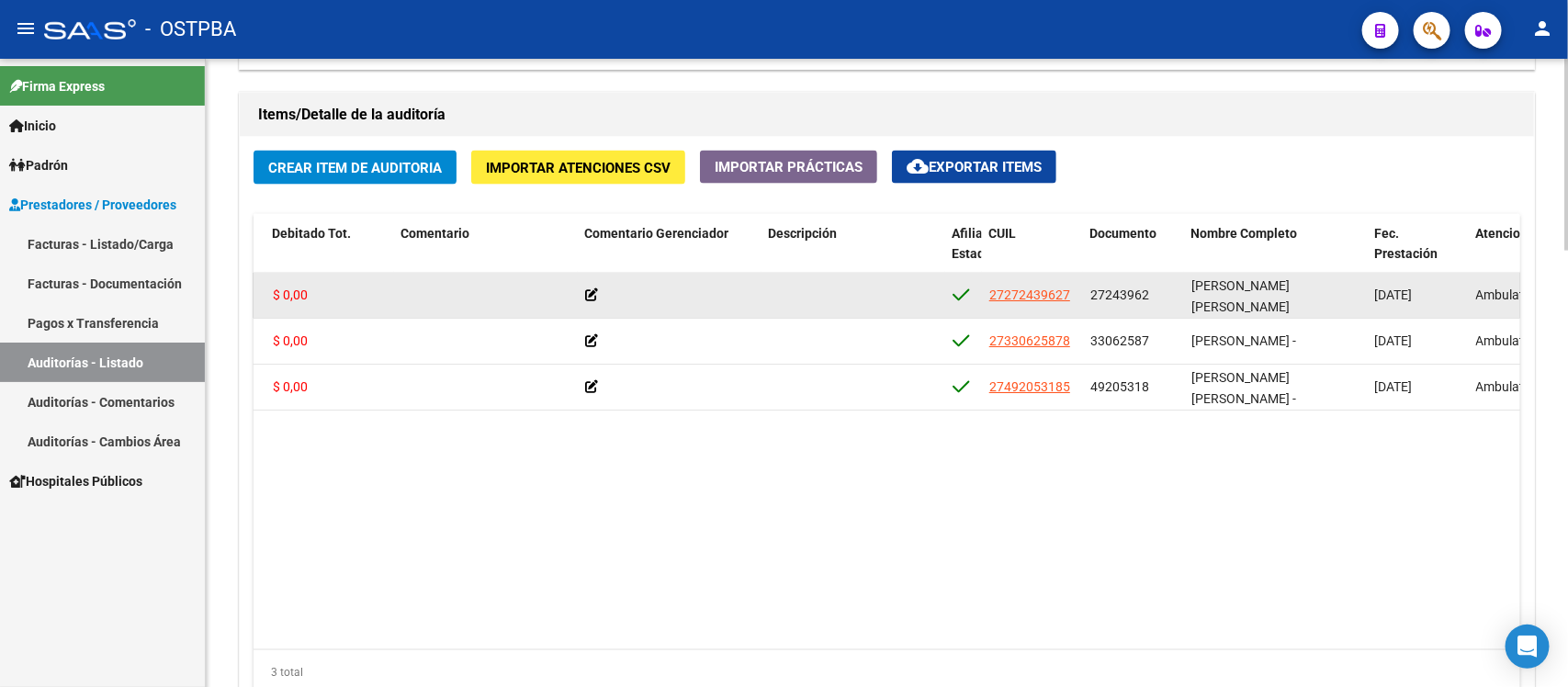
drag, startPoint x: 1091, startPoint y: 294, endPoint x: 1149, endPoint y: 289, distance: 58.2
click at [1149, 289] on div "27243962" at bounding box center [1134, 294] width 87 height 21
copy span "27243962"
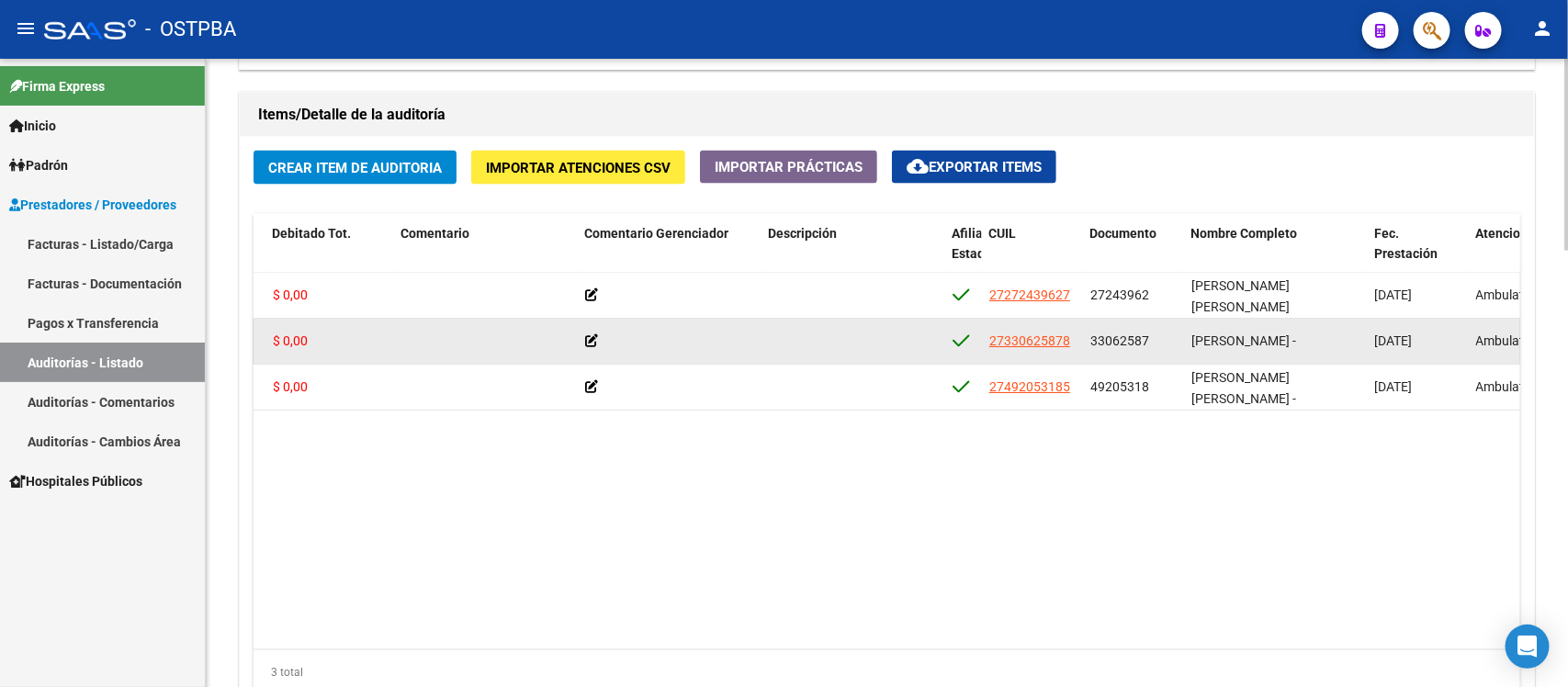
drag, startPoint x: 1092, startPoint y: 340, endPoint x: 1146, endPoint y: 338, distance: 54.0
click at [1146, 338] on span "33062587" at bounding box center [1120, 341] width 59 height 15
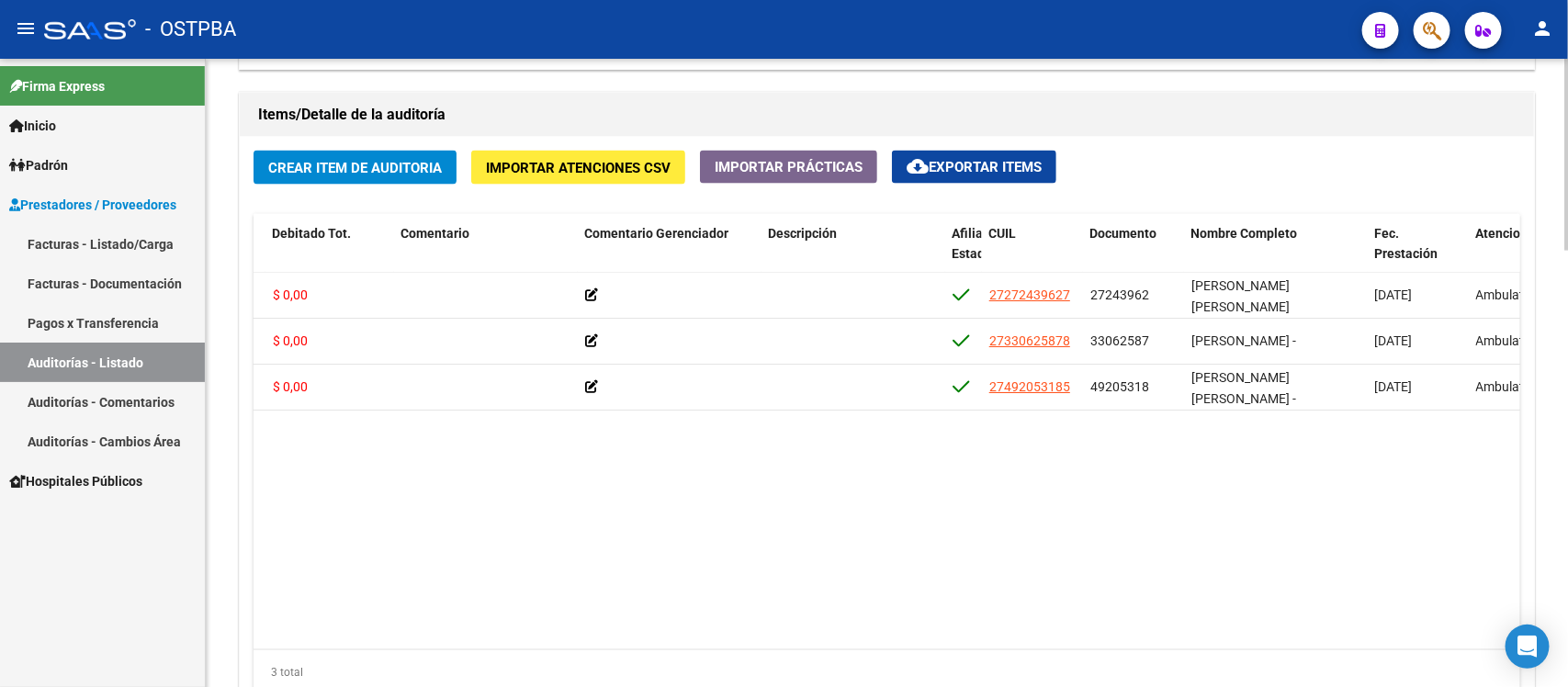
copy span "33062587"
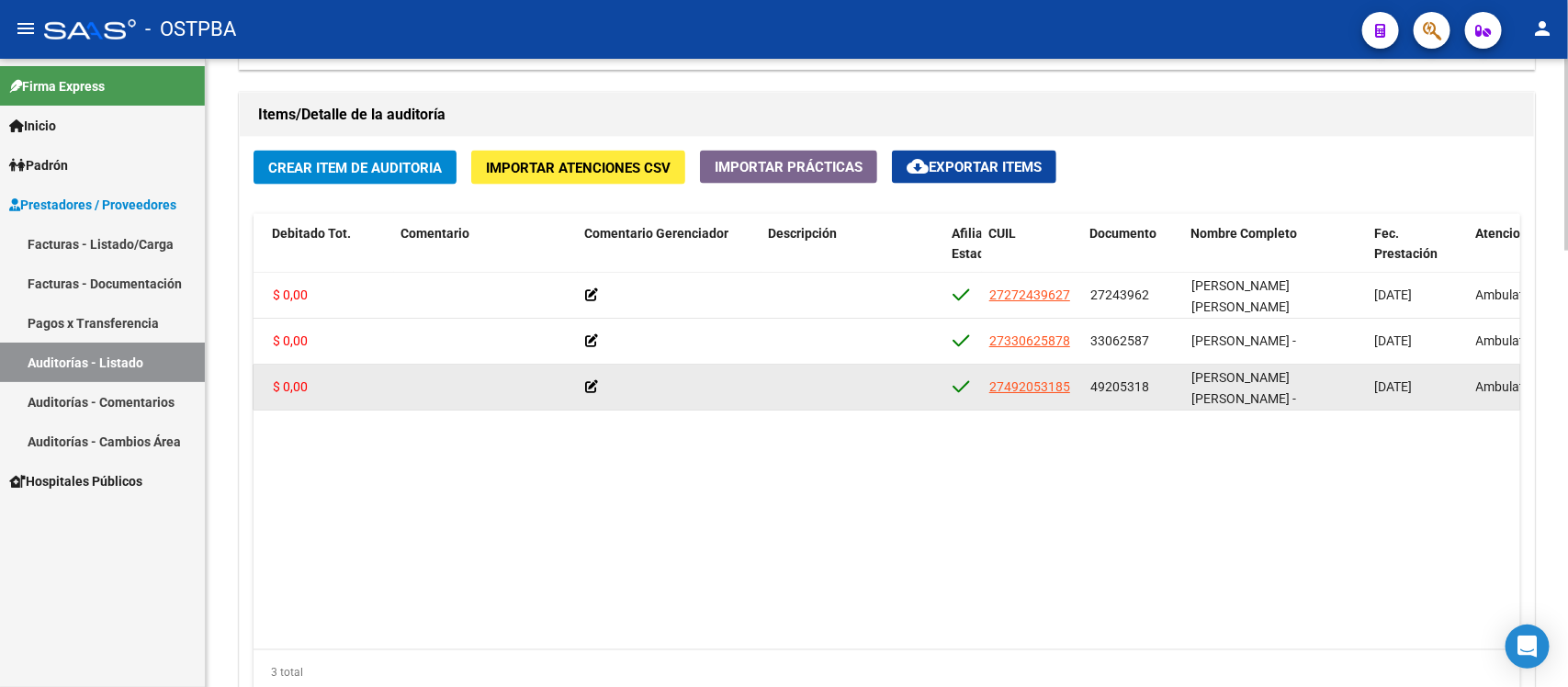
drag, startPoint x: 1089, startPoint y: 391, endPoint x: 1146, endPoint y: 389, distance: 57.0
click at [1146, 389] on datatable-body-cell "49205318" at bounding box center [1133, 387] width 101 height 45
copy span "49205318"
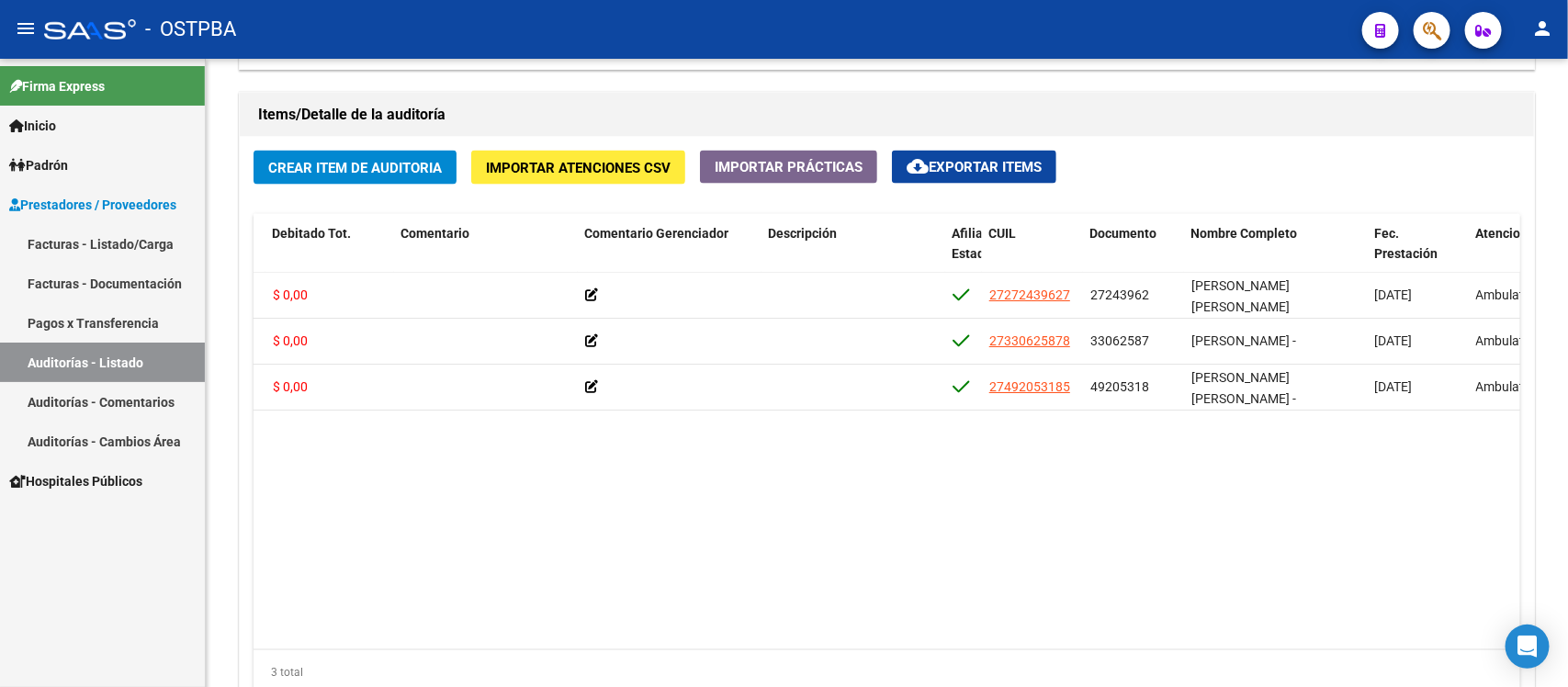
click at [131, 365] on link "Auditorías - Listado" at bounding box center [102, 362] width 205 height 39
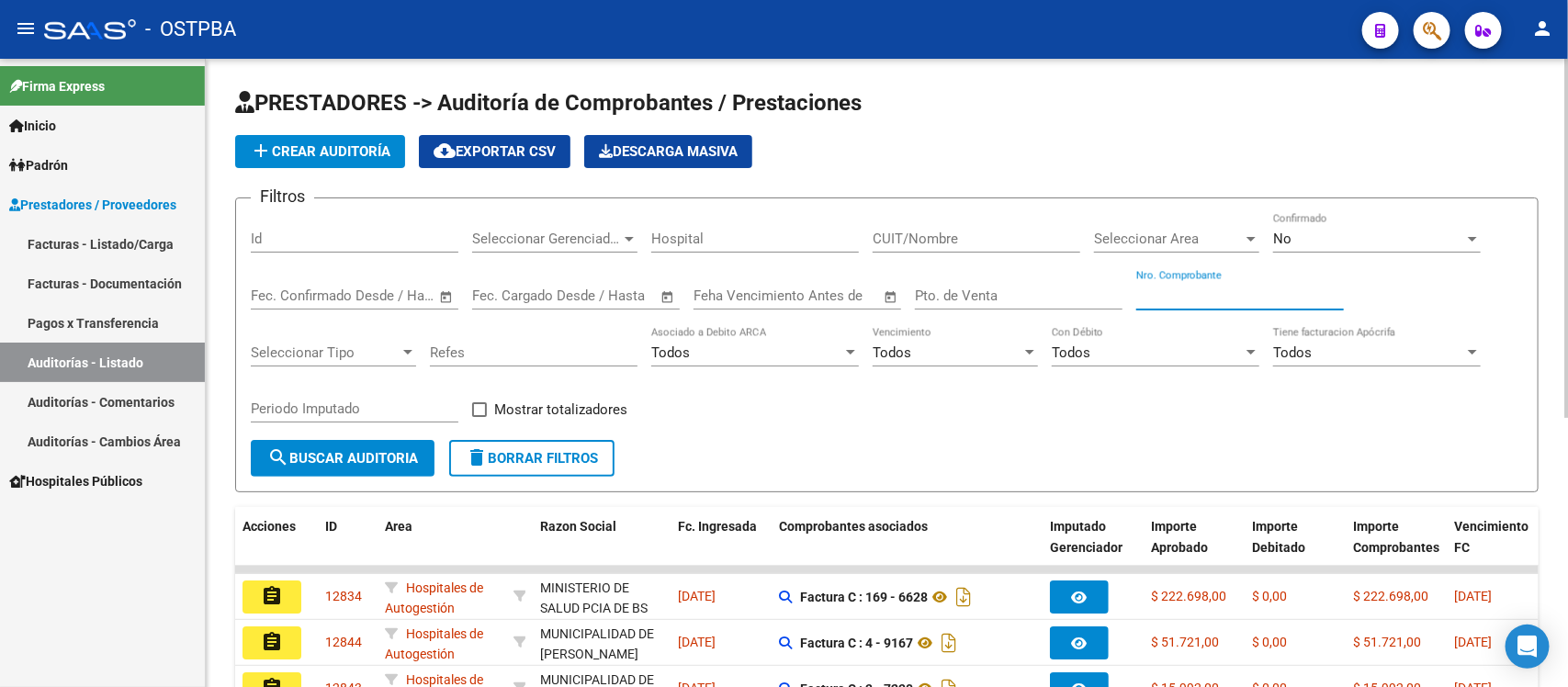
click at [1159, 287] on input "Nro. Comprobante" at bounding box center [1239, 295] width 208 height 17
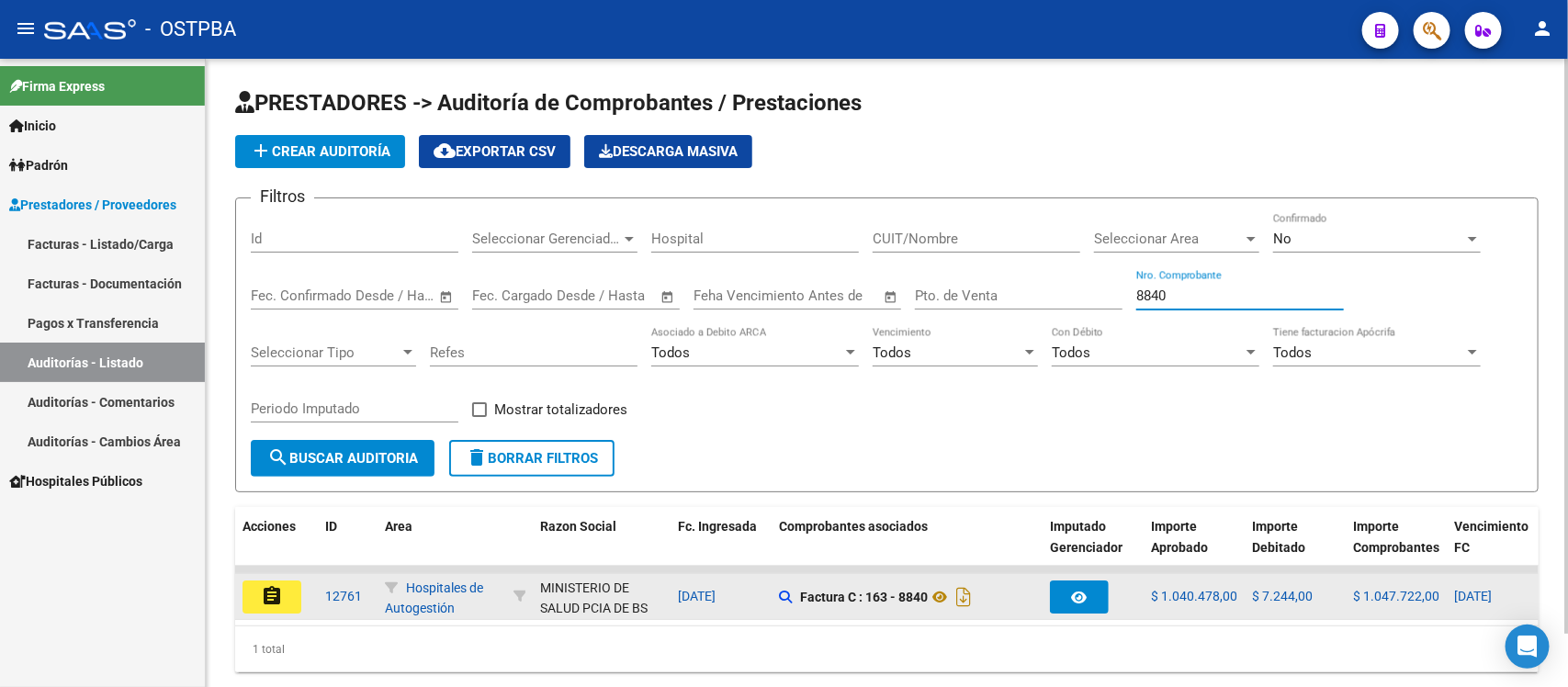
type input "8840"
click at [274, 588] on mat-icon "assignment" at bounding box center [272, 595] width 22 height 22
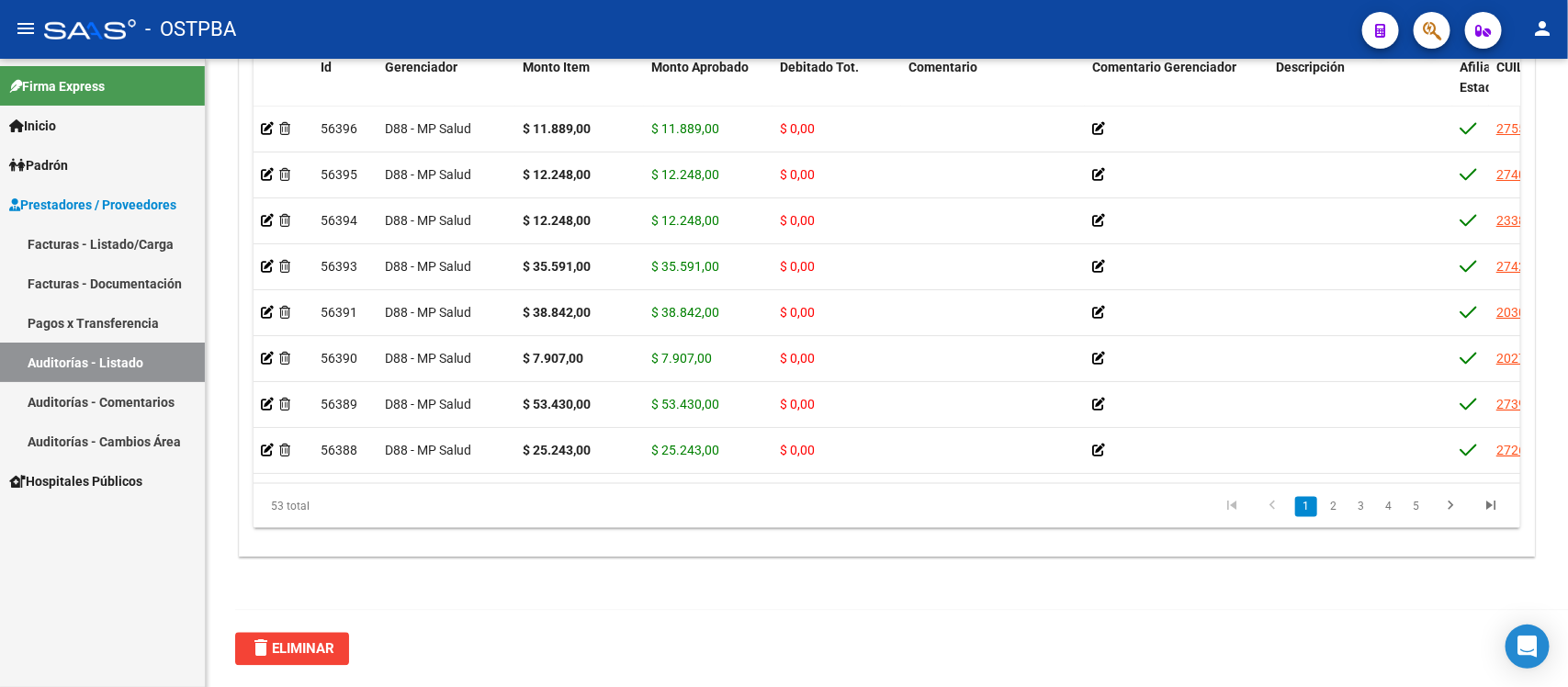
click at [61, 359] on link "Auditorías - Listado" at bounding box center [102, 362] width 205 height 39
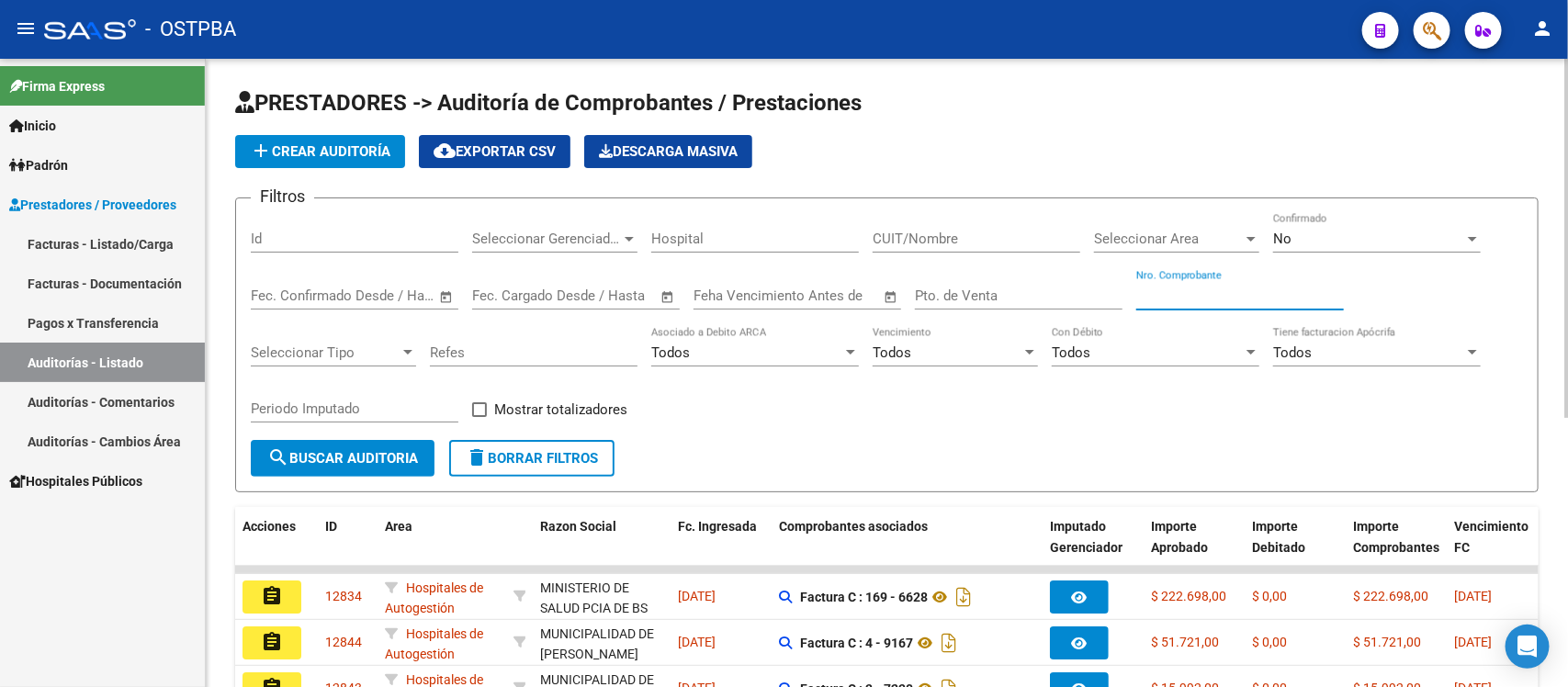
click at [1149, 287] on input "Nro. Comprobante" at bounding box center [1239, 295] width 208 height 17
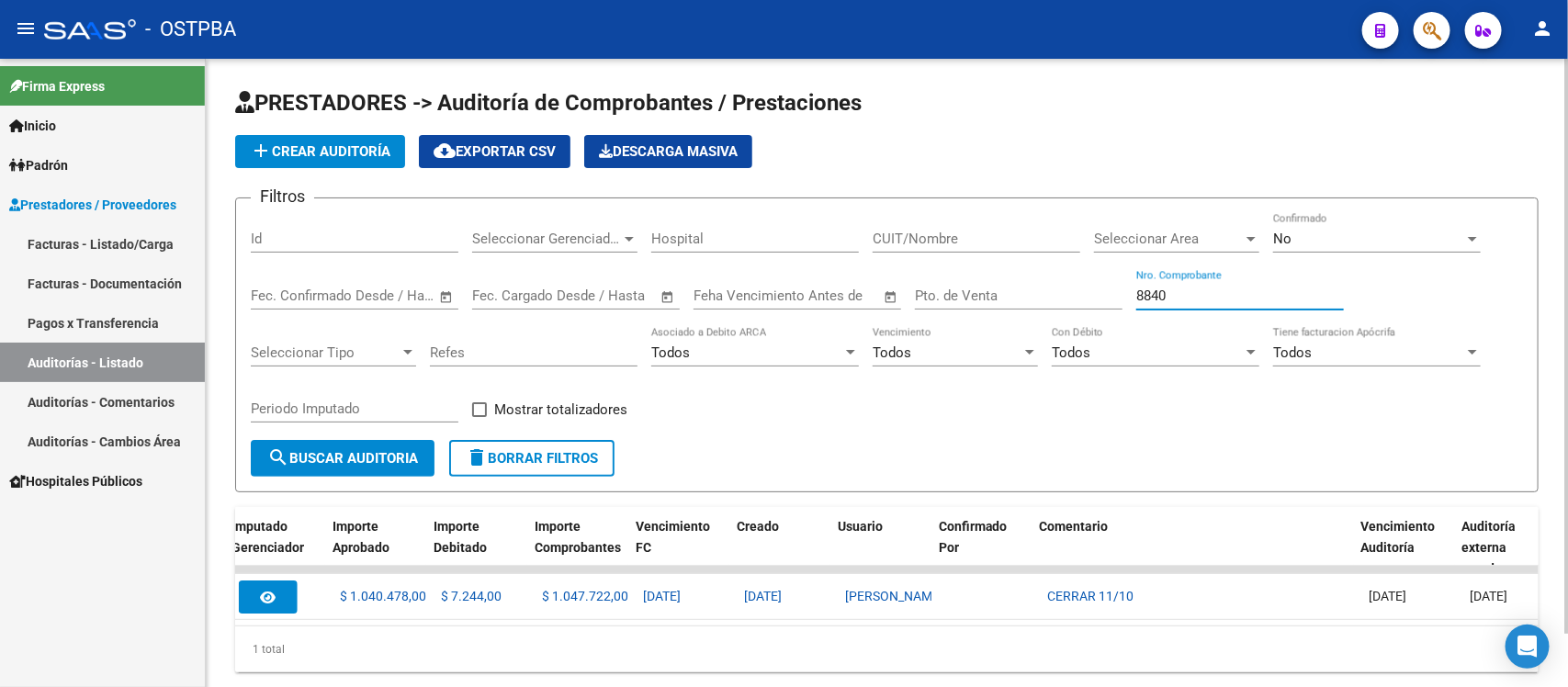
scroll to position [0, 819]
drag, startPoint x: 1168, startPoint y: 295, endPoint x: 1012, endPoint y: 291, distance: 156.1
click at [1012, 291] on div "Filtros Id Seleccionar Gerenciador Seleccionar Gerenciador Hospital CUIT/Nombre…" at bounding box center [887, 327] width 1273 height 227
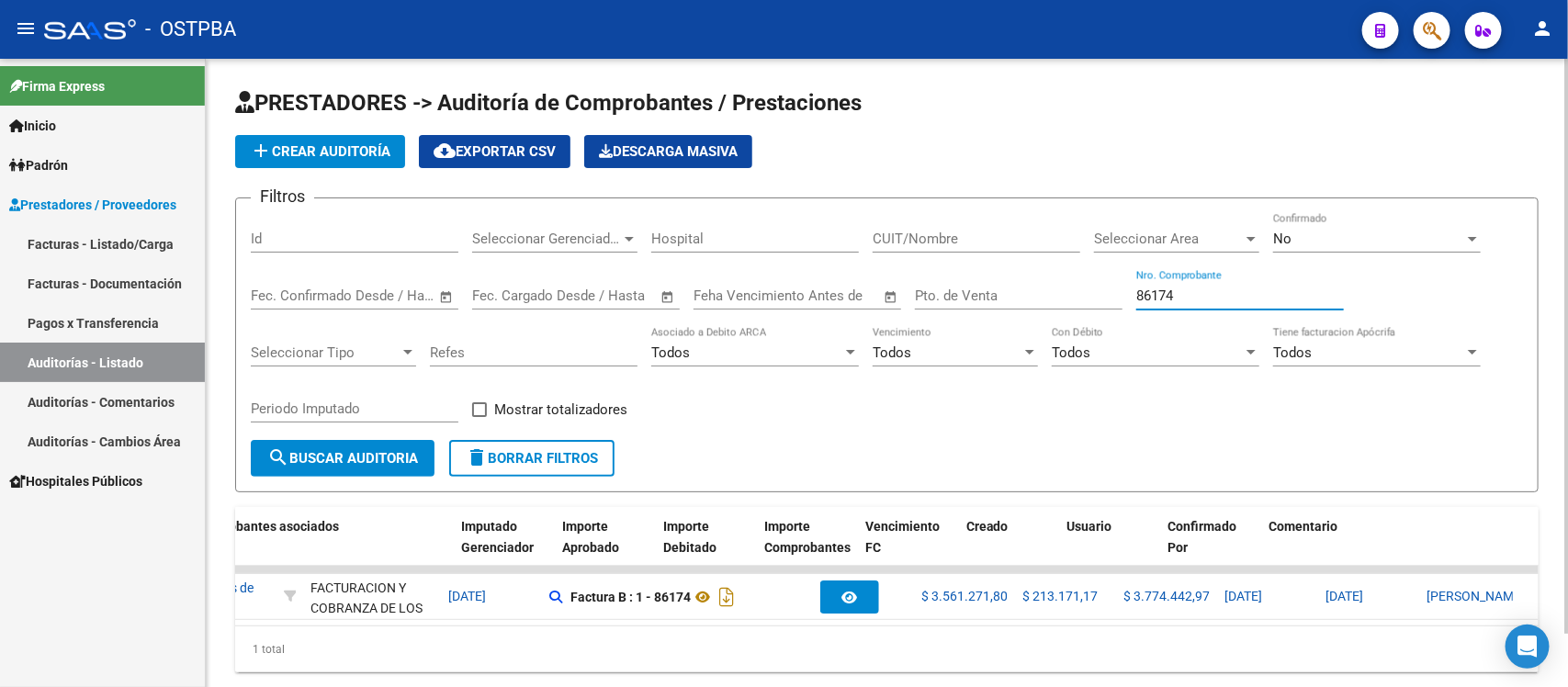
scroll to position [0, 0]
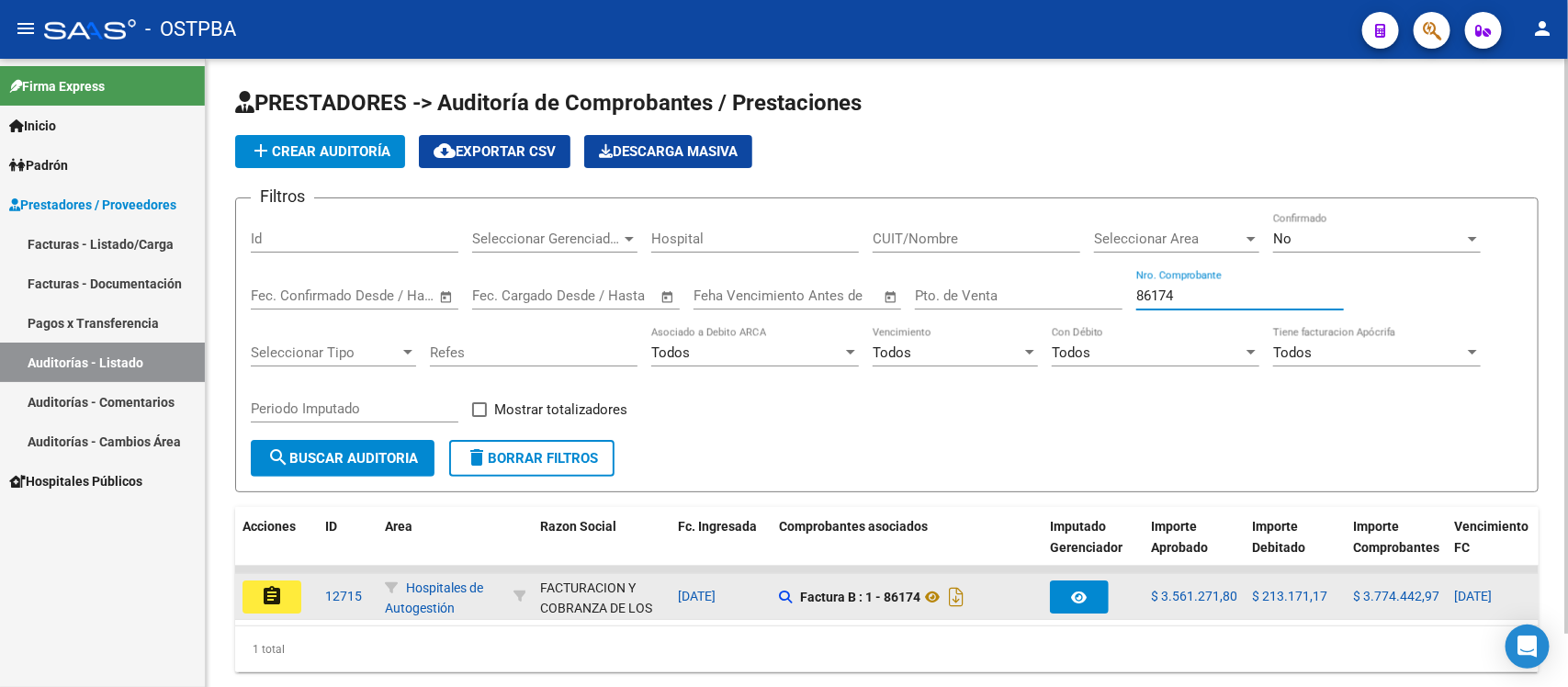
type input "86174"
click at [277, 590] on mat-icon "assignment" at bounding box center [272, 595] width 22 height 22
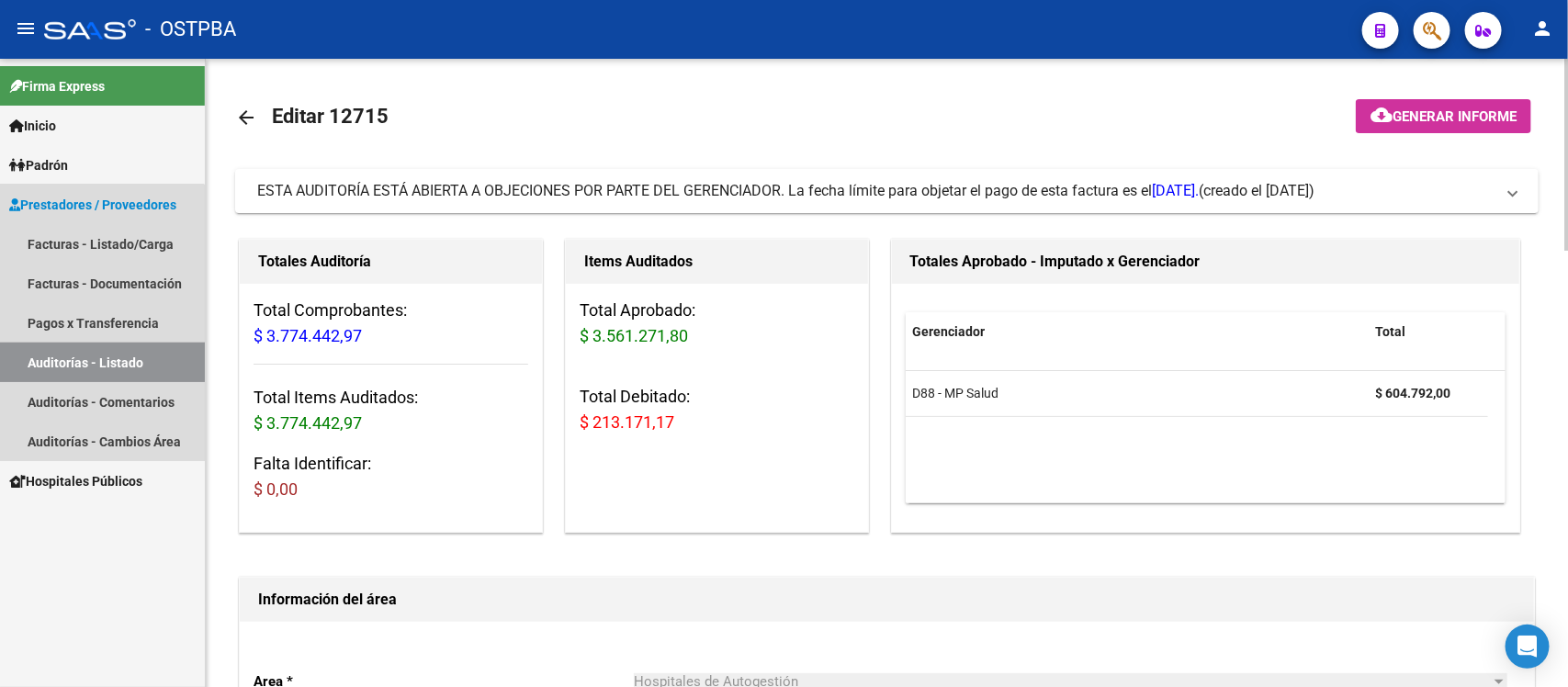
drag, startPoint x: 81, startPoint y: 360, endPoint x: 72, endPoint y: 369, distance: 12.7
click at [81, 360] on link "Auditorías - Listado" at bounding box center [102, 362] width 205 height 39
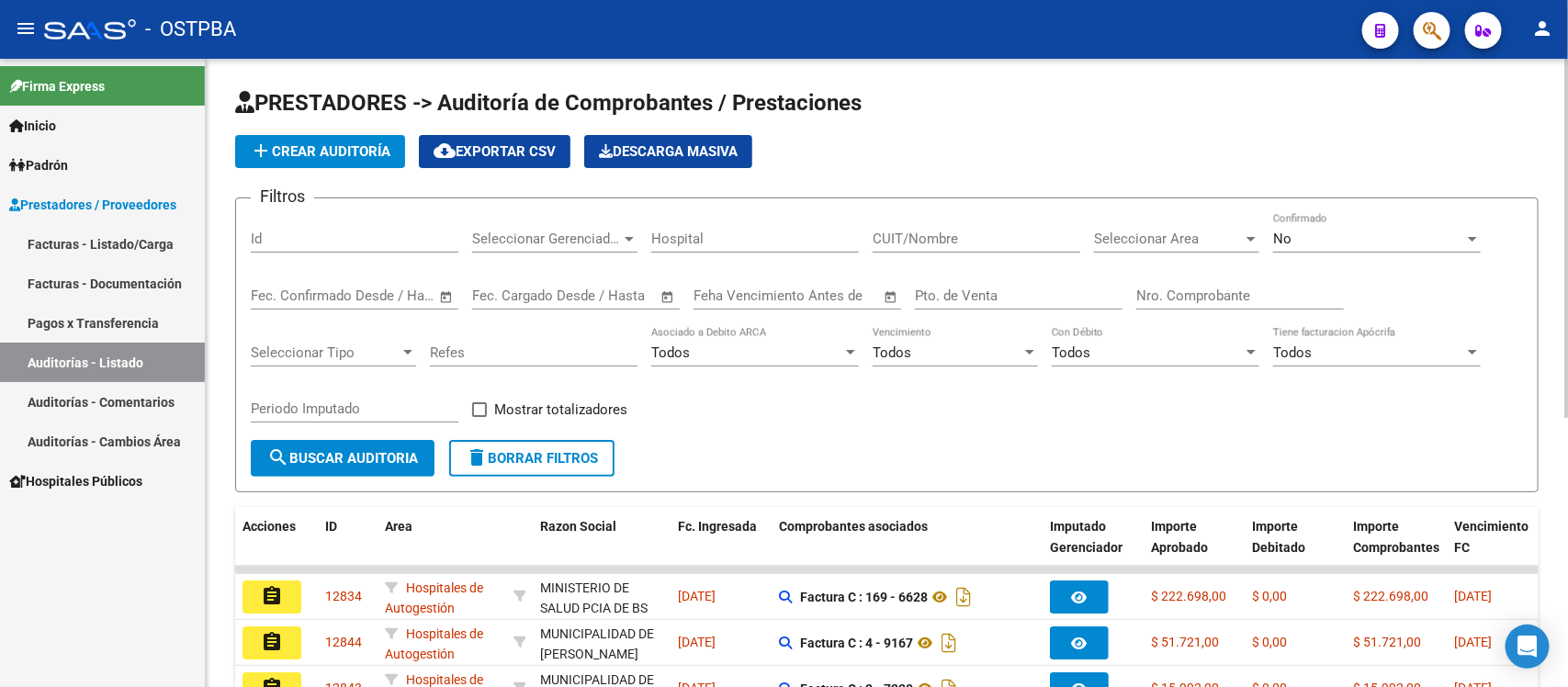
click at [1172, 304] on div "Nro. Comprobante" at bounding box center [1239, 289] width 208 height 39
click at [1172, 300] on input "Nro. Comprobante" at bounding box center [1239, 295] width 208 height 17
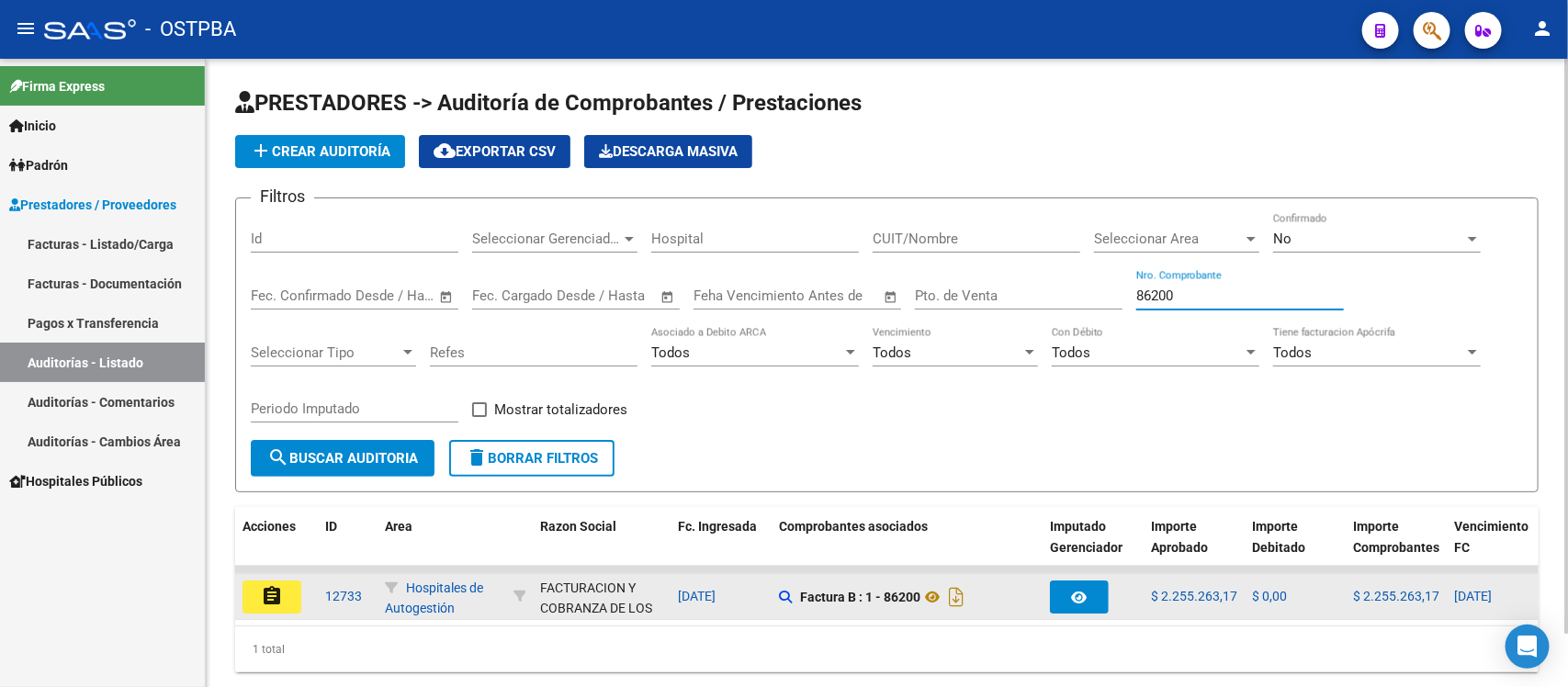
type input "86200"
click at [282, 591] on button "assignment" at bounding box center [272, 597] width 59 height 33
